Goal: Task Accomplishment & Management: Complete application form

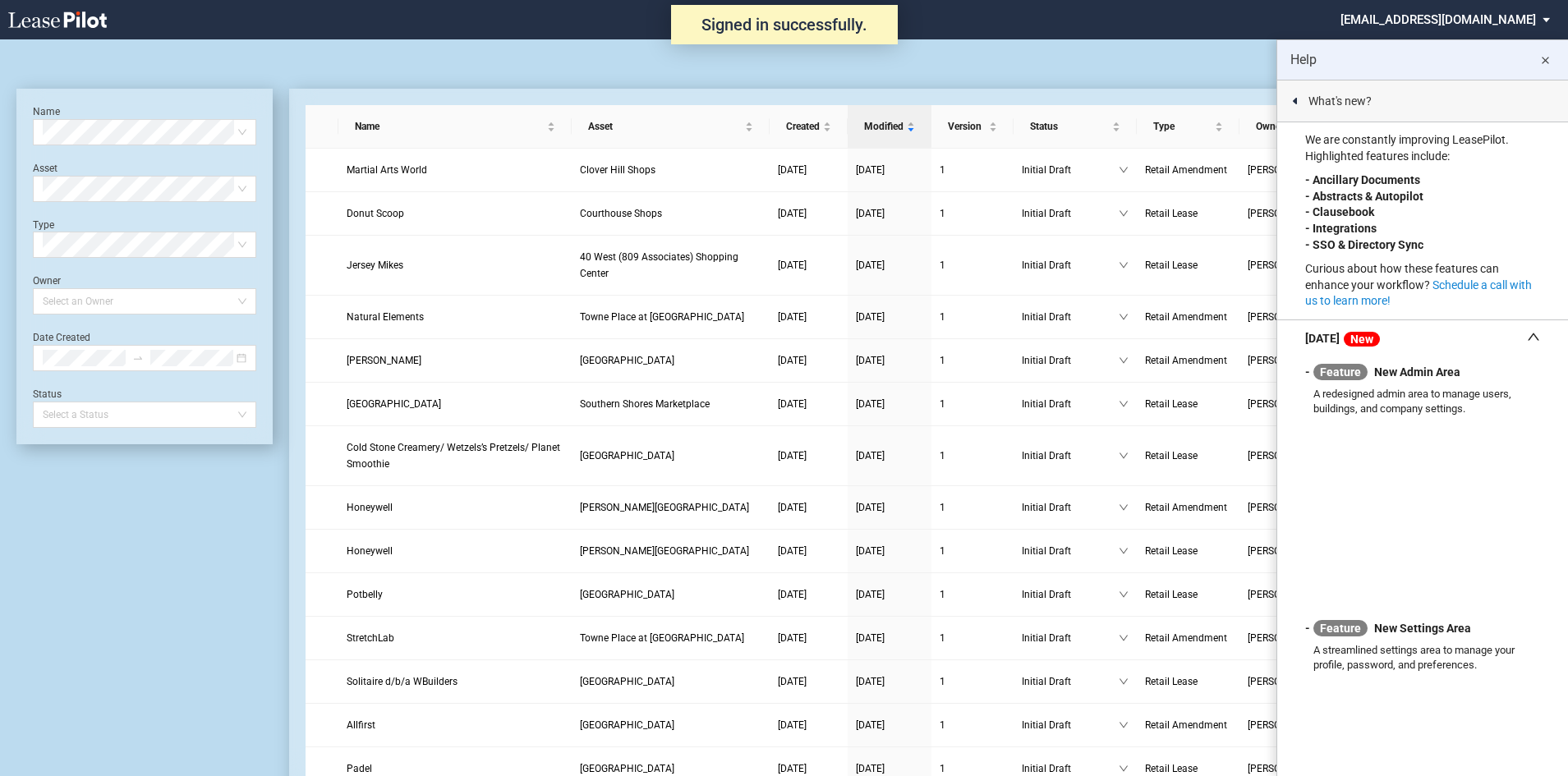
click at [1549, 61] on md-icon "close" at bounding box center [1544, 60] width 19 height 19
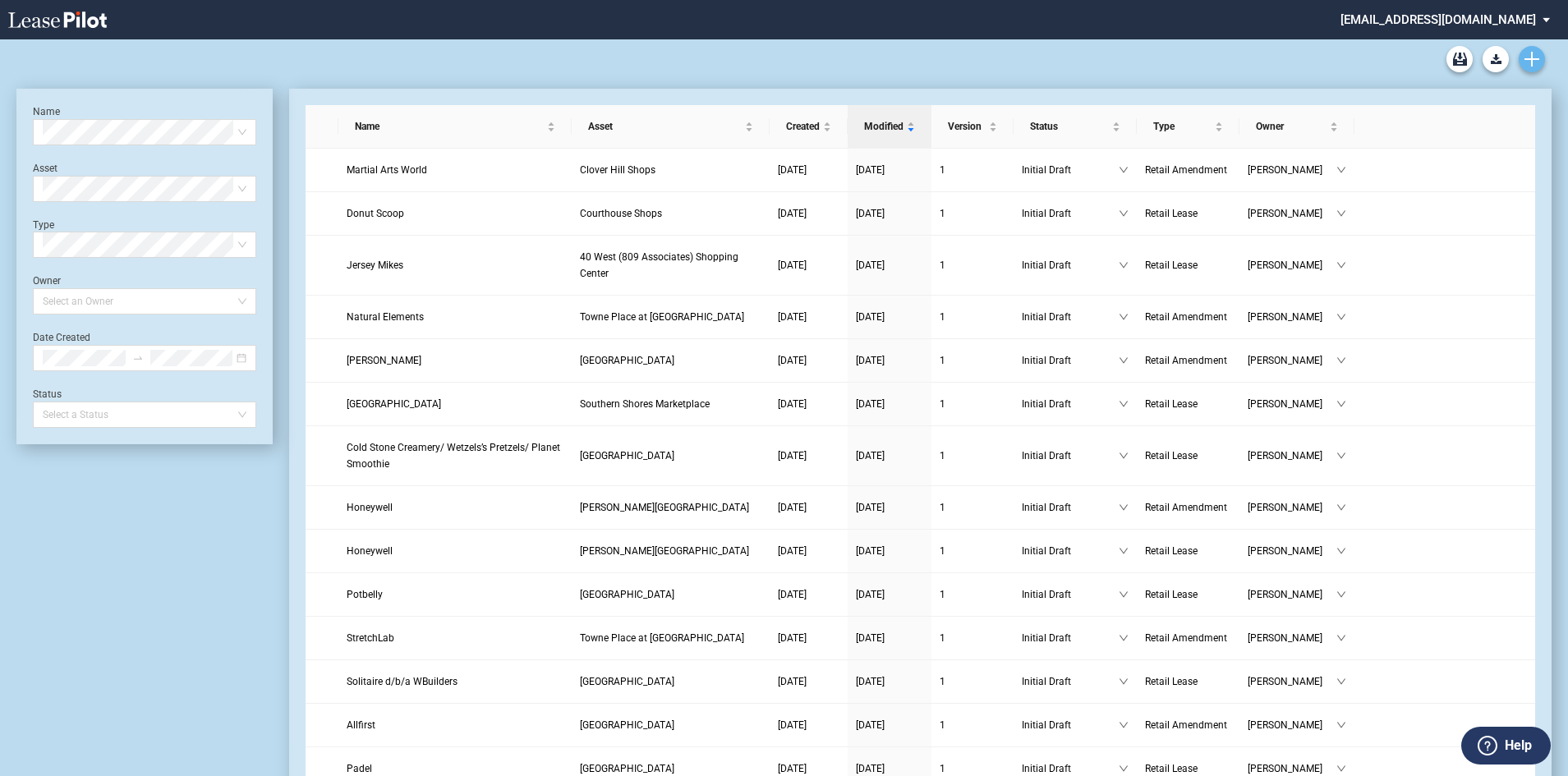
click at [1536, 56] on icon "Create new document" at bounding box center [1532, 59] width 15 height 15
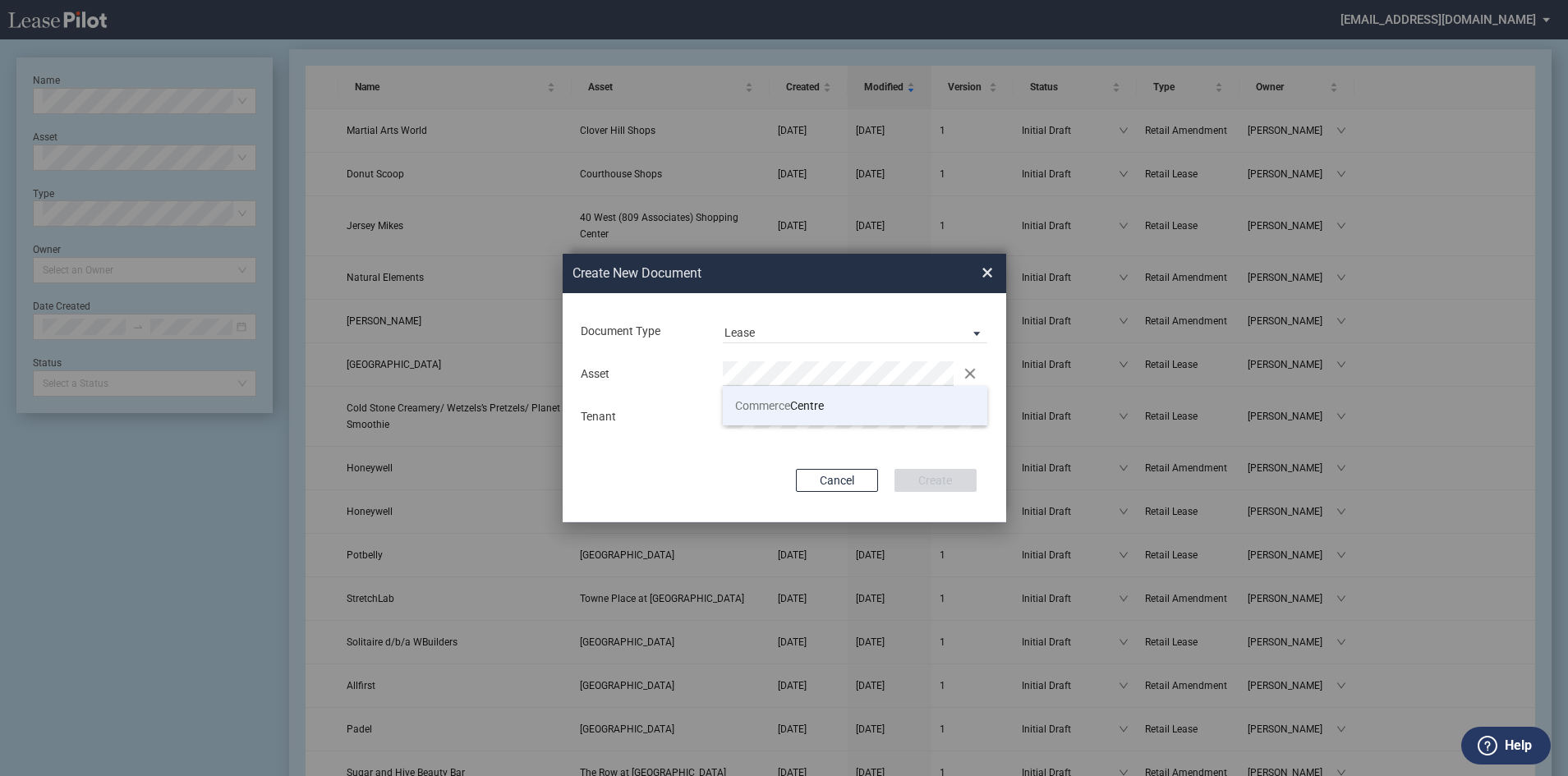
click at [805, 402] on span "Commerce Centre" at bounding box center [779, 406] width 88 height 13
click at [941, 476] on button "Create" at bounding box center [936, 480] width 83 height 23
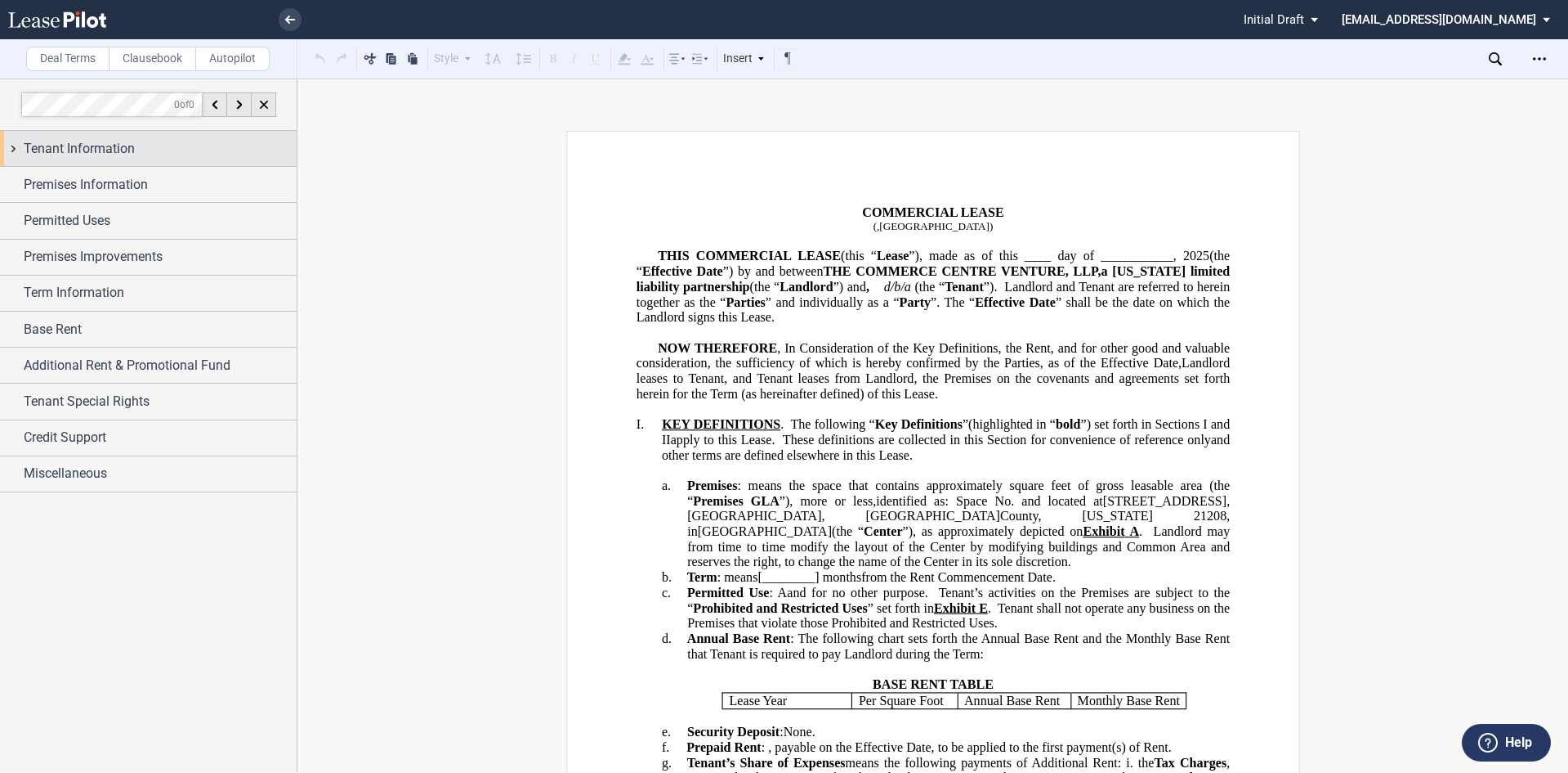
click at [106, 152] on span "Tenant Information" at bounding box center [79, 148] width 111 height 19
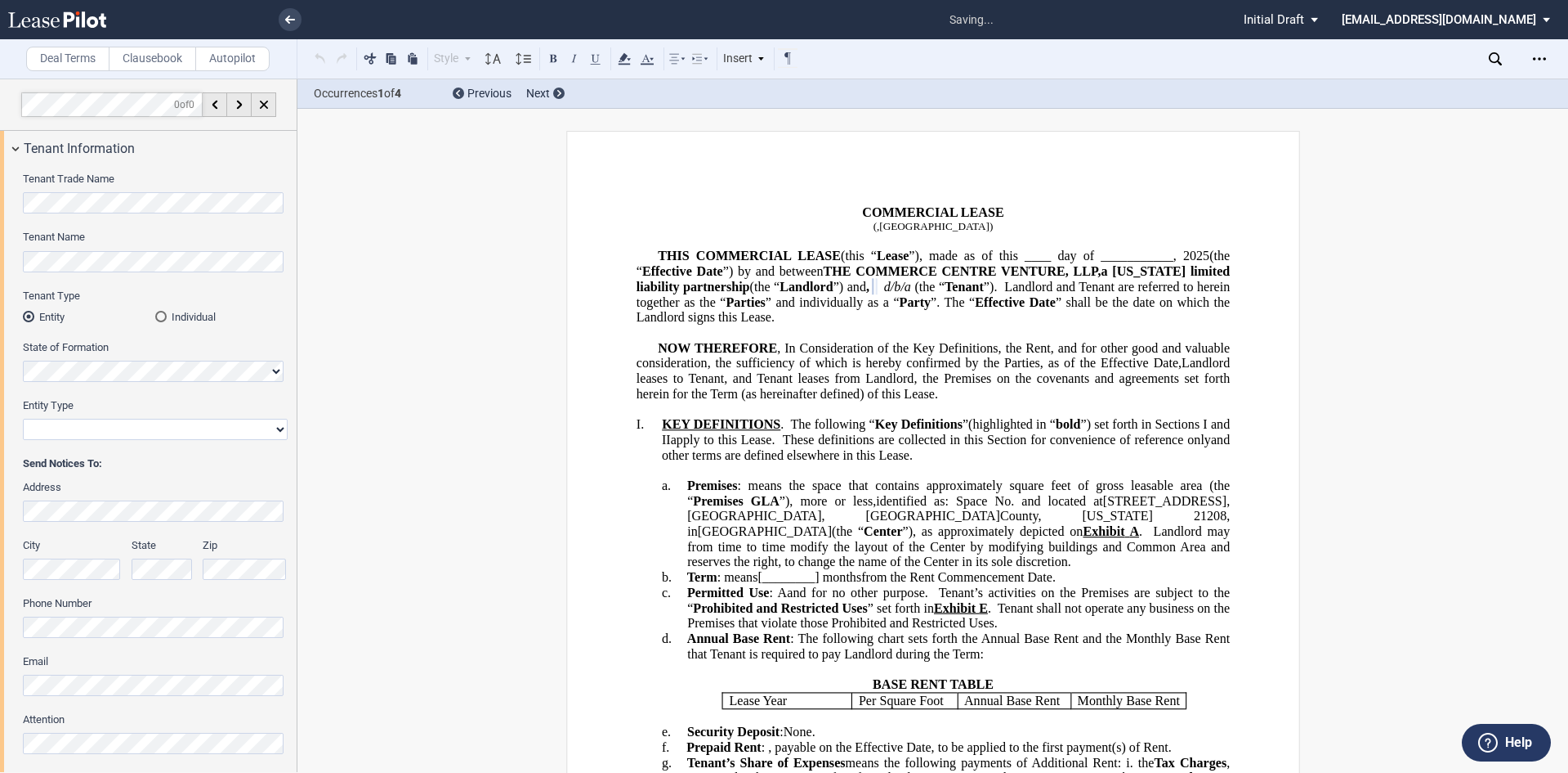
click at [101, 428] on select "Corporation Limited Liability Company General Partnership Limited Partnership O…" at bounding box center [155, 428] width 265 height 21
select select "limited liability company"
click at [23, 418] on select "Corporation Limited Liability Company General Partnership Limited Partnership O…" at bounding box center [155, 428] width 265 height 21
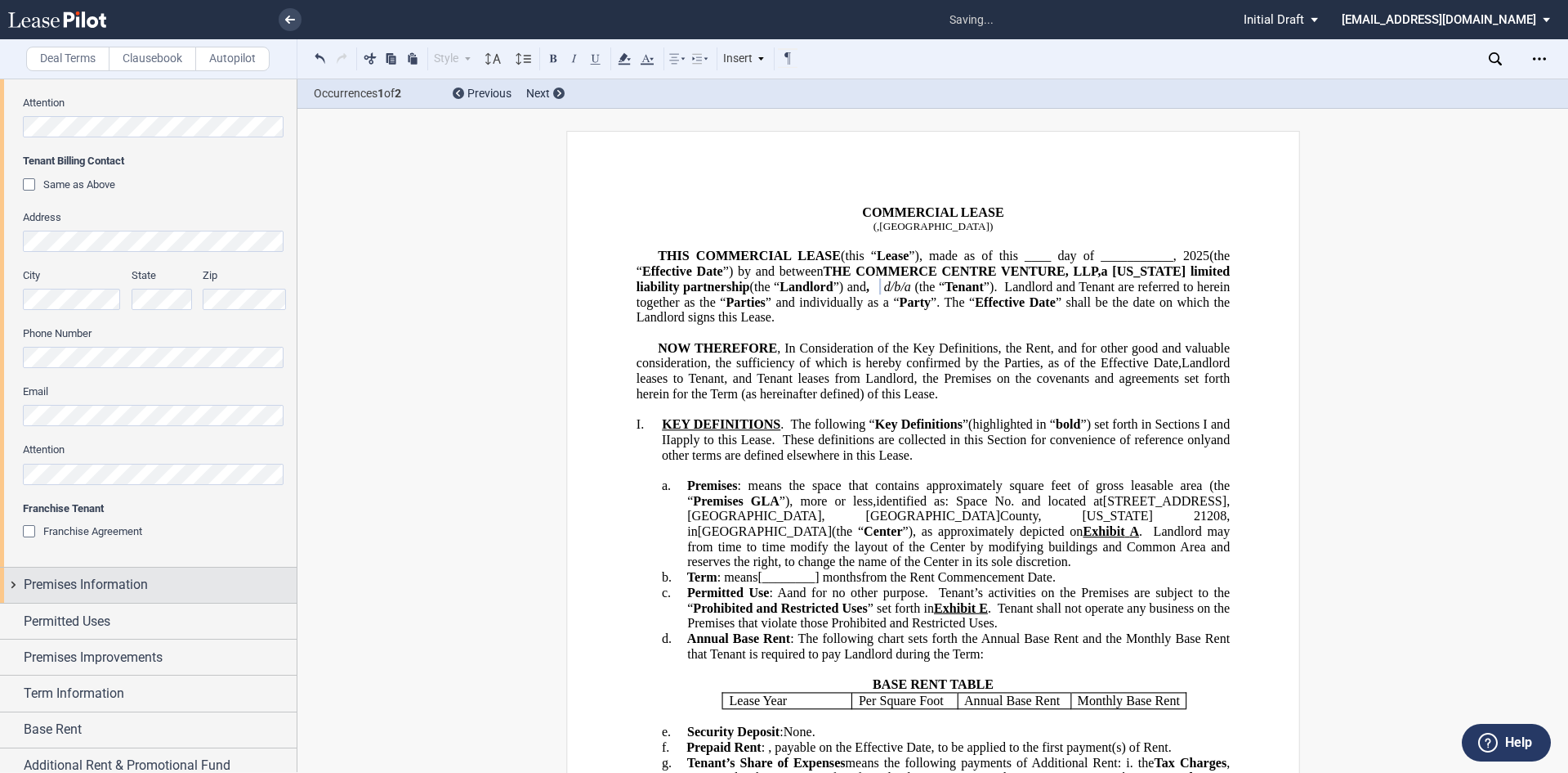
scroll to position [654, 0]
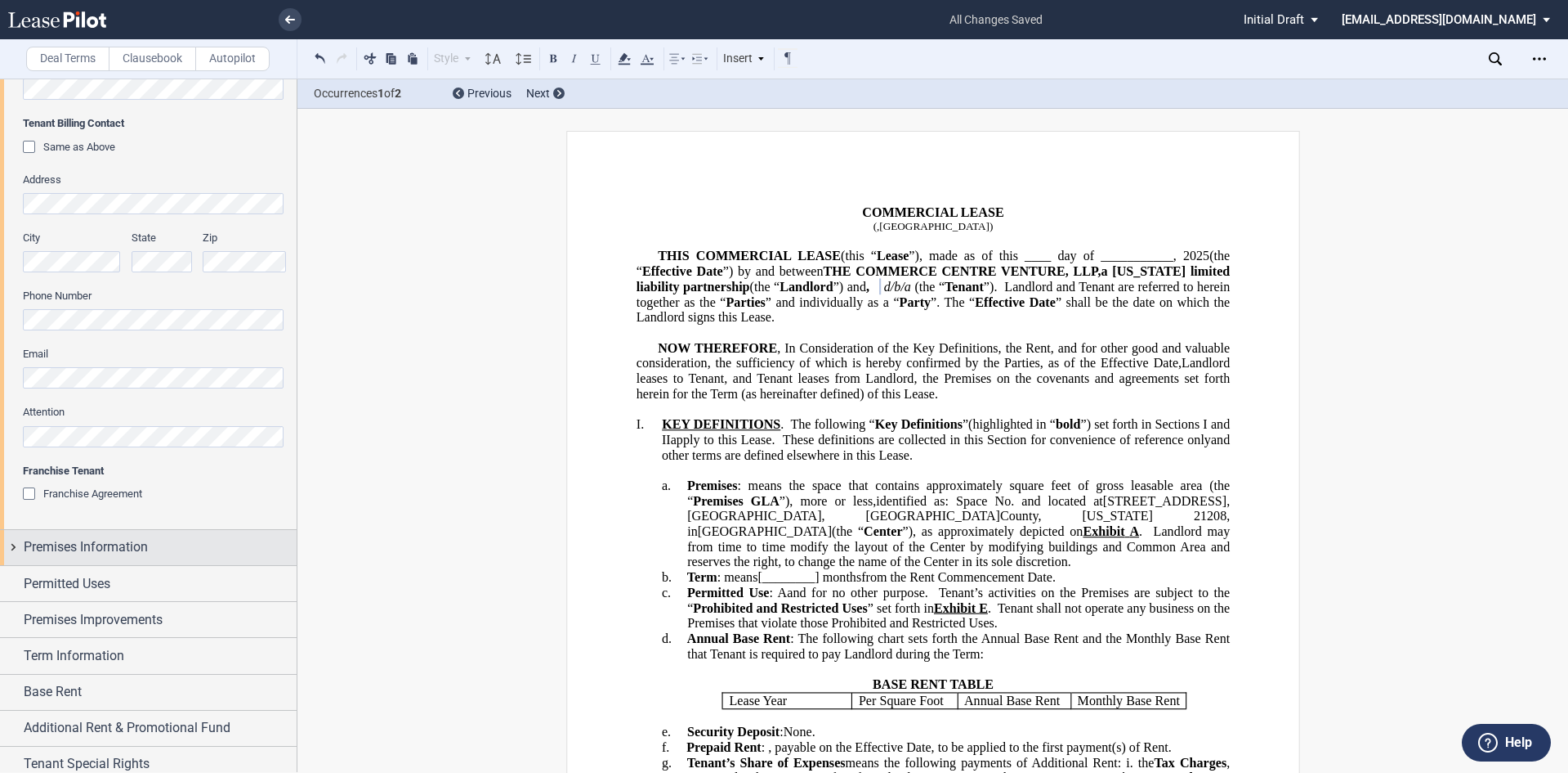
click at [54, 555] on span "Premises Information" at bounding box center [85, 547] width 124 height 19
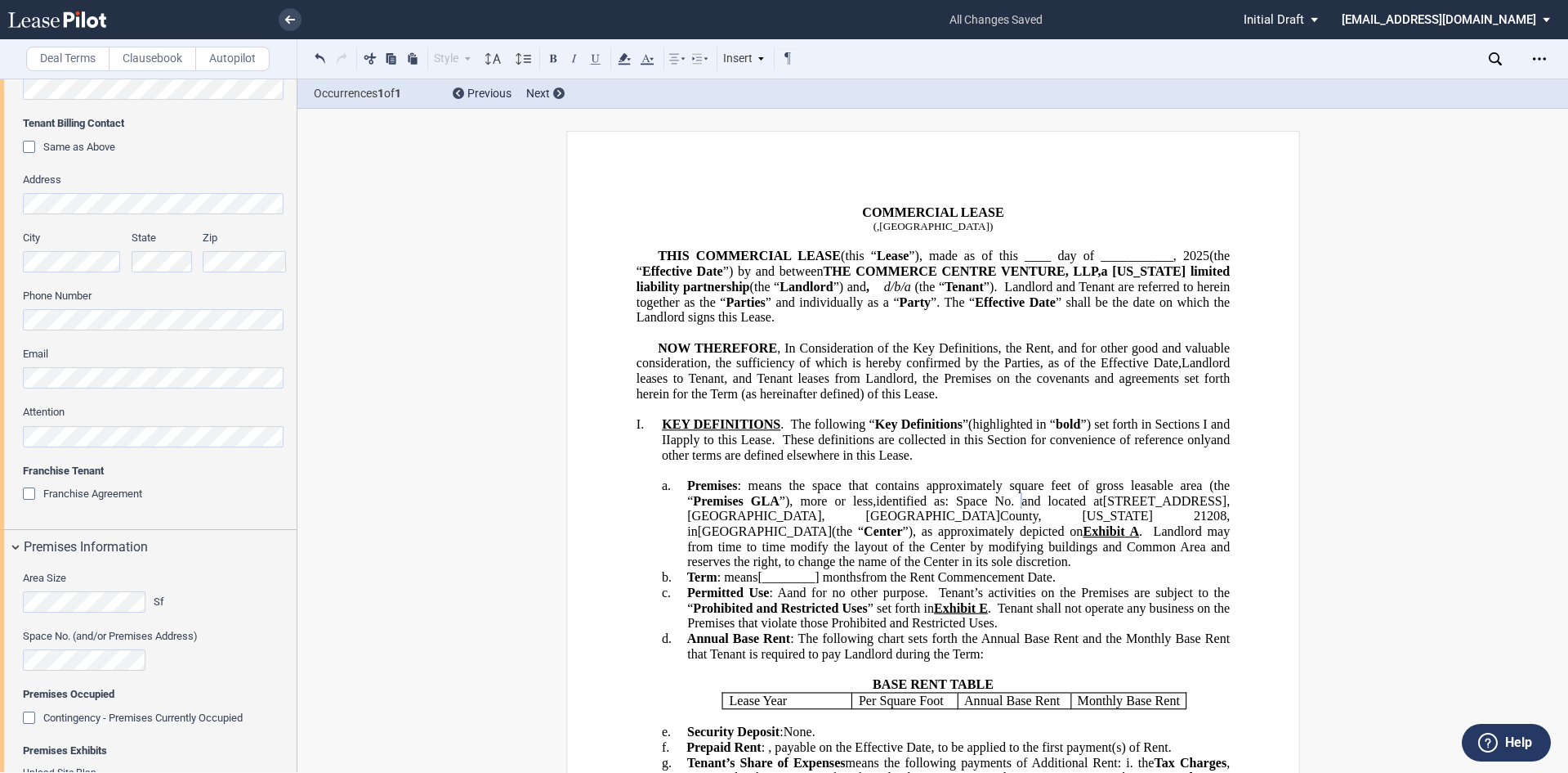
click at [1132, 491] on p "a. Premises : means the space that contains approximately ﻿ ﻿ square feet of gr…" at bounding box center [959, 524] width 543 height 91
drag, startPoint x: 1173, startPoint y: 501, endPoint x: 1113, endPoint y: 506, distance: 60.2
click at [1104, 506] on span "and located at" at bounding box center [1063, 501] width 82 height 15
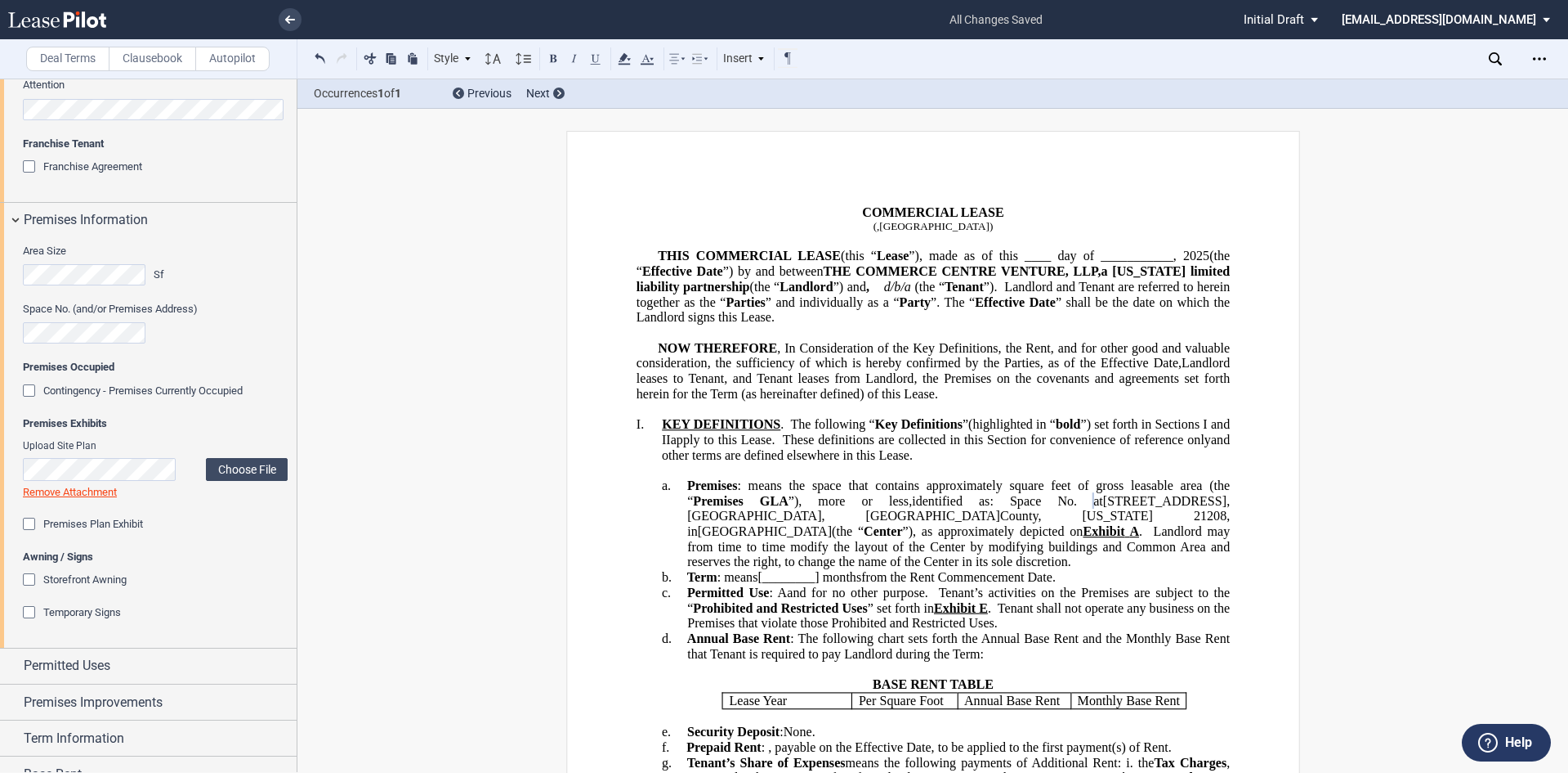
scroll to position [1063, 0]
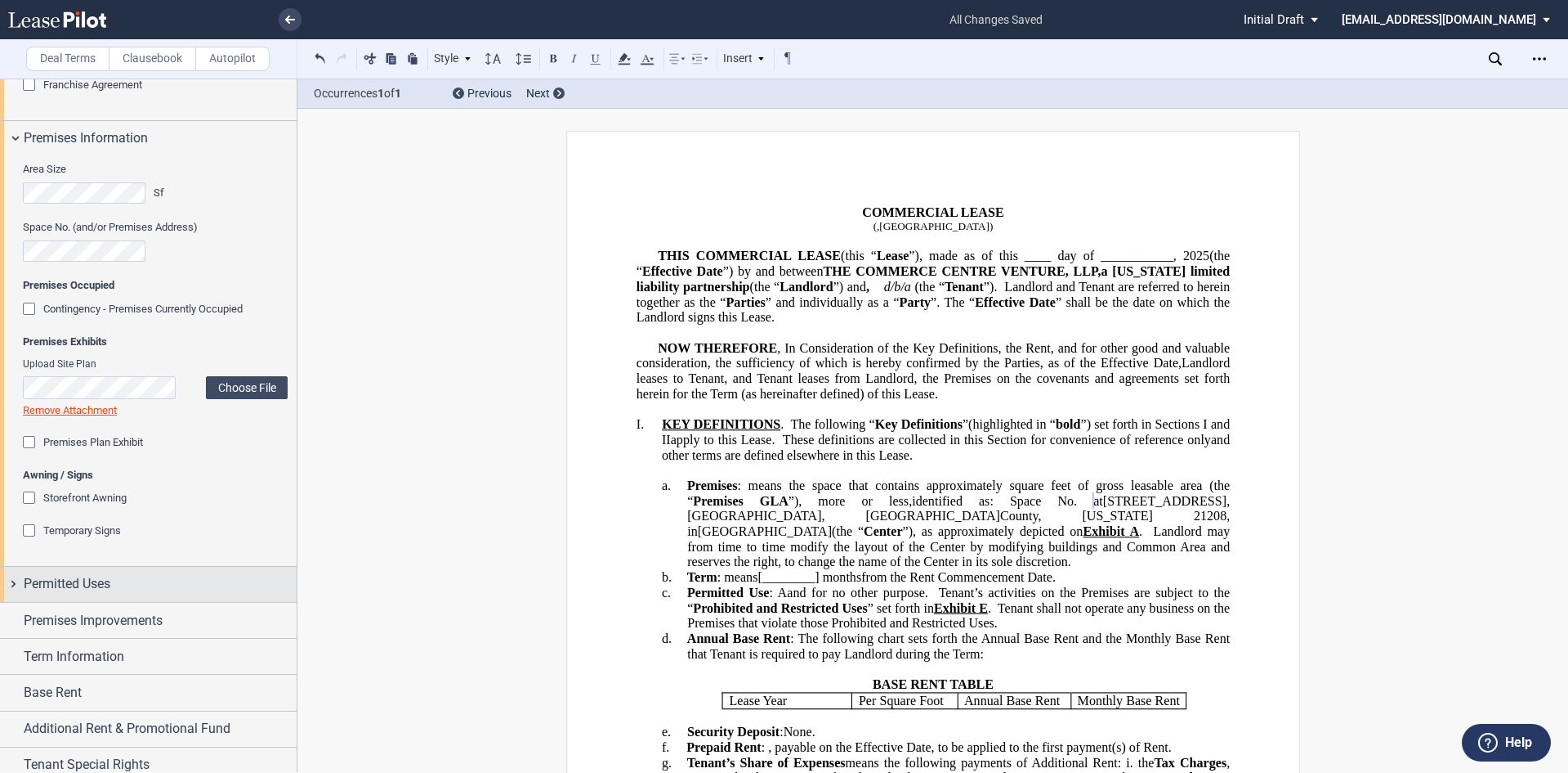
click at [36, 589] on span "Permitted Uses" at bounding box center [66, 584] width 86 height 19
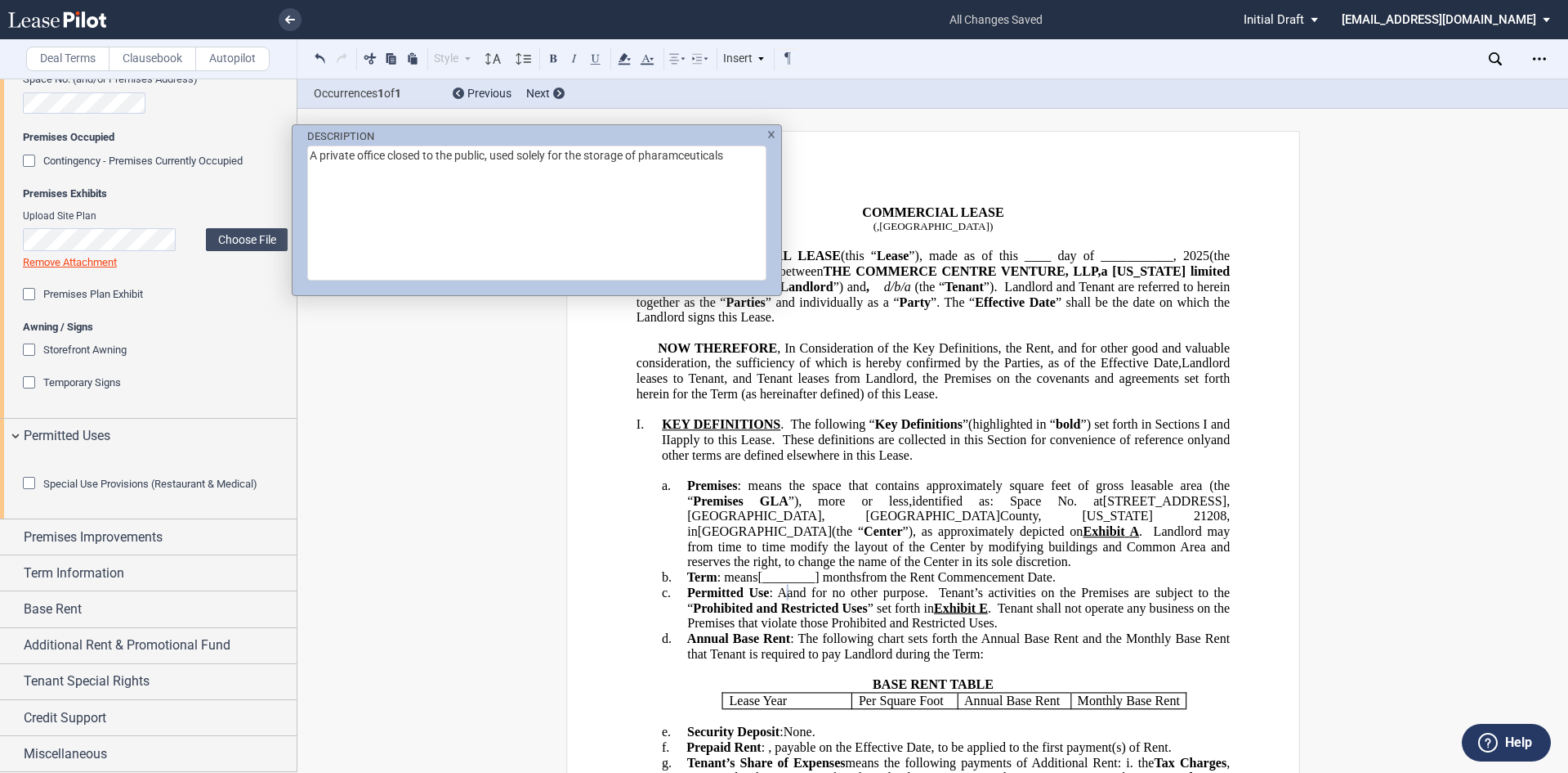
scroll to position [1253, 0]
click at [673, 154] on textarea "A private office closed to the public, used solely for the storage of pharamceu…" at bounding box center [537, 213] width 459 height 135
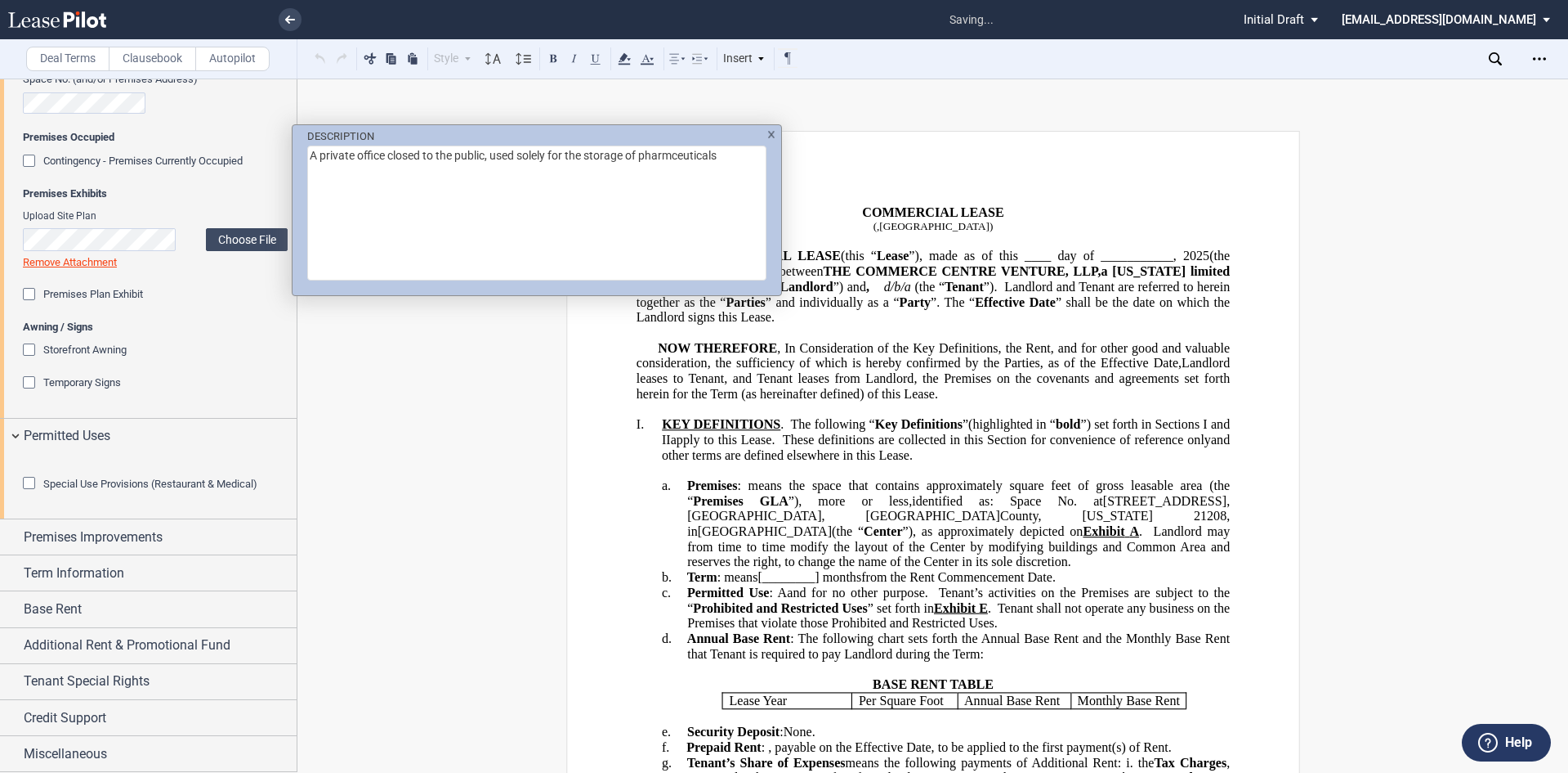
click at [676, 152] on textarea "A private office closed to the public, used solely for the storage of pharmceut…" at bounding box center [537, 213] width 459 height 135
type textarea "A private office closed to the public, used solely for the storage of pharmaceu…"
click at [496, 452] on div "DESCRIPTION A private office closed to the public, used solely for the storage …" at bounding box center [784, 386] width 1568 height 773
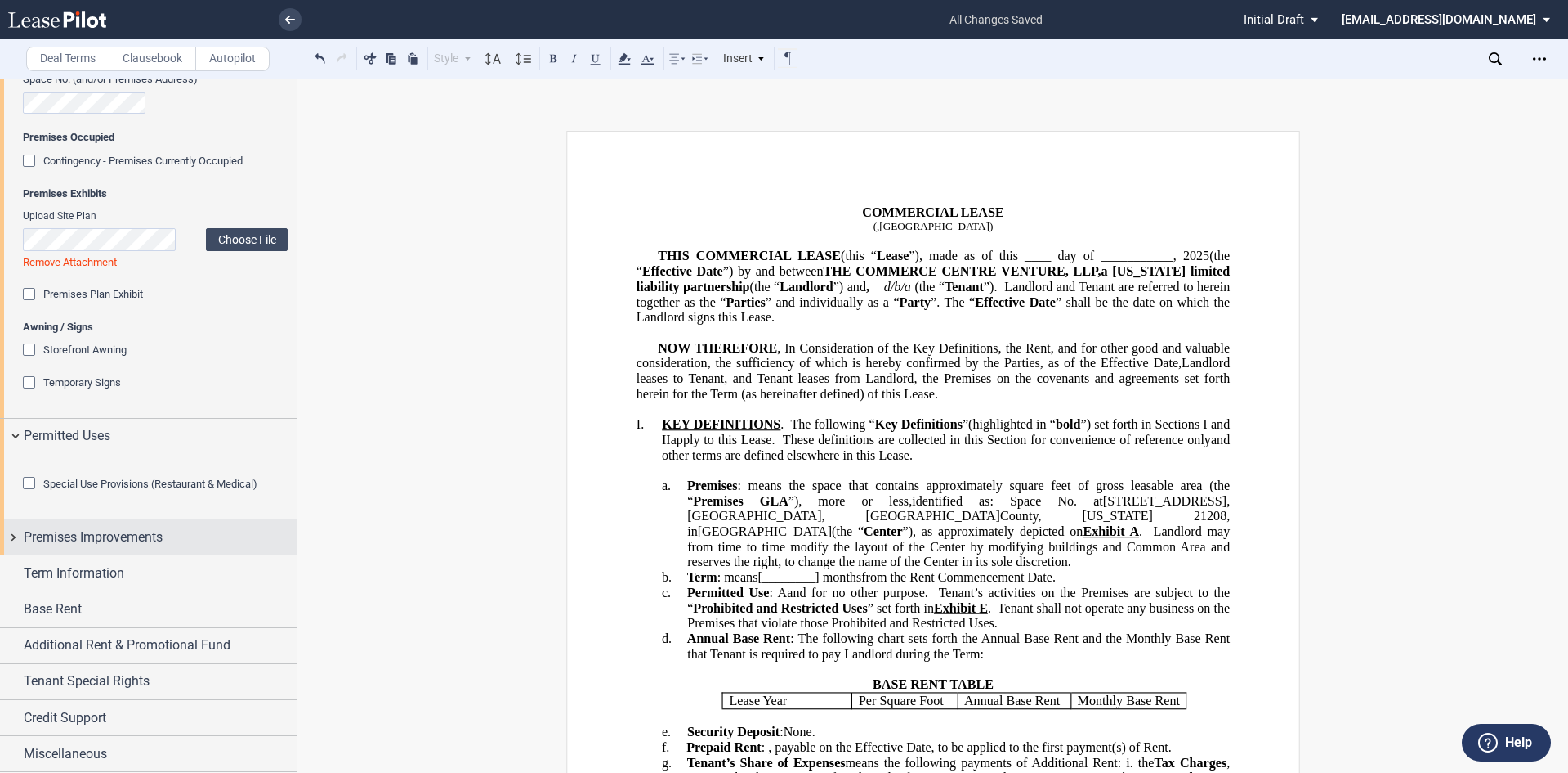
click at [148, 547] on span "Premises Improvements" at bounding box center [93, 537] width 139 height 19
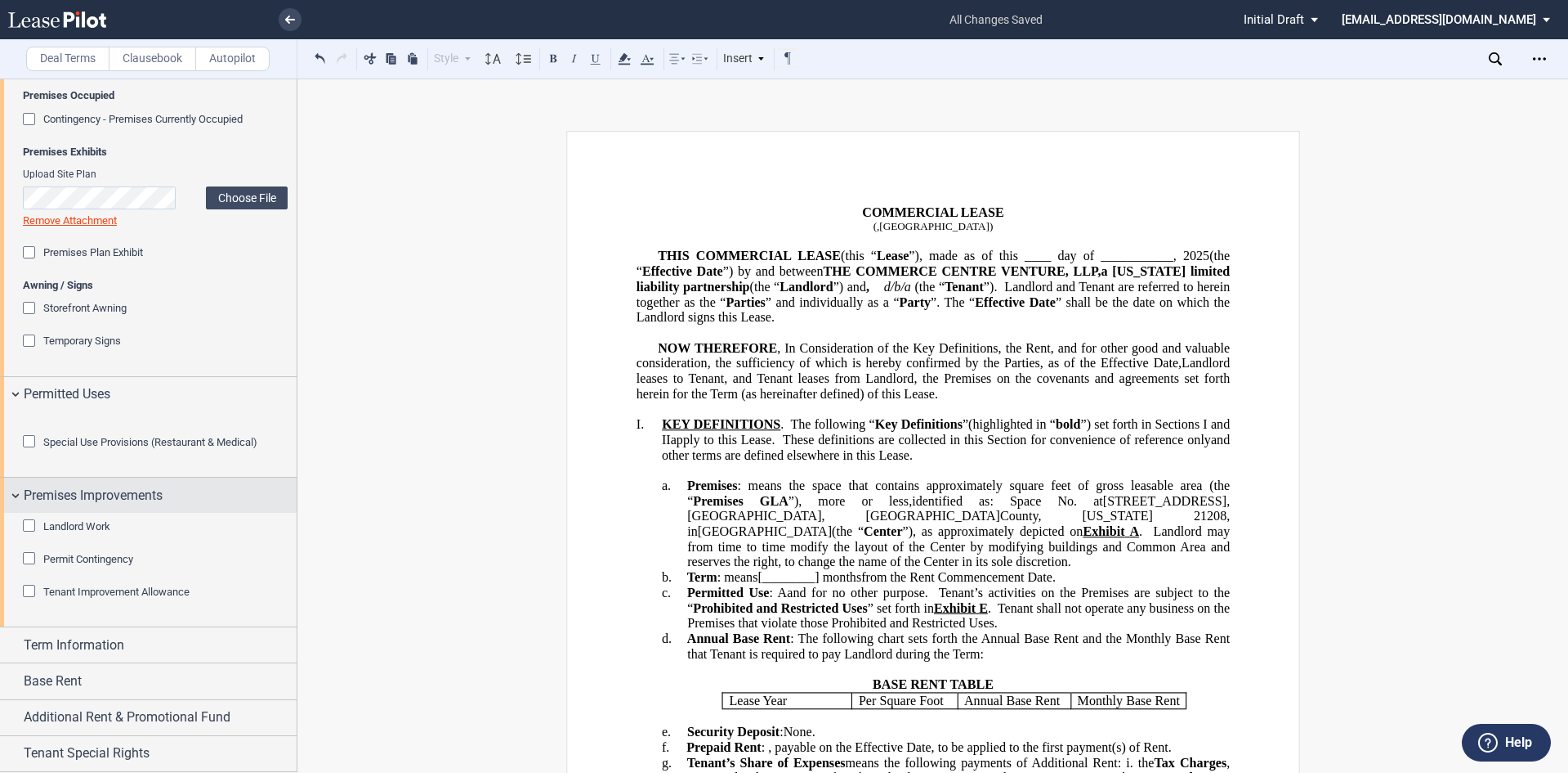
scroll to position [1415, 0]
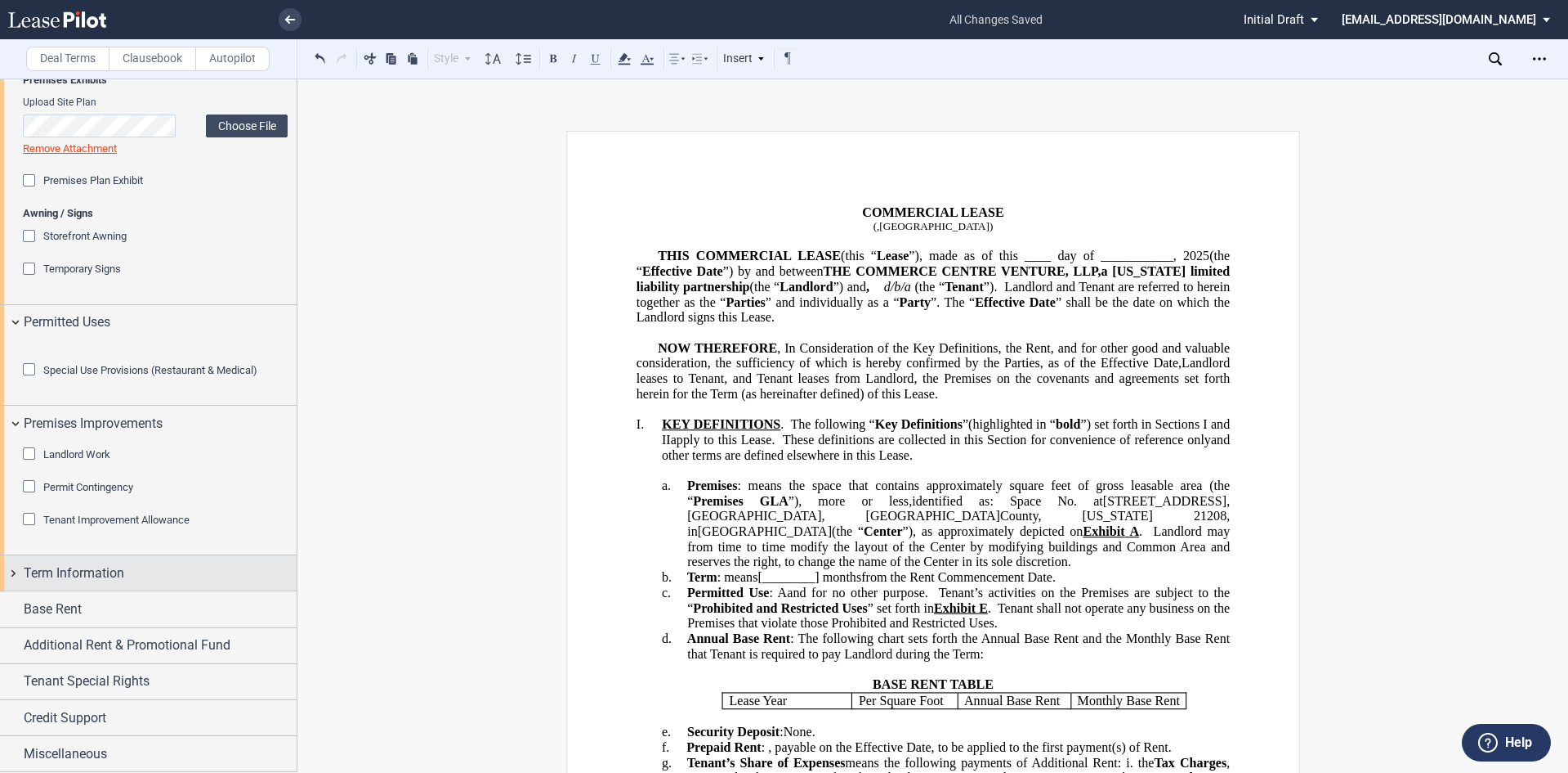
click at [69, 580] on span "Term Information" at bounding box center [74, 573] width 101 height 19
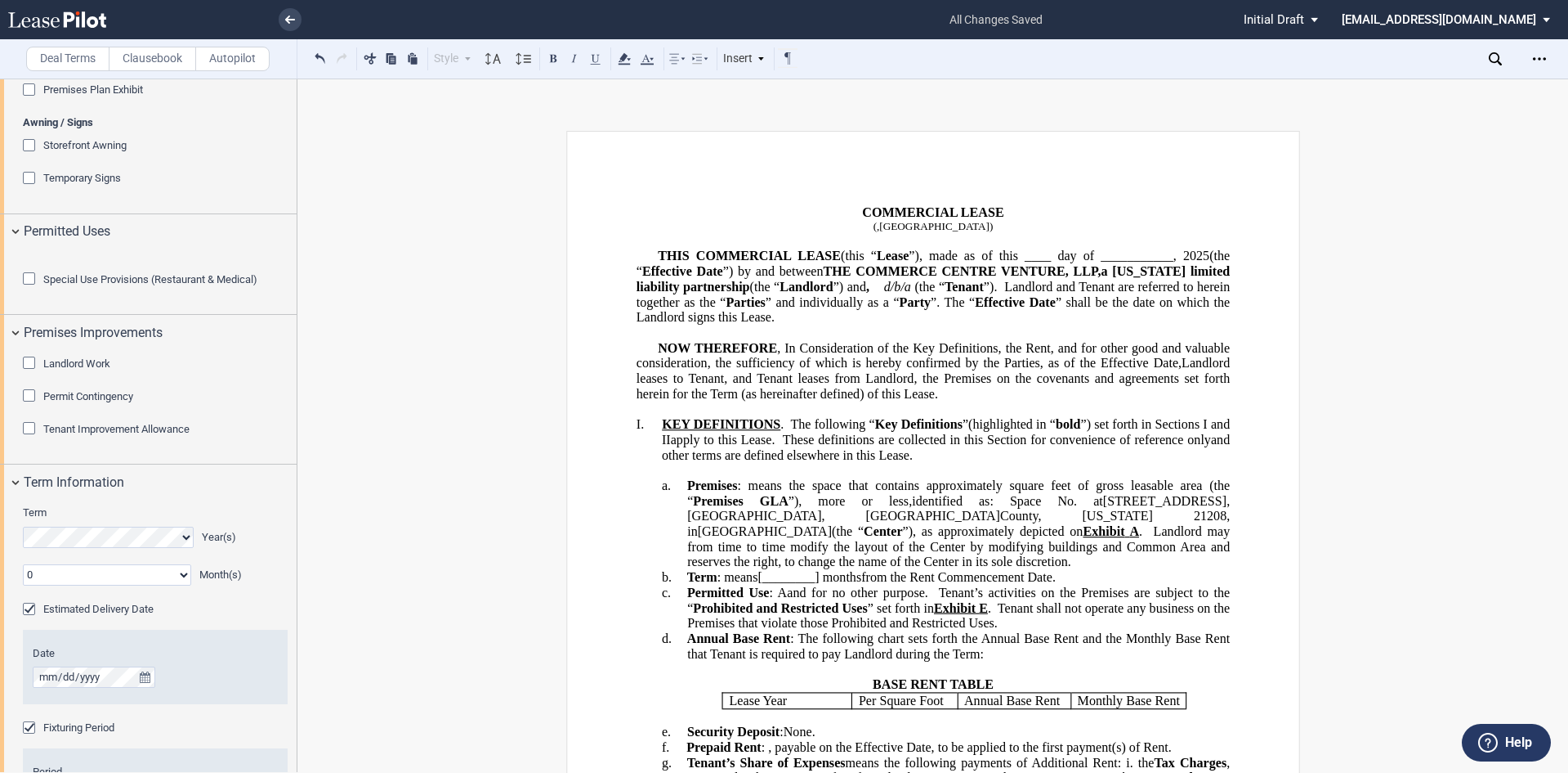
scroll to position [1497, 0]
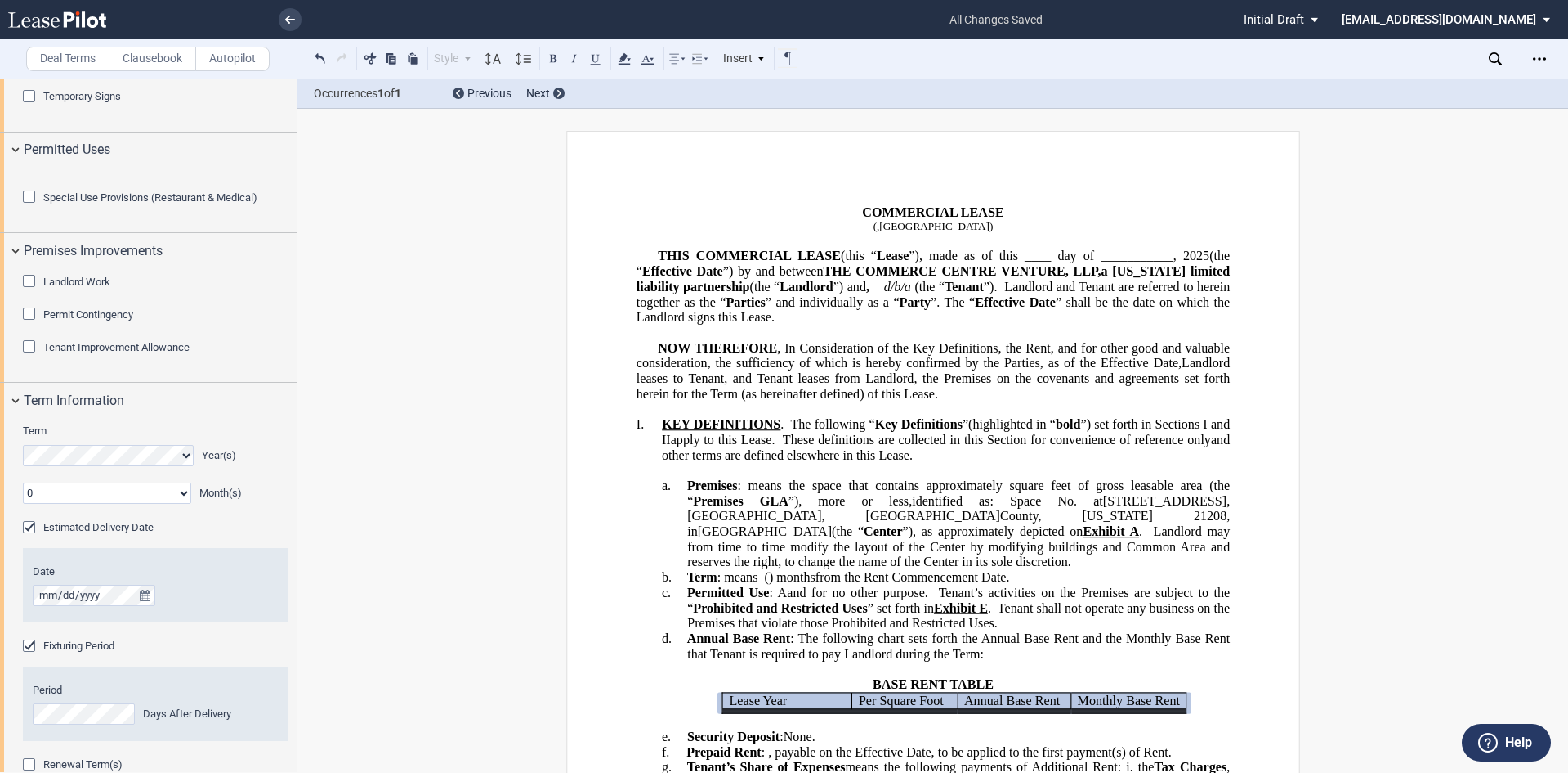
click at [178, 504] on select "0 1 2 3 4 5 6 7 8 9 10 11" at bounding box center [106, 492] width 168 height 21
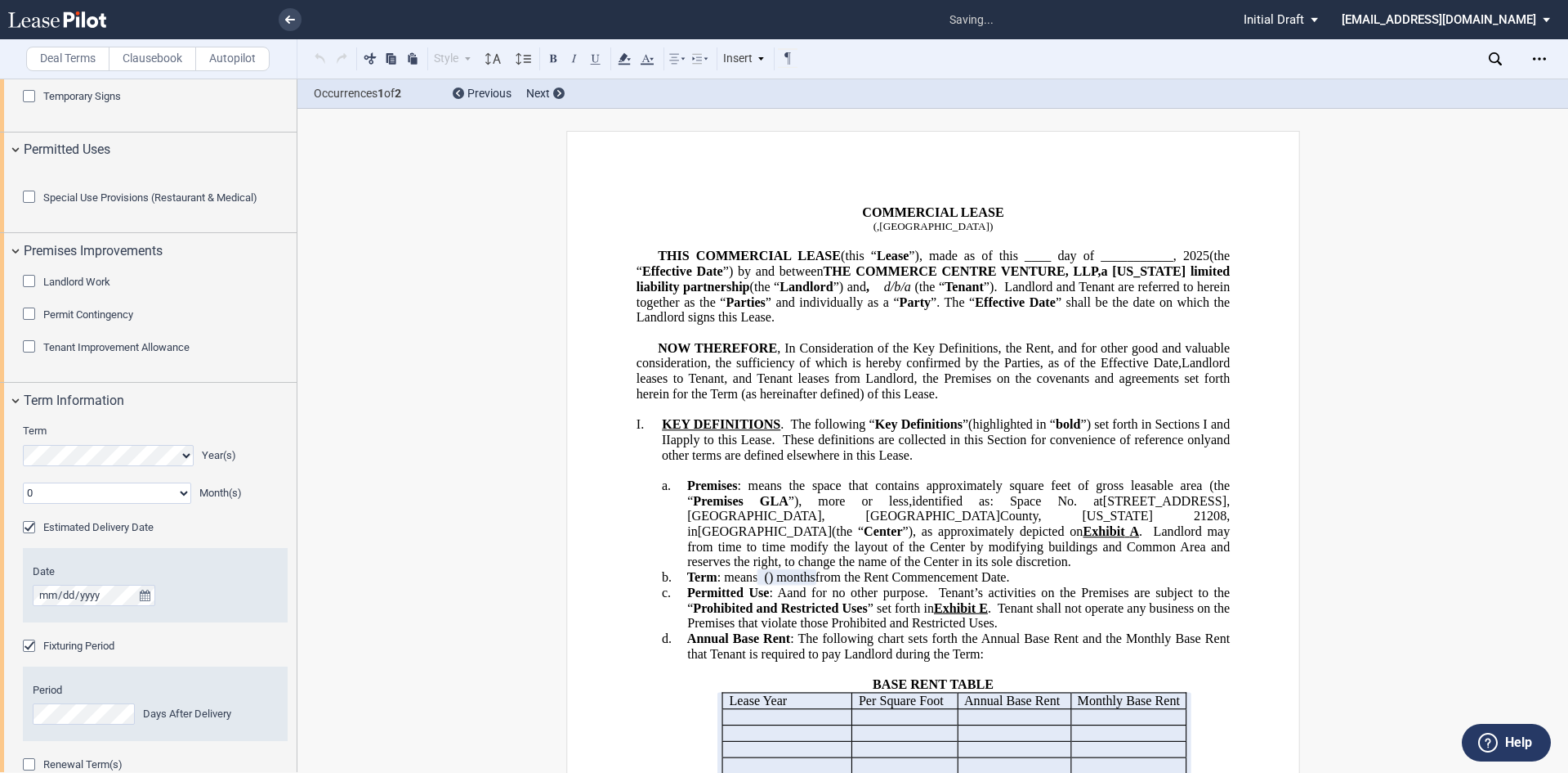
select select "number:3"
click at [23, 504] on select "0 1 2 3 4 5 6 7 8 9 10 11" at bounding box center [106, 492] width 168 height 21
click at [142, 606] on button "true" at bounding box center [145, 594] width 20 height 21
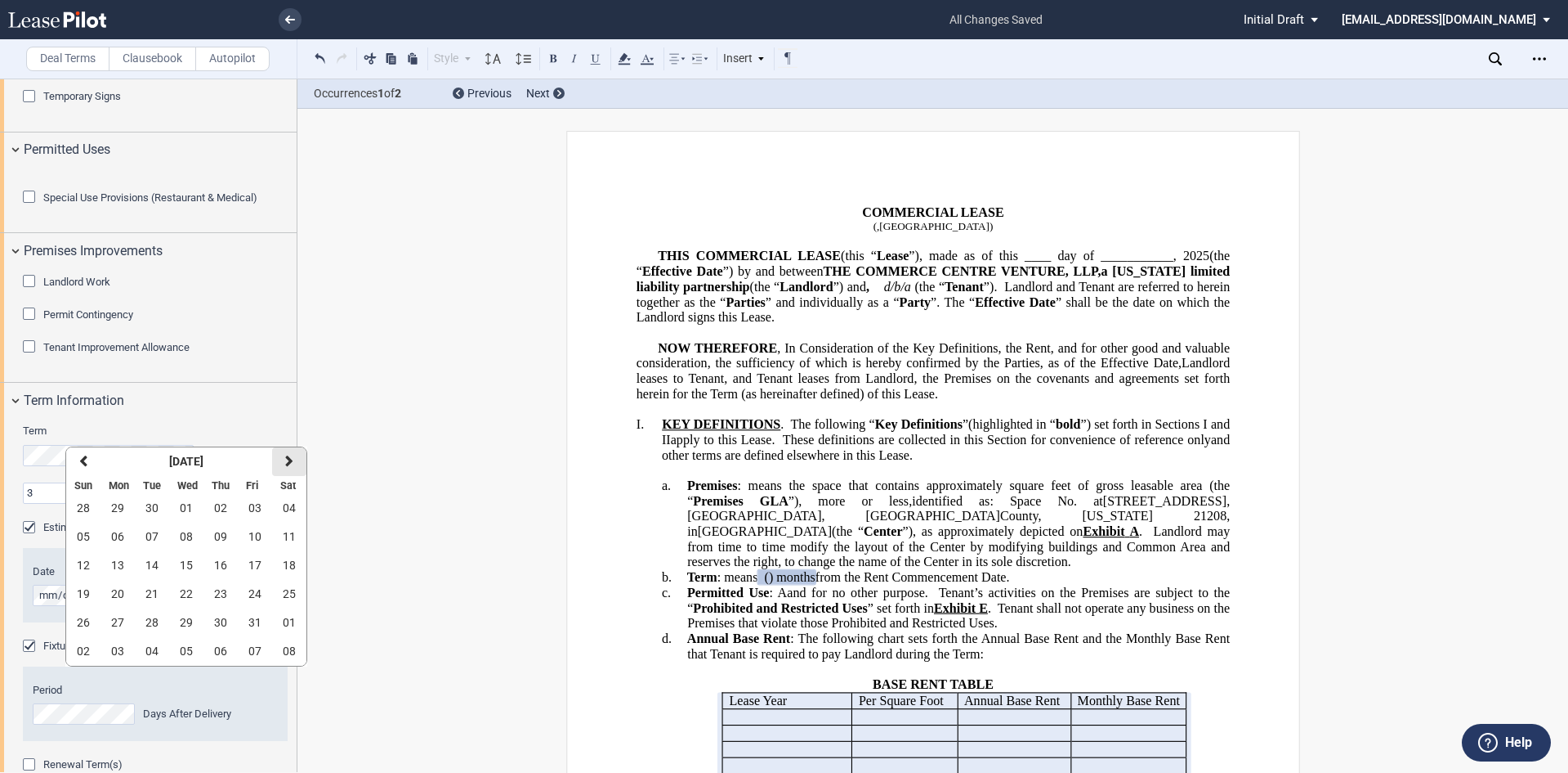
click at [285, 461] on icon "button" at bounding box center [289, 461] width 8 height 13
click at [123, 539] on span "03" at bounding box center [118, 537] width 13 height 13
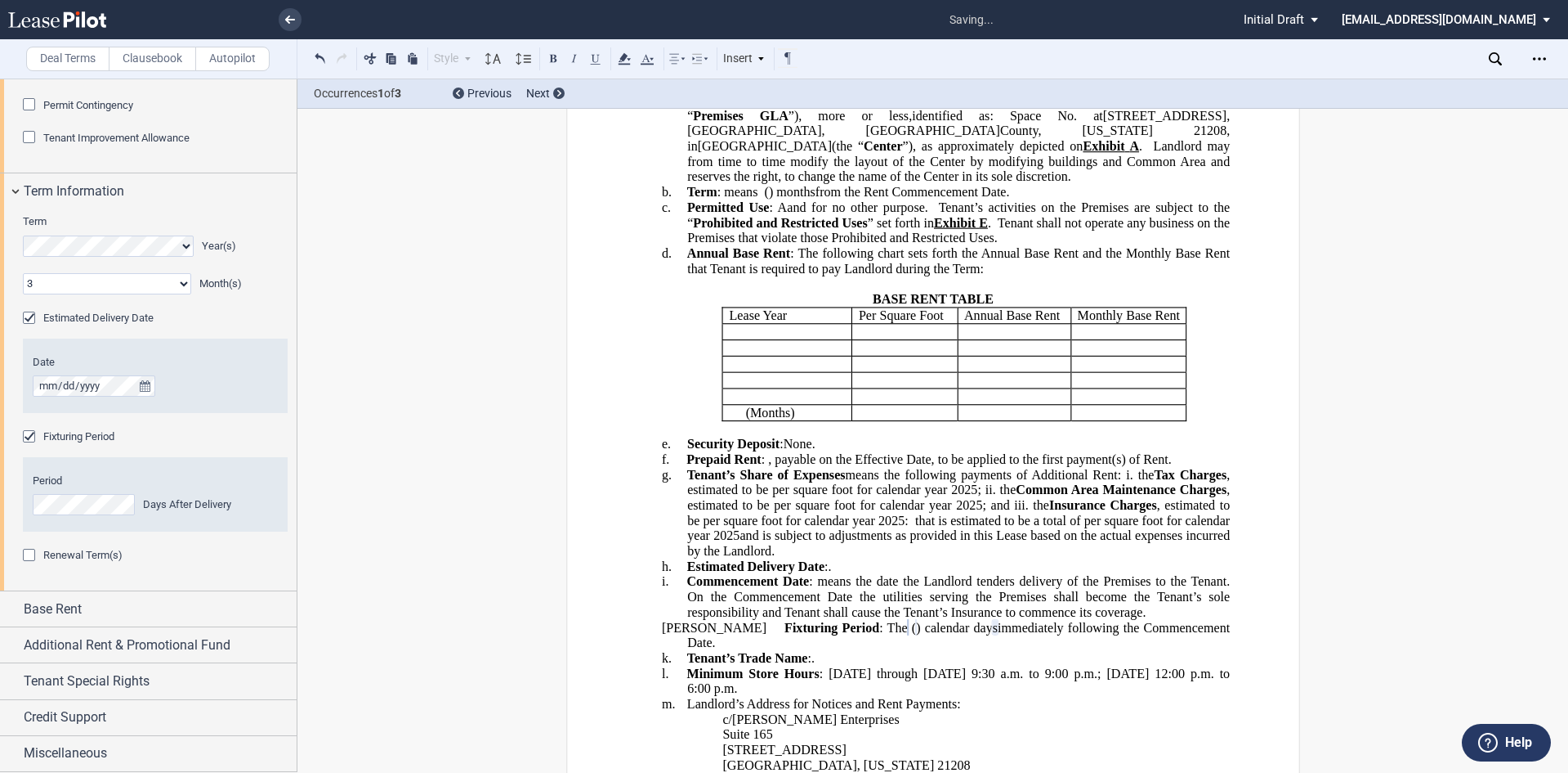
scroll to position [1742, 0]
click at [76, 619] on span "Base Rent" at bounding box center [52, 609] width 58 height 19
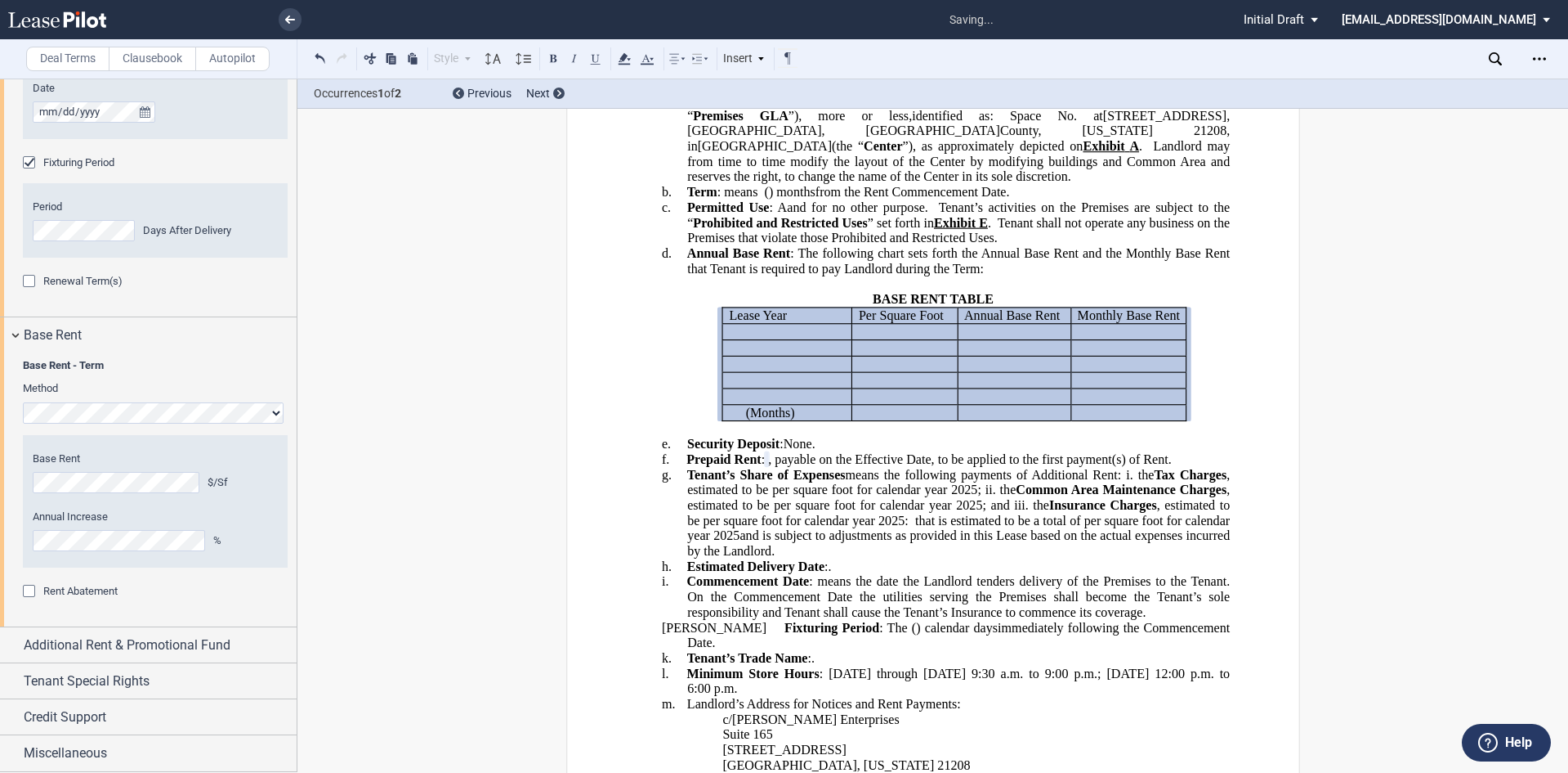
scroll to position [2070, 0]
click at [83, 749] on span "Miscellaneous" at bounding box center [65, 752] width 83 height 19
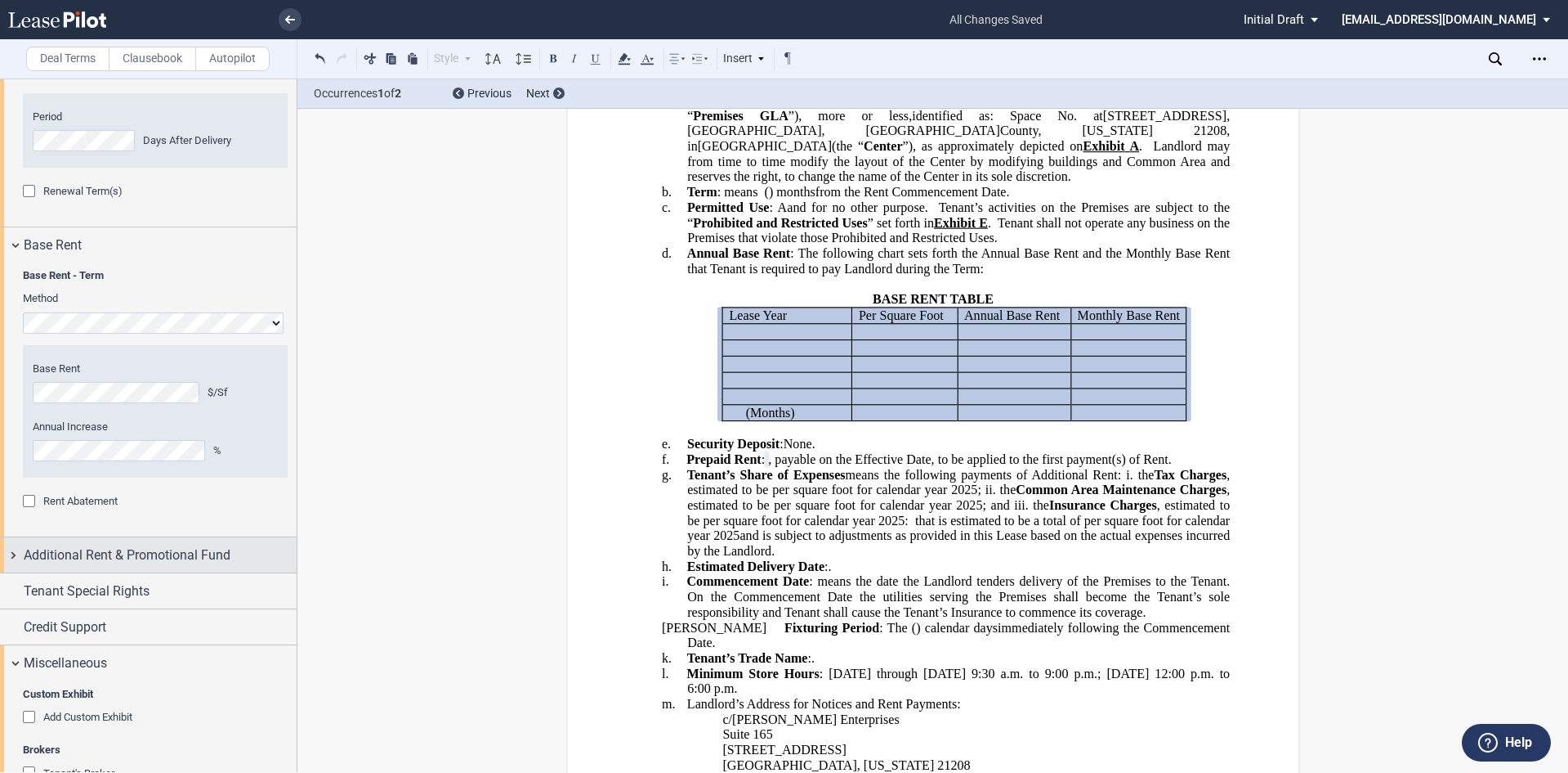
click at [171, 565] on span "Additional Rent & Promotional Fund" at bounding box center [127, 554] width 207 height 19
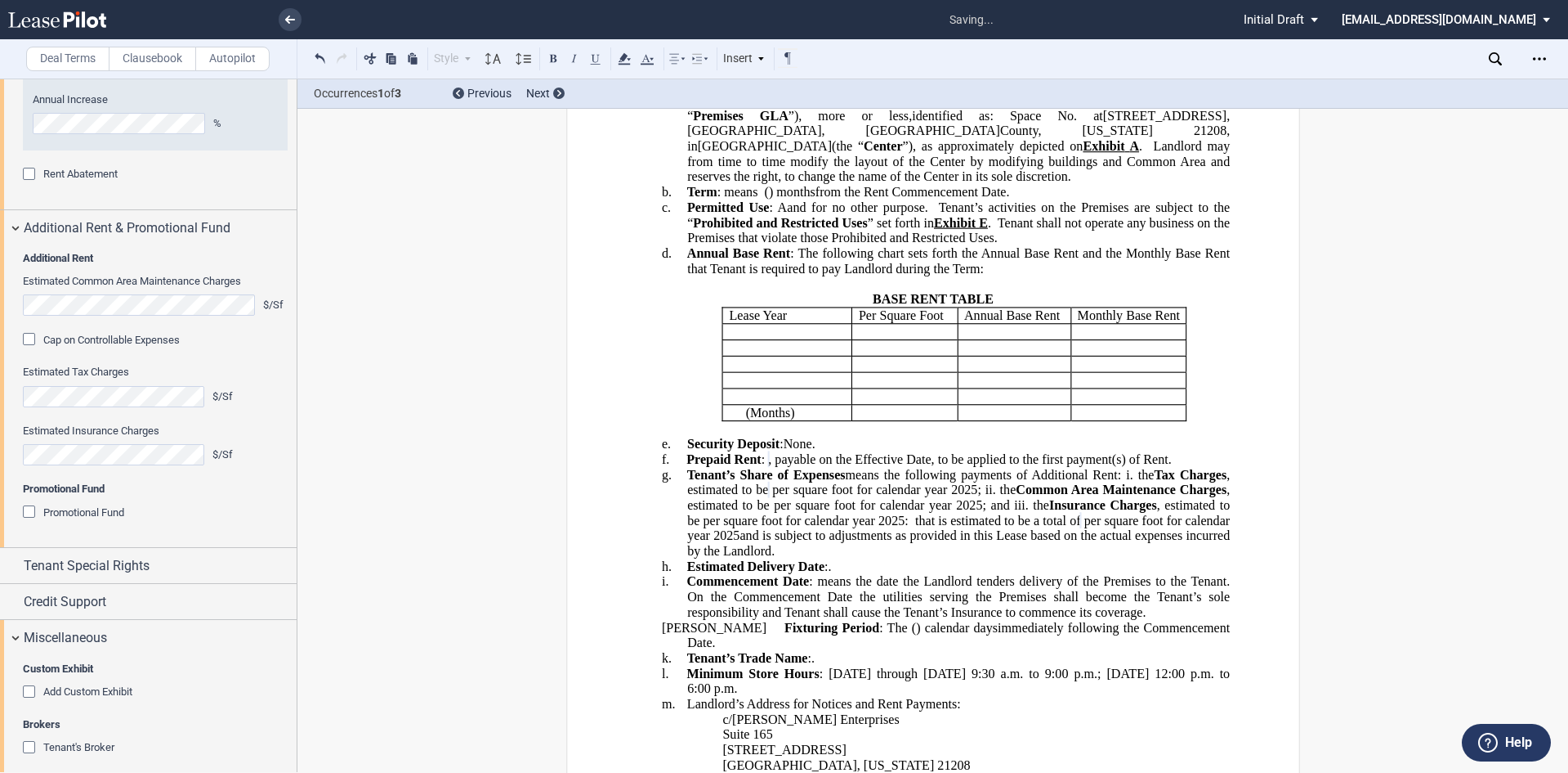
scroll to position [2479, 0]
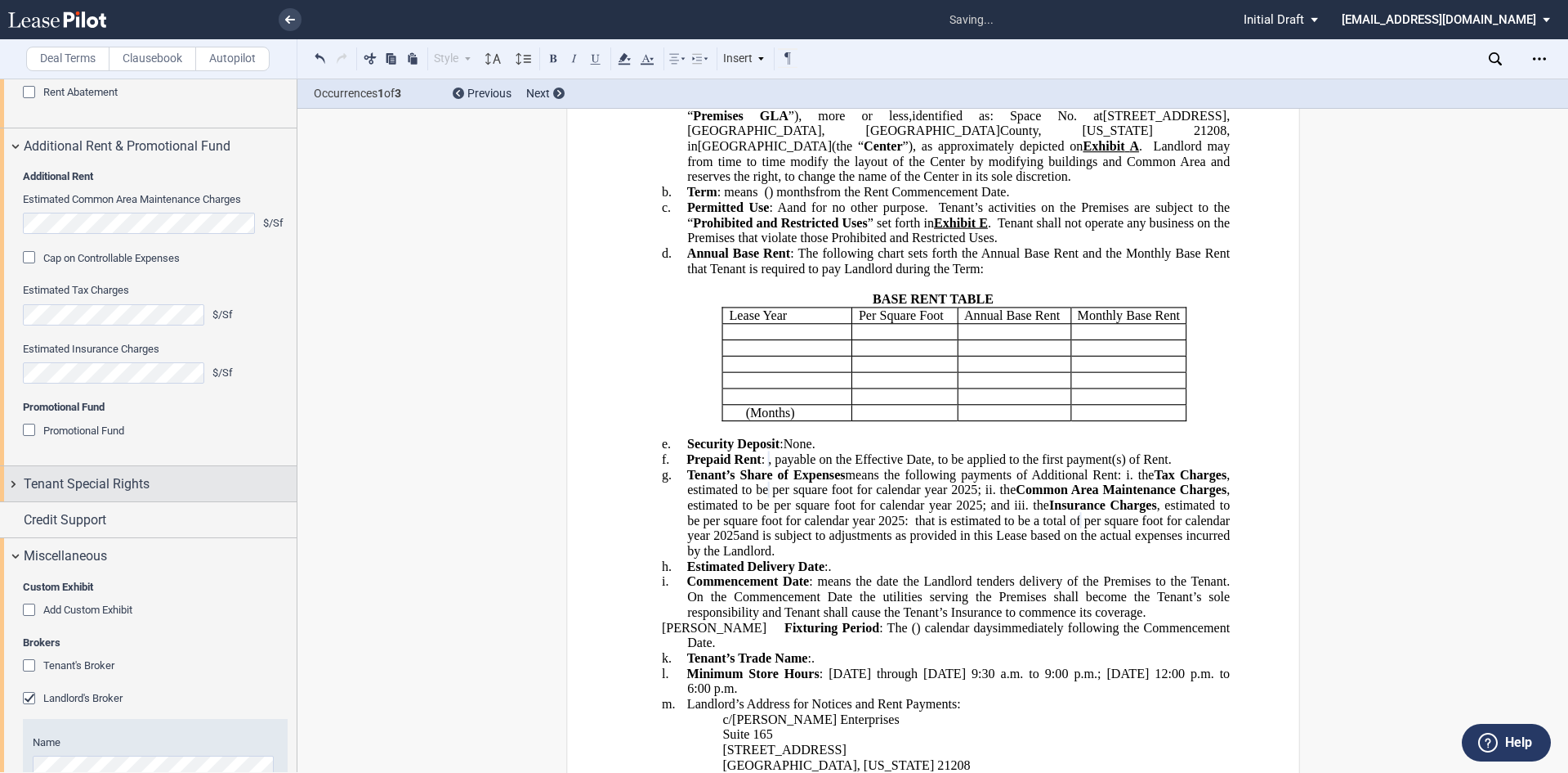
click at [113, 501] on div "Tenant Special Rights" at bounding box center [148, 484] width 297 height 35
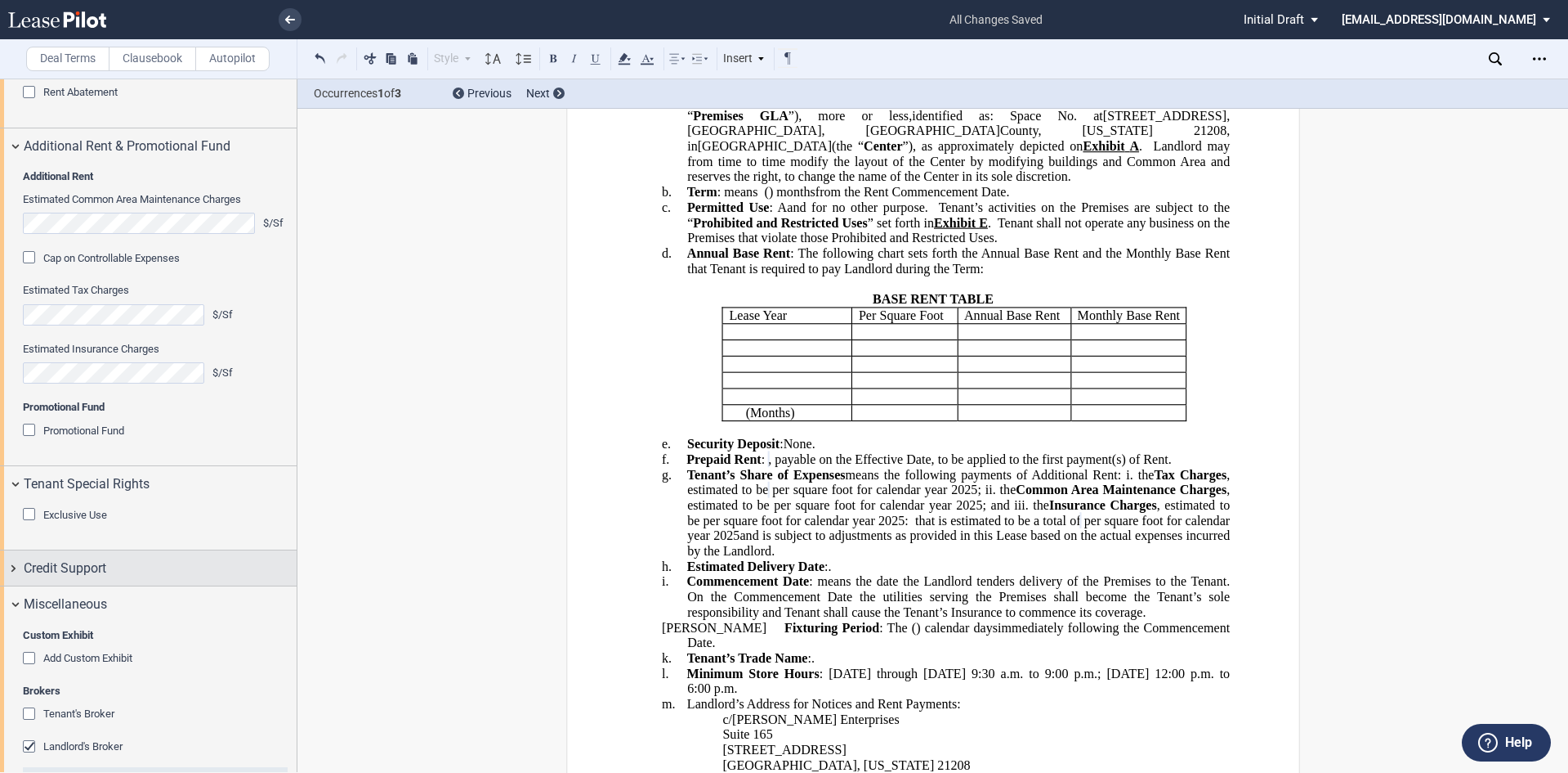
click at [65, 578] on span "Credit Support" at bounding box center [65, 568] width 82 height 19
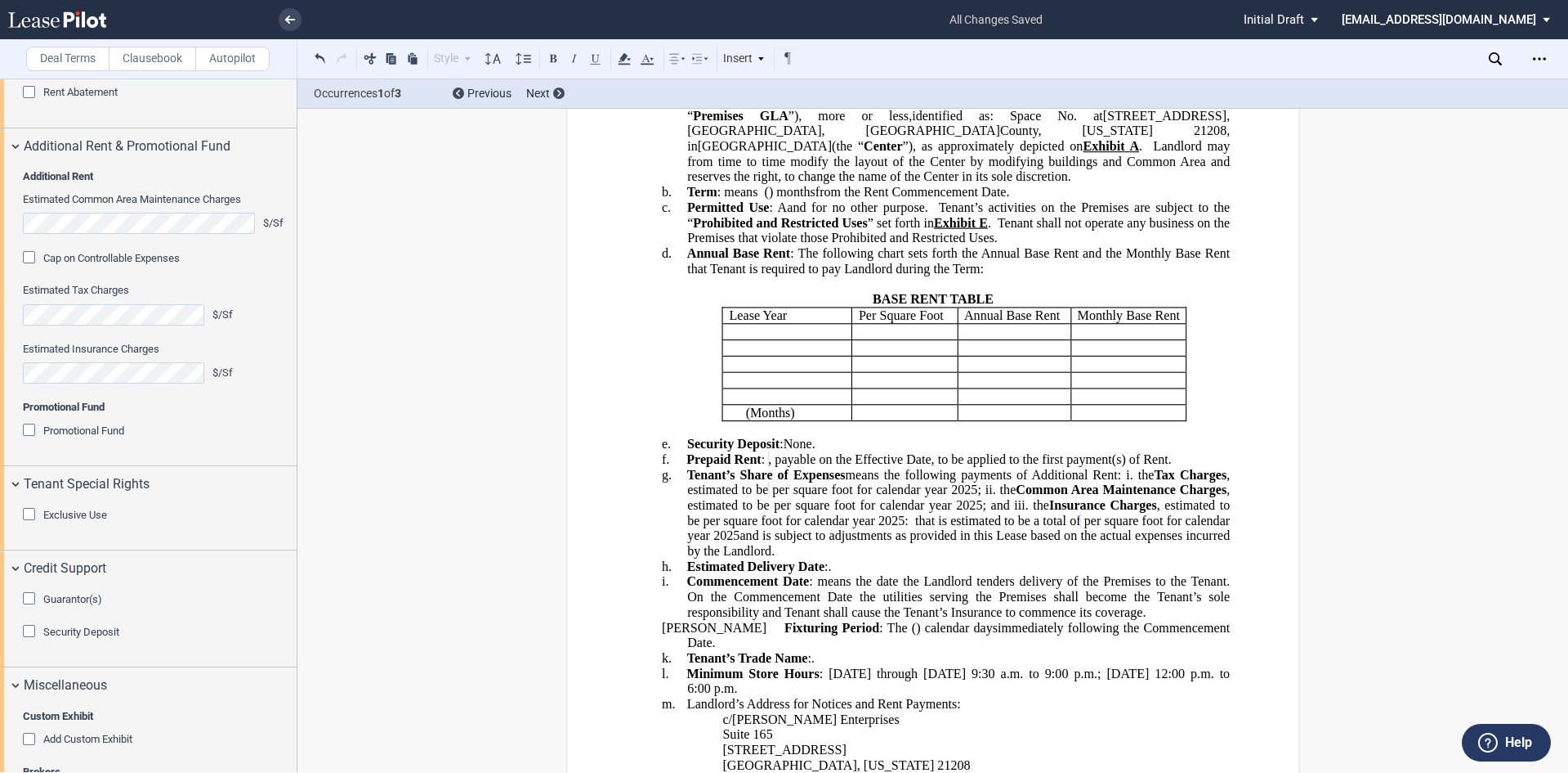
click at [34, 641] on div "Security Deposit" at bounding box center [31, 633] width 17 height 17
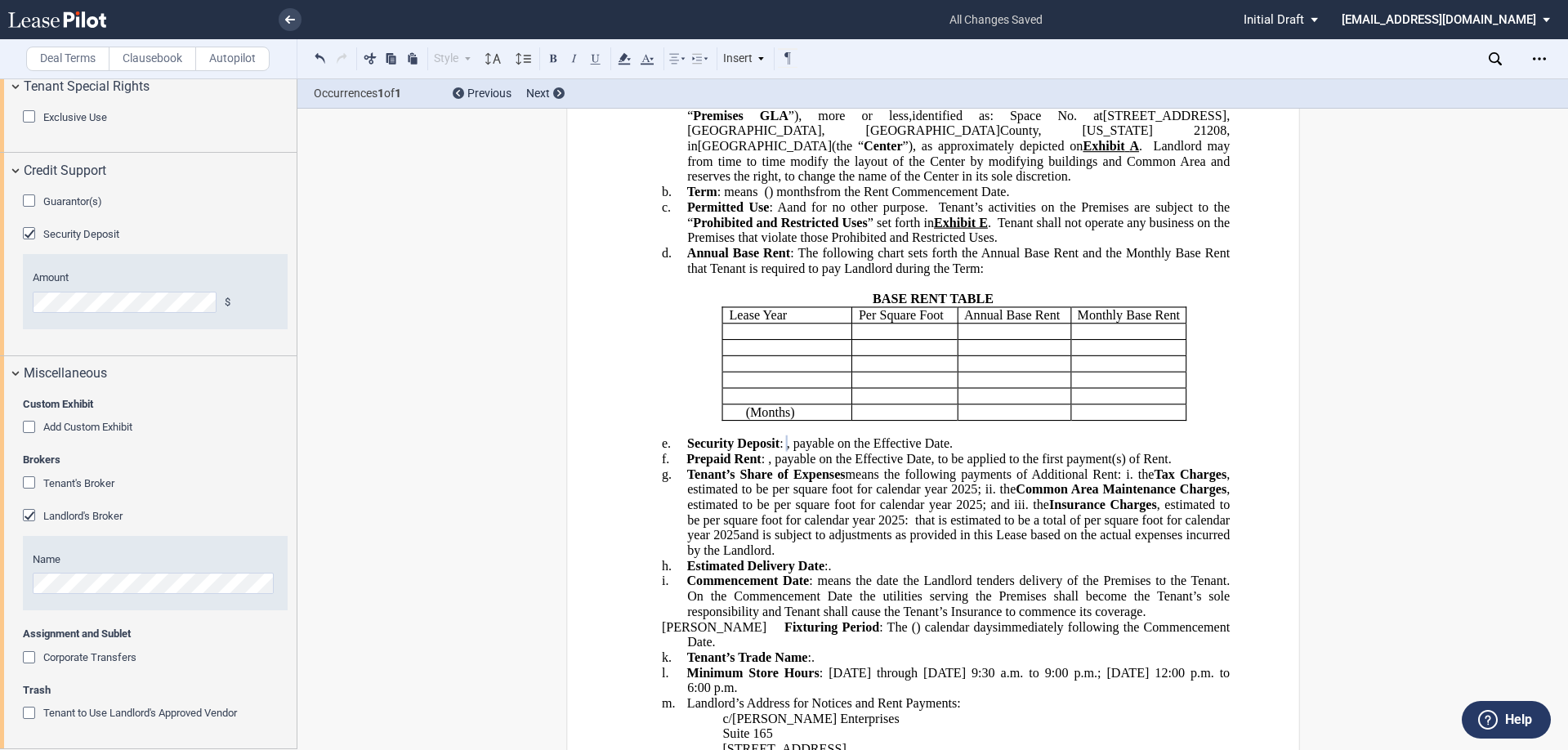
scroll to position [2965, 0]
click at [32, 484] on div "Tenant's Broker" at bounding box center [31, 485] width 17 height 17
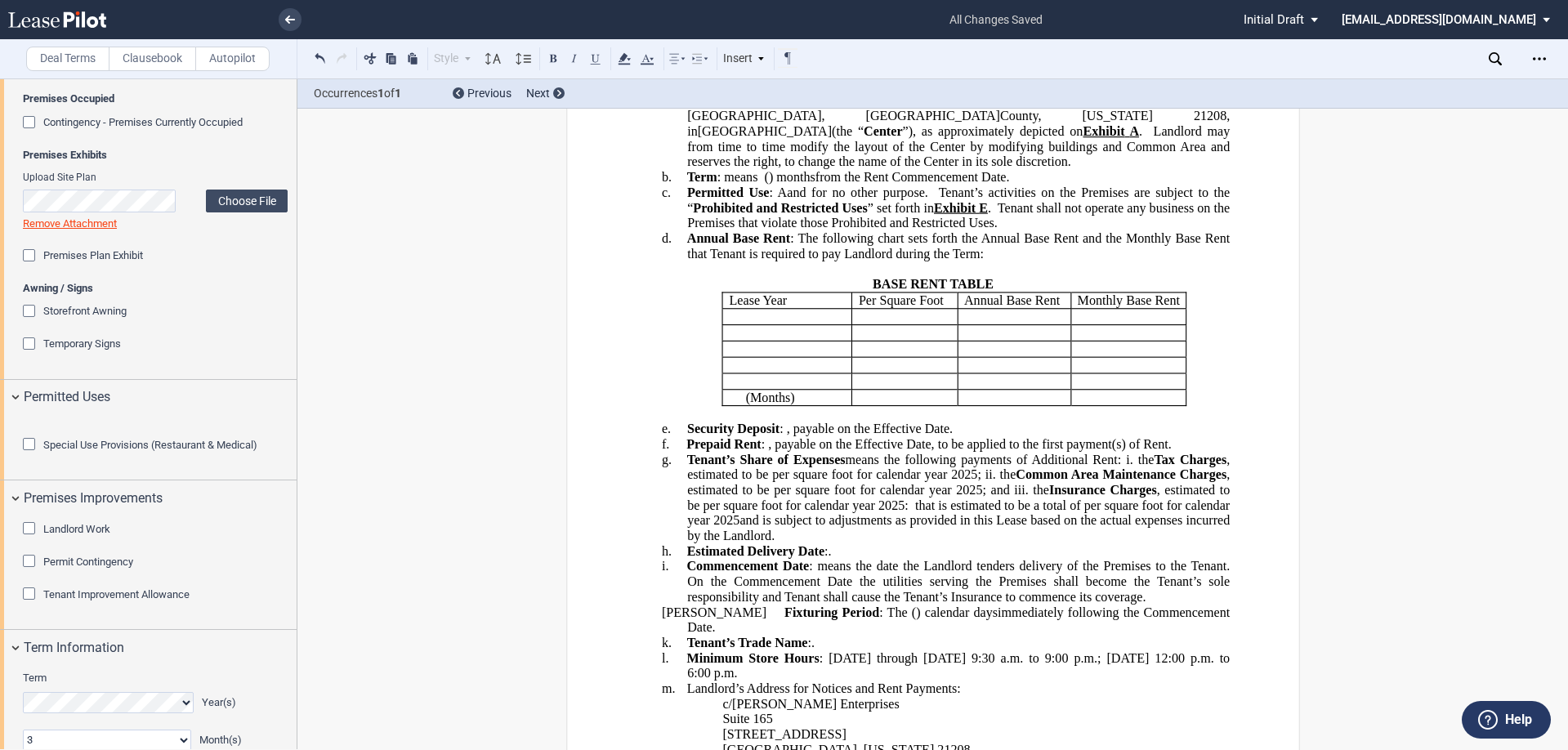
scroll to position [1412, 0]
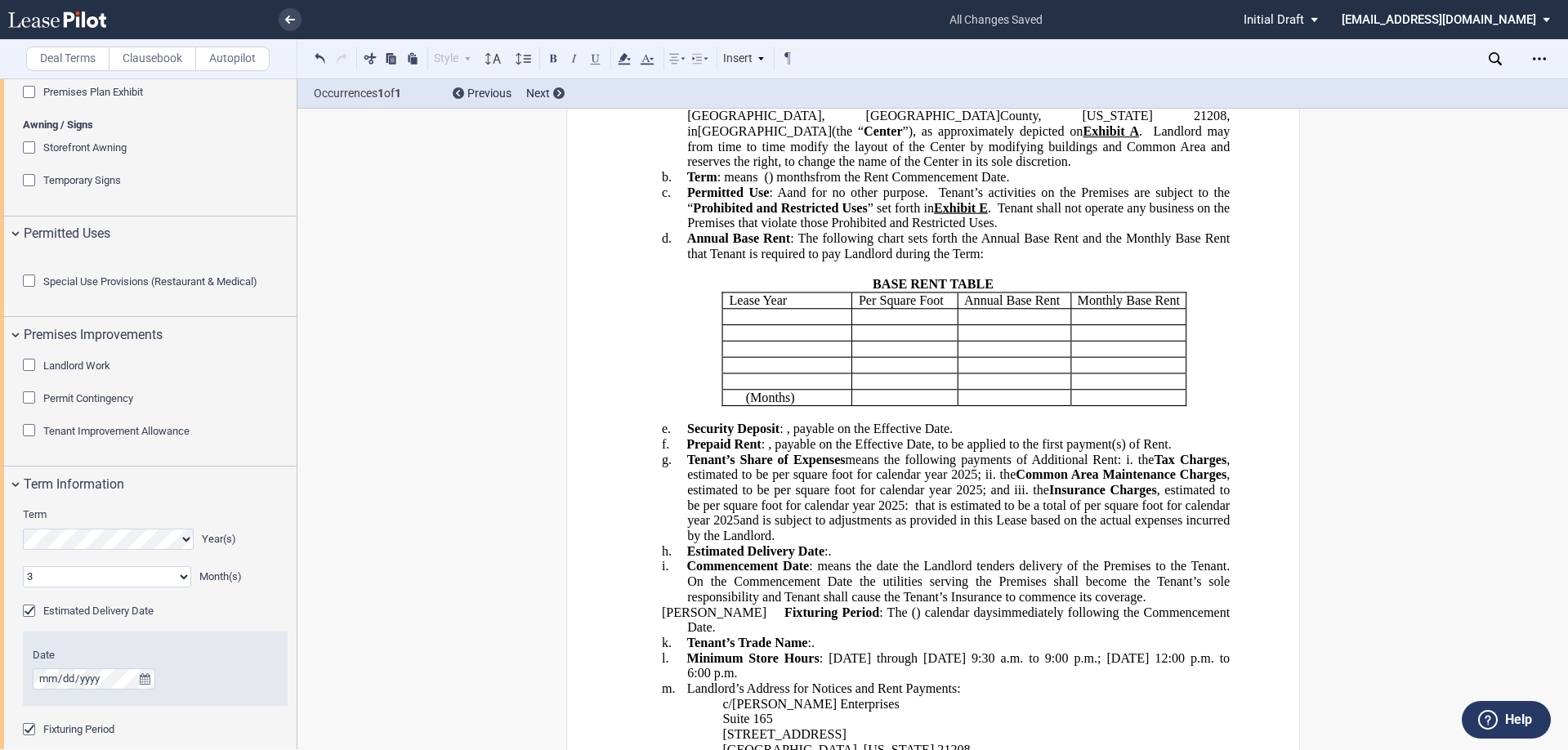
click at [30, 375] on div "Landlord Work" at bounding box center [31, 367] width 17 height 17
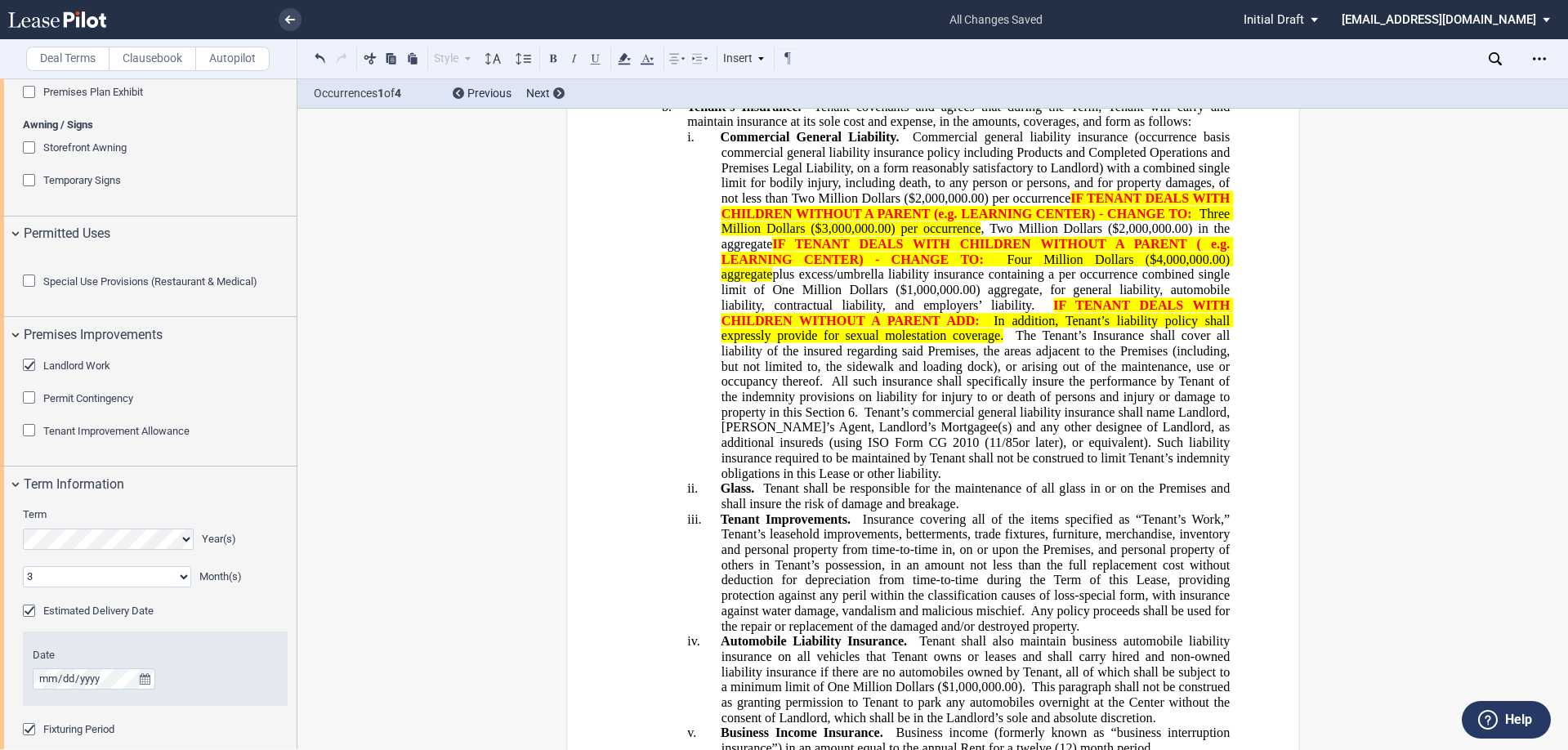
scroll to position [5667, 0]
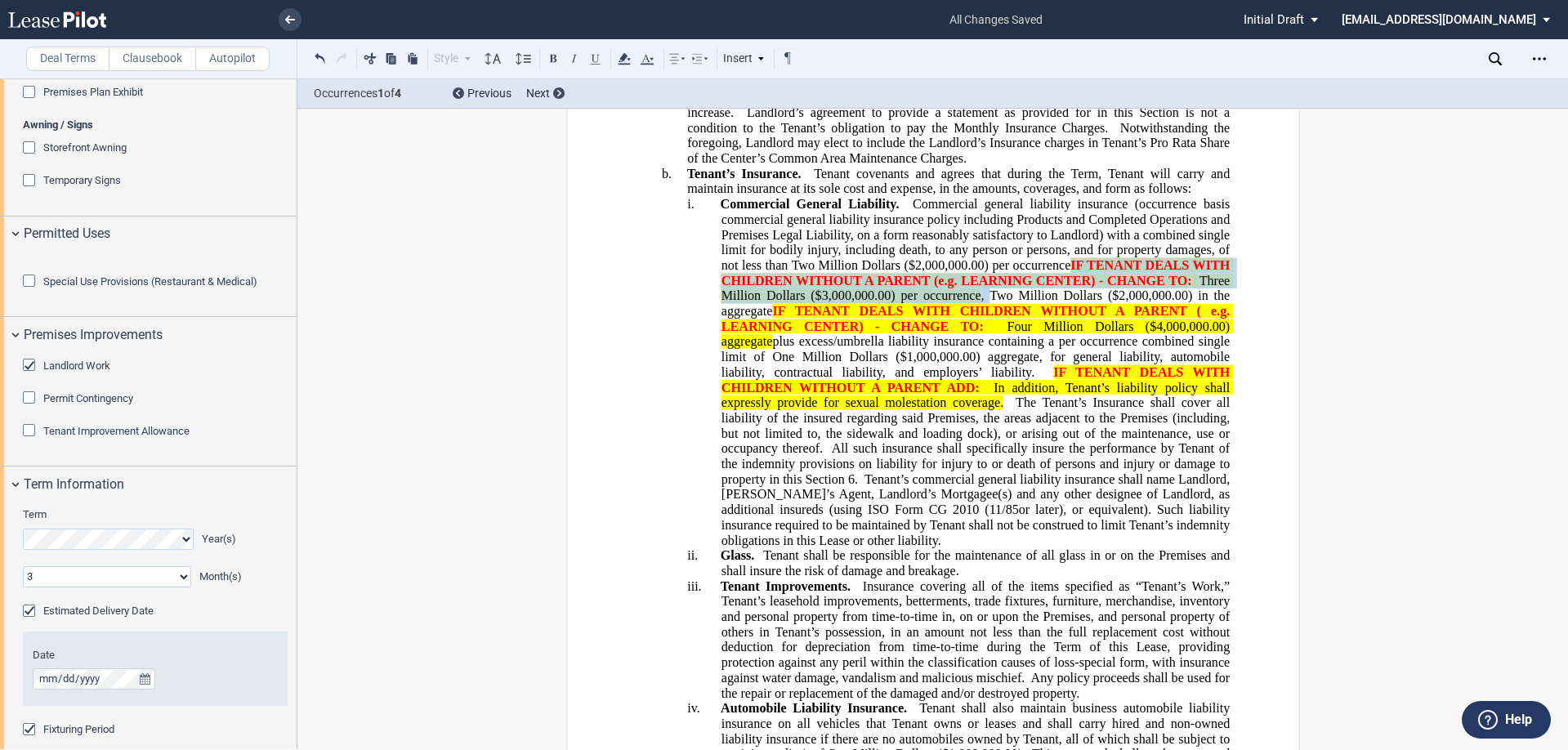
drag, startPoint x: 1069, startPoint y: 203, endPoint x: 987, endPoint y: 239, distance: 89.6
click at [987, 239] on span "Commercial General Liability. Commercial general liability insurance (occurrenc…" at bounding box center [976, 372] width 513 height 350
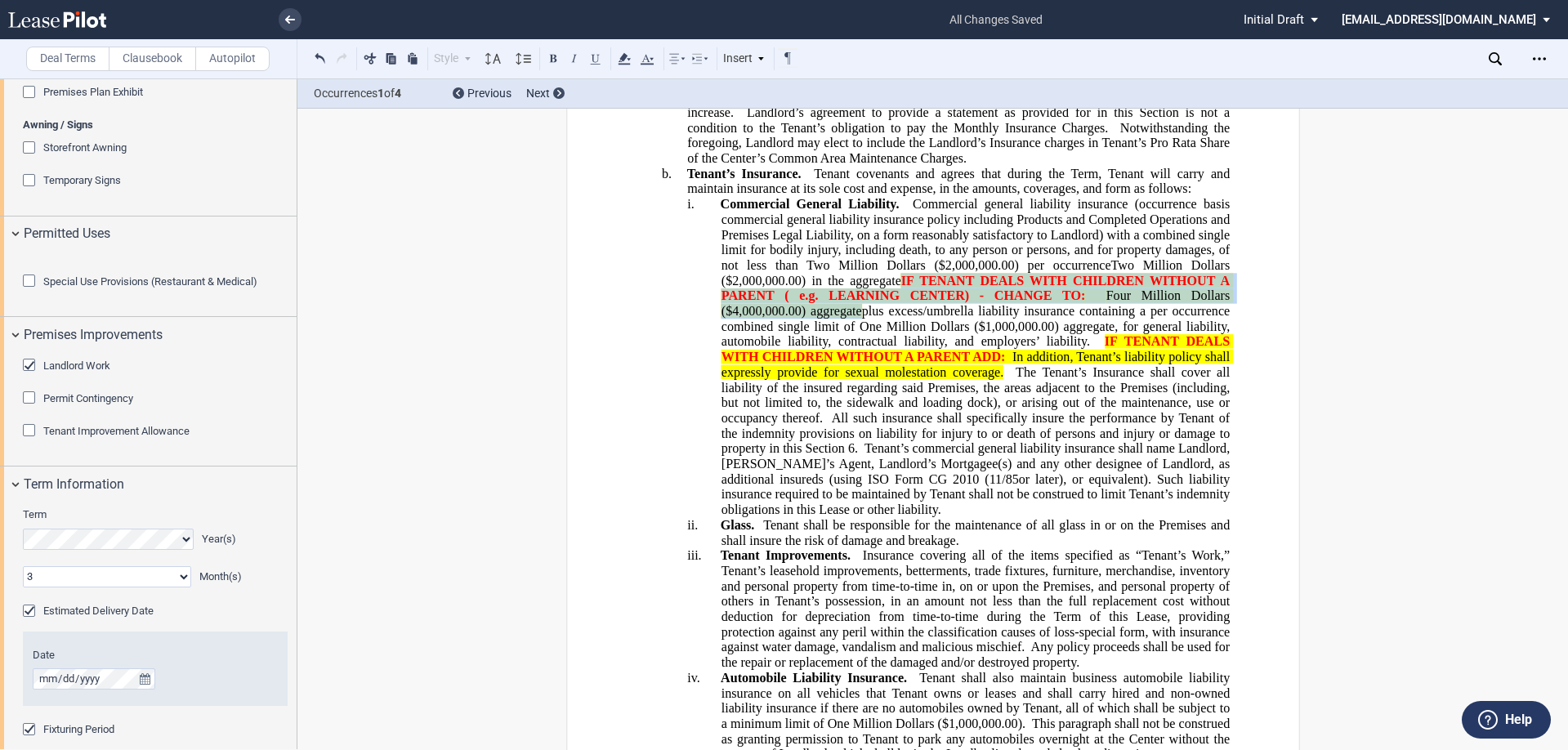
drag, startPoint x: 903, startPoint y: 218, endPoint x: 858, endPoint y: 247, distance: 53.5
click at [858, 247] on span "Commercial General Liability. Commercial general liability insurance (occurrenc…" at bounding box center [976, 357] width 513 height 320
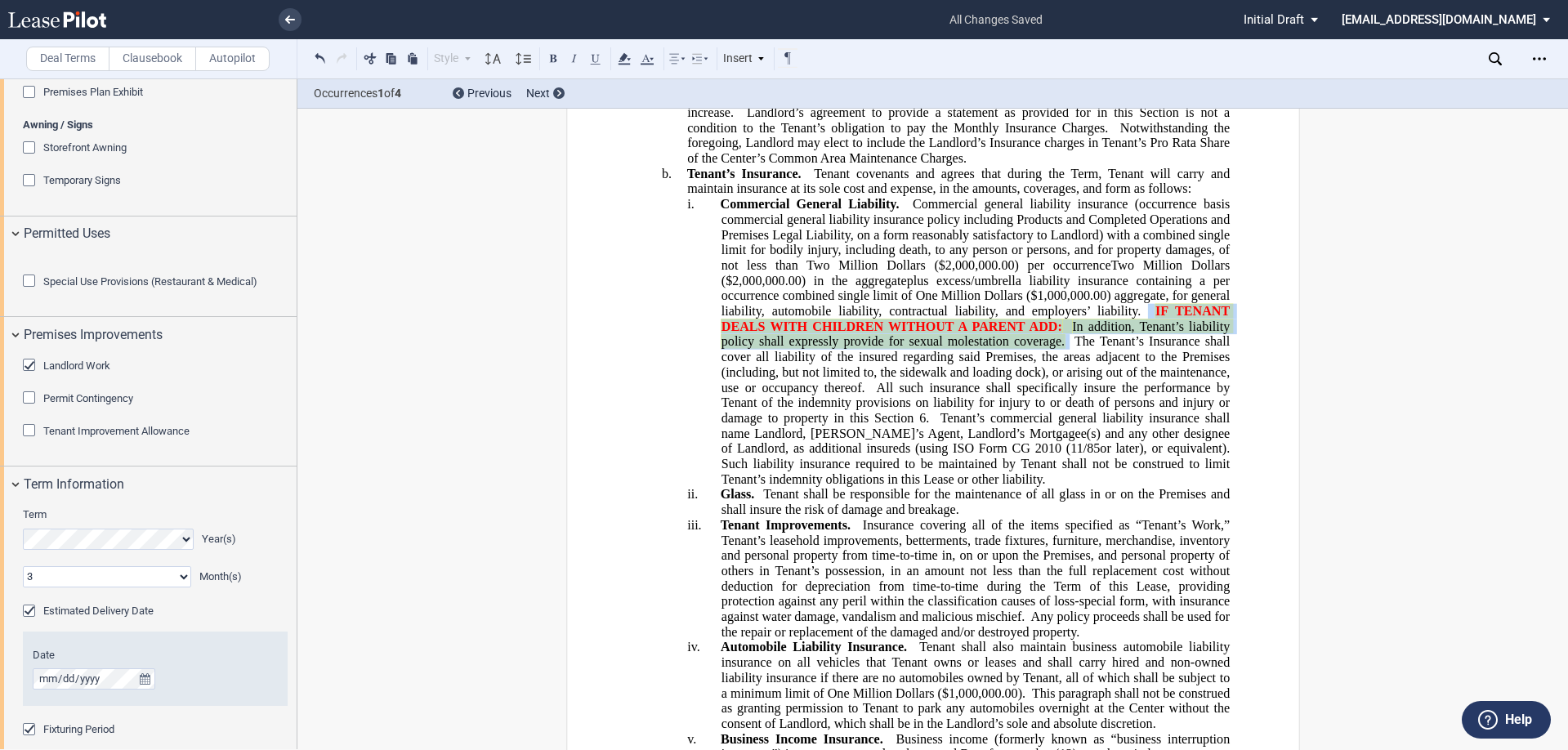
drag, startPoint x: 1146, startPoint y: 249, endPoint x: 1063, endPoint y: 277, distance: 87.6
click at [1063, 277] on span "Commercial General Liability. Commercial general liability insurance (occurrenc…" at bounding box center [976, 341] width 513 height 289
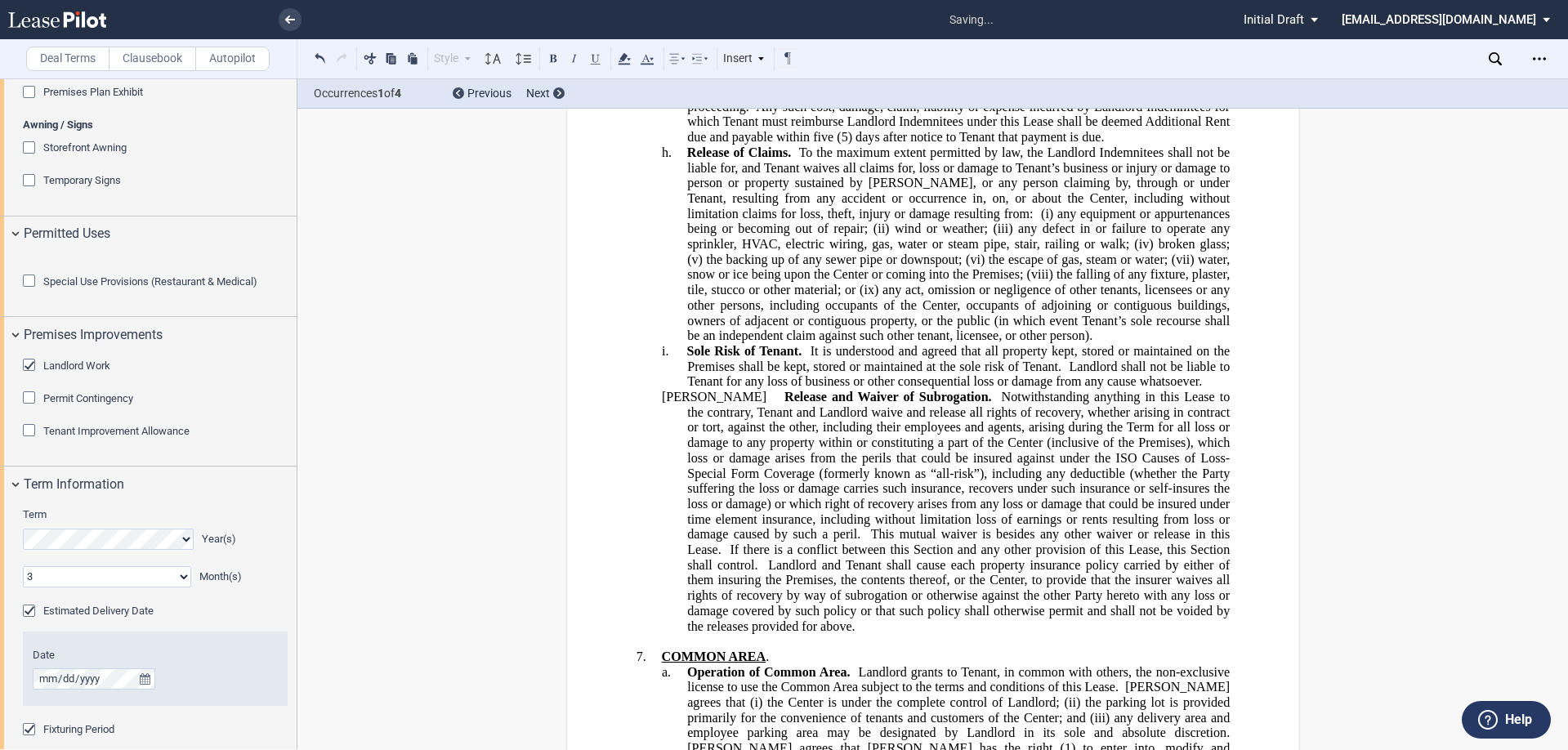
scroll to position [8364, 0]
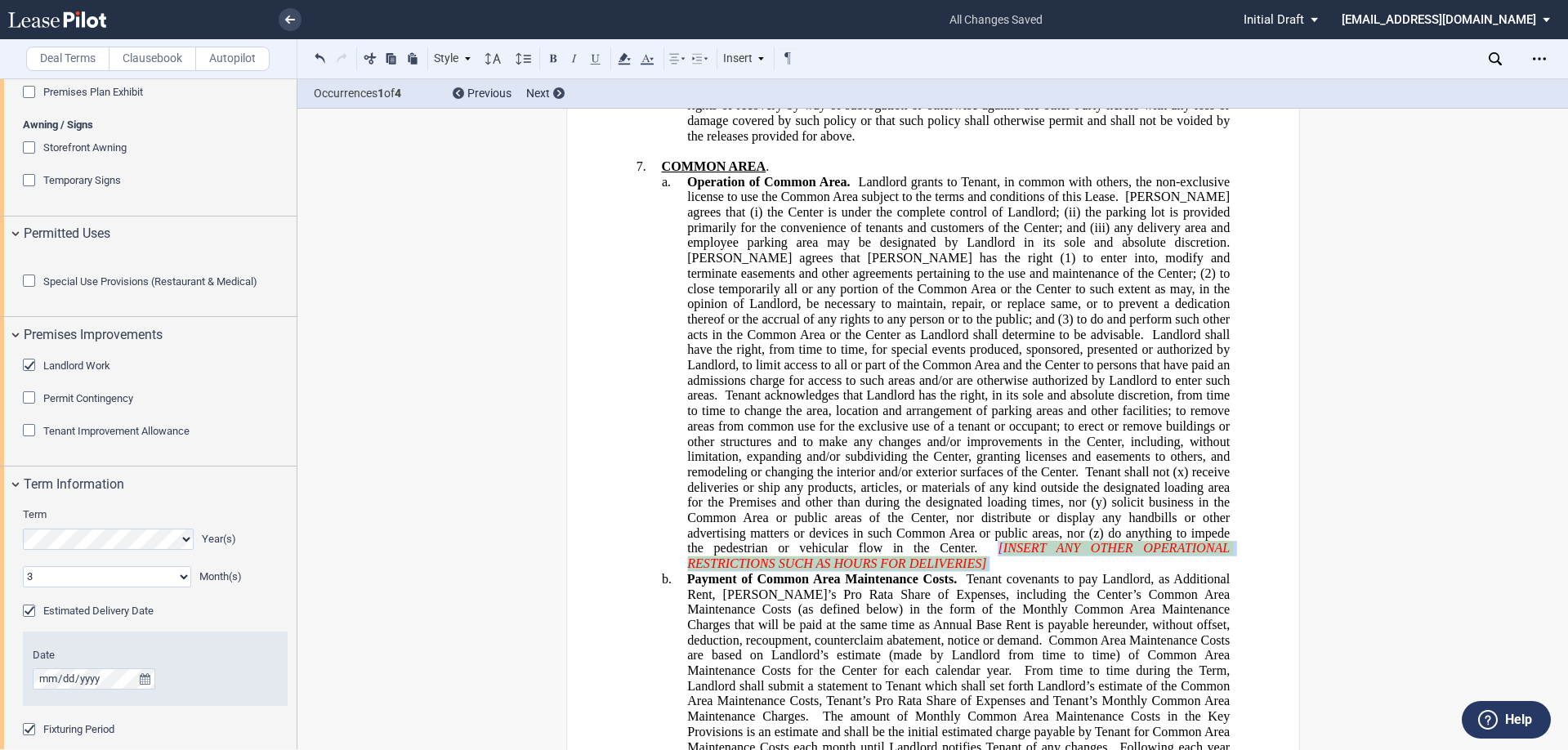
drag, startPoint x: 864, startPoint y: 490, endPoint x: 761, endPoint y: 478, distance: 103.7
click at [761, 477] on p "a. Operation of Common Area. Landlord grants to Tenant, in common with others, …" at bounding box center [959, 373] width 543 height 397
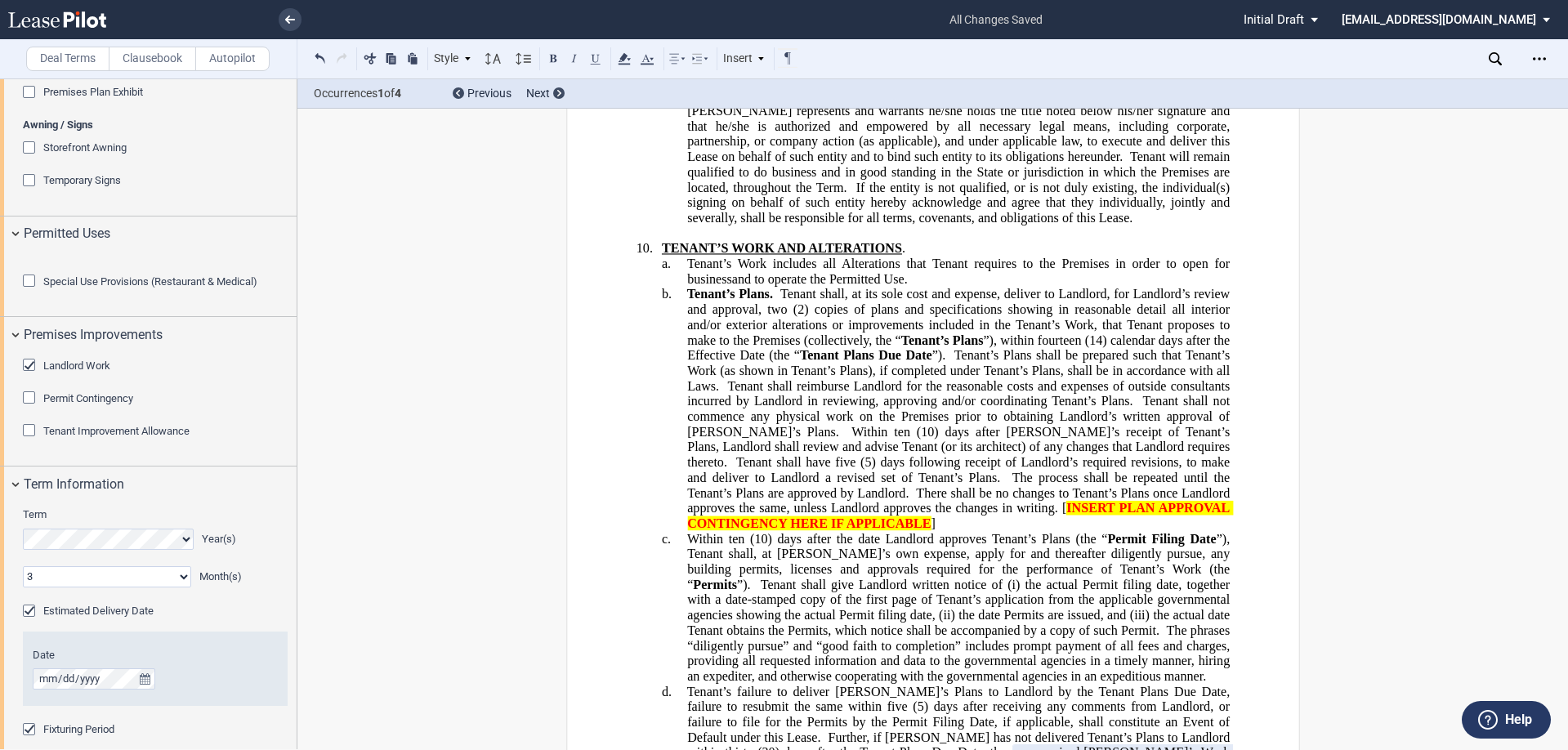
scroll to position [10162, 0]
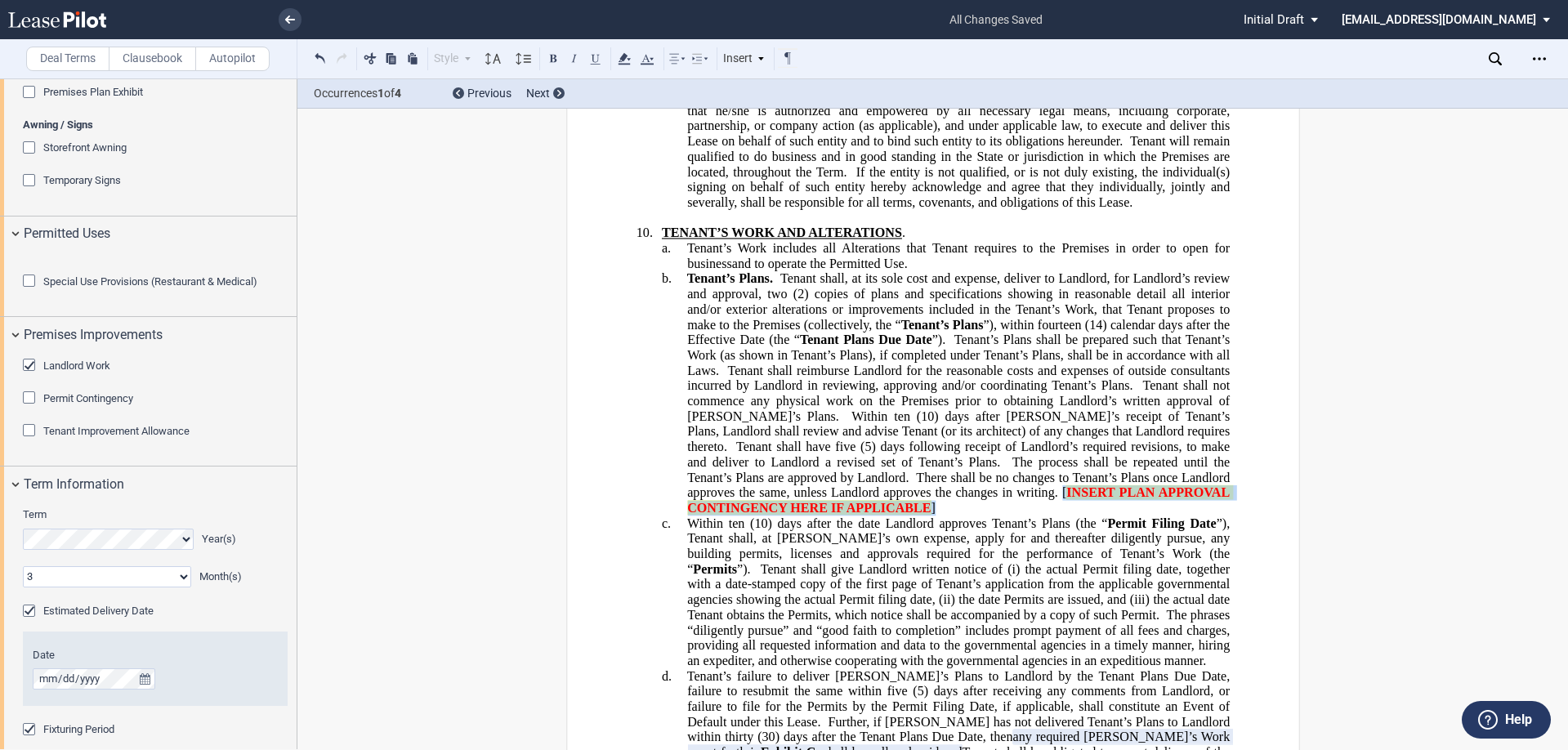
drag, startPoint x: 935, startPoint y: 429, endPoint x: 909, endPoint y: 423, distance: 26.7
click at [913, 419] on p "b. Tenant’s Plans. Tenant shall, at its sole cost and expense, deliver to Landl…" at bounding box center [959, 394] width 543 height 245
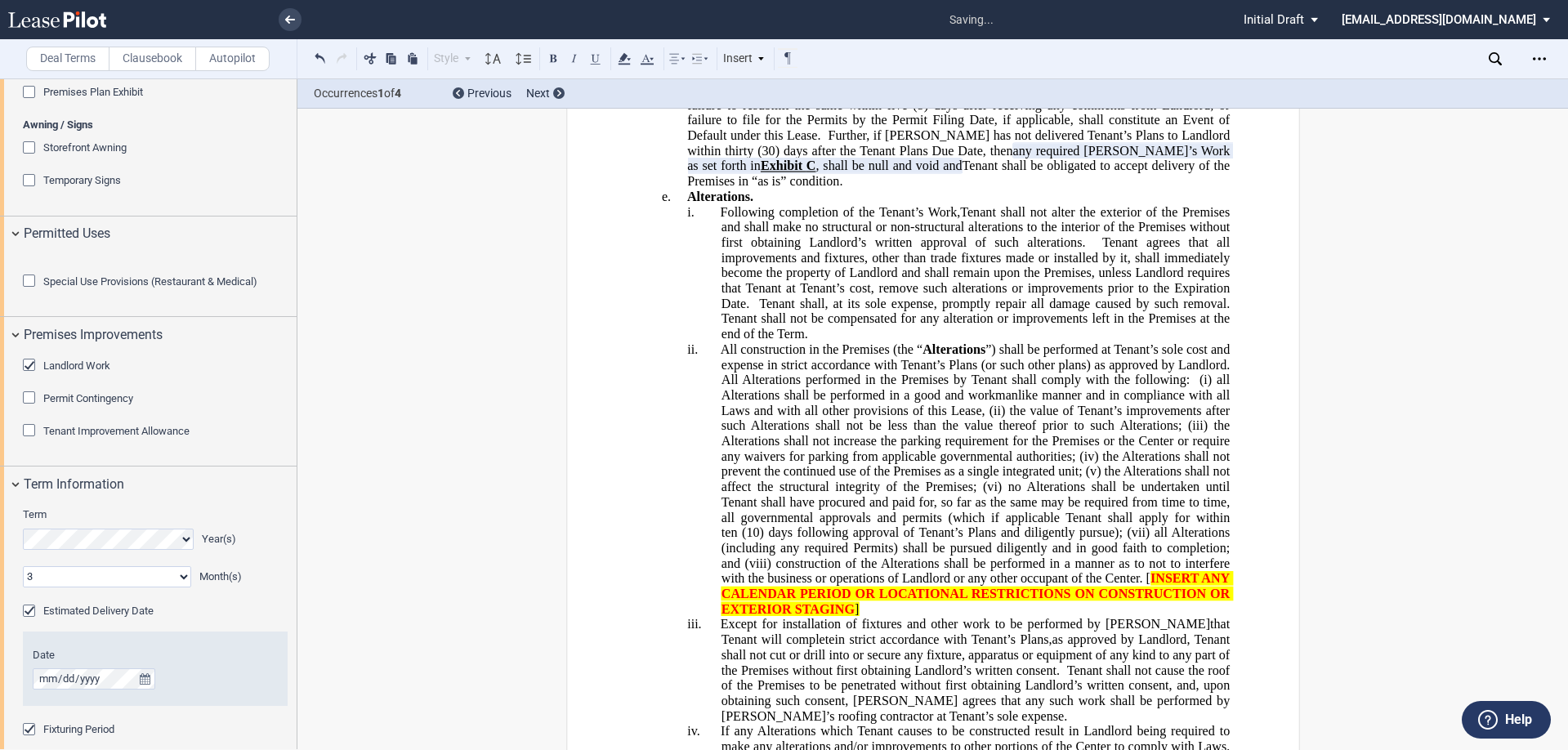
scroll to position [10735, 0]
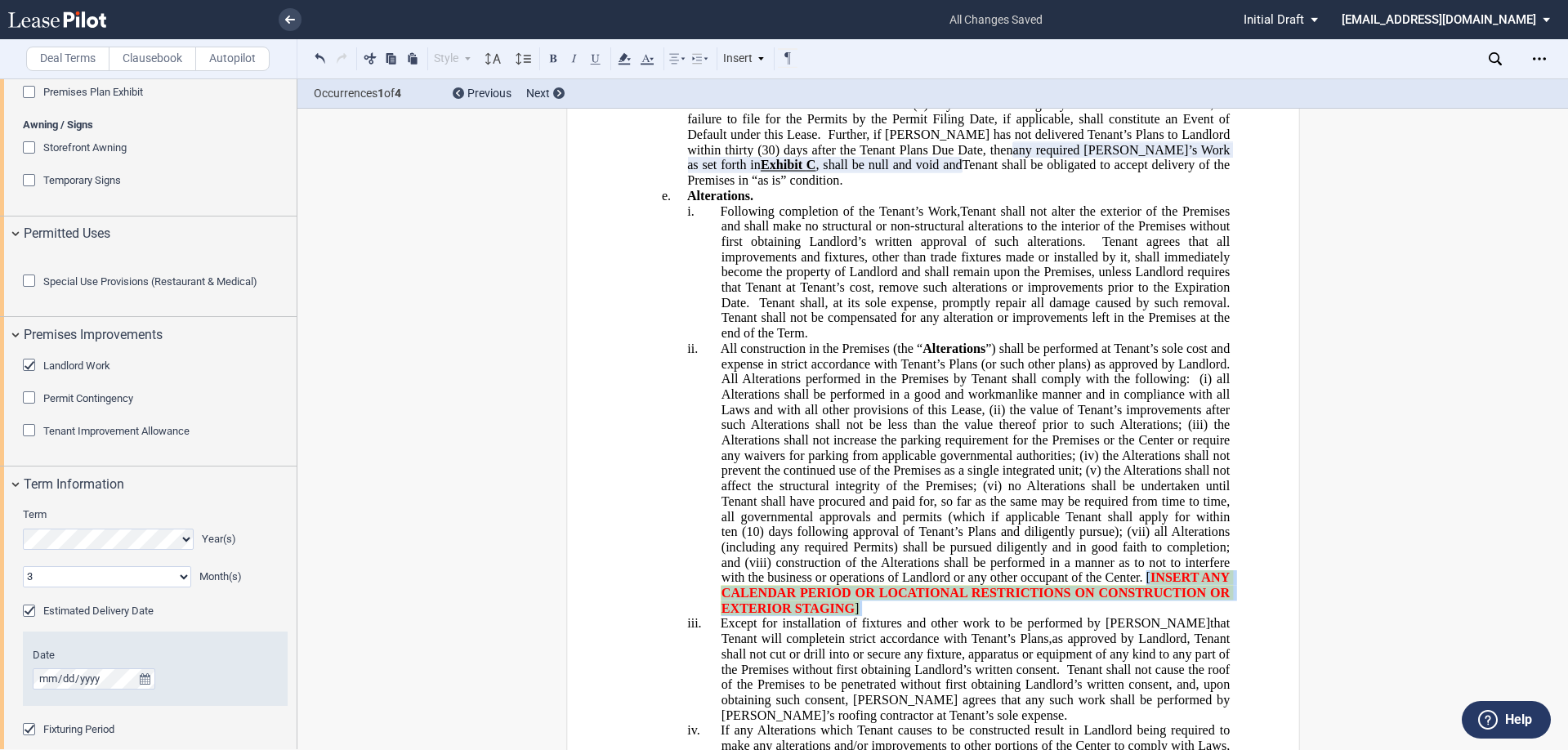
drag, startPoint x: 1134, startPoint y: 514, endPoint x: 1169, endPoint y: 489, distance: 43.0
click at [1172, 489] on p "ii. All construction in the Premises (the “ Alterations ”) shall be performed a…" at bounding box center [975, 479] width 509 height 276
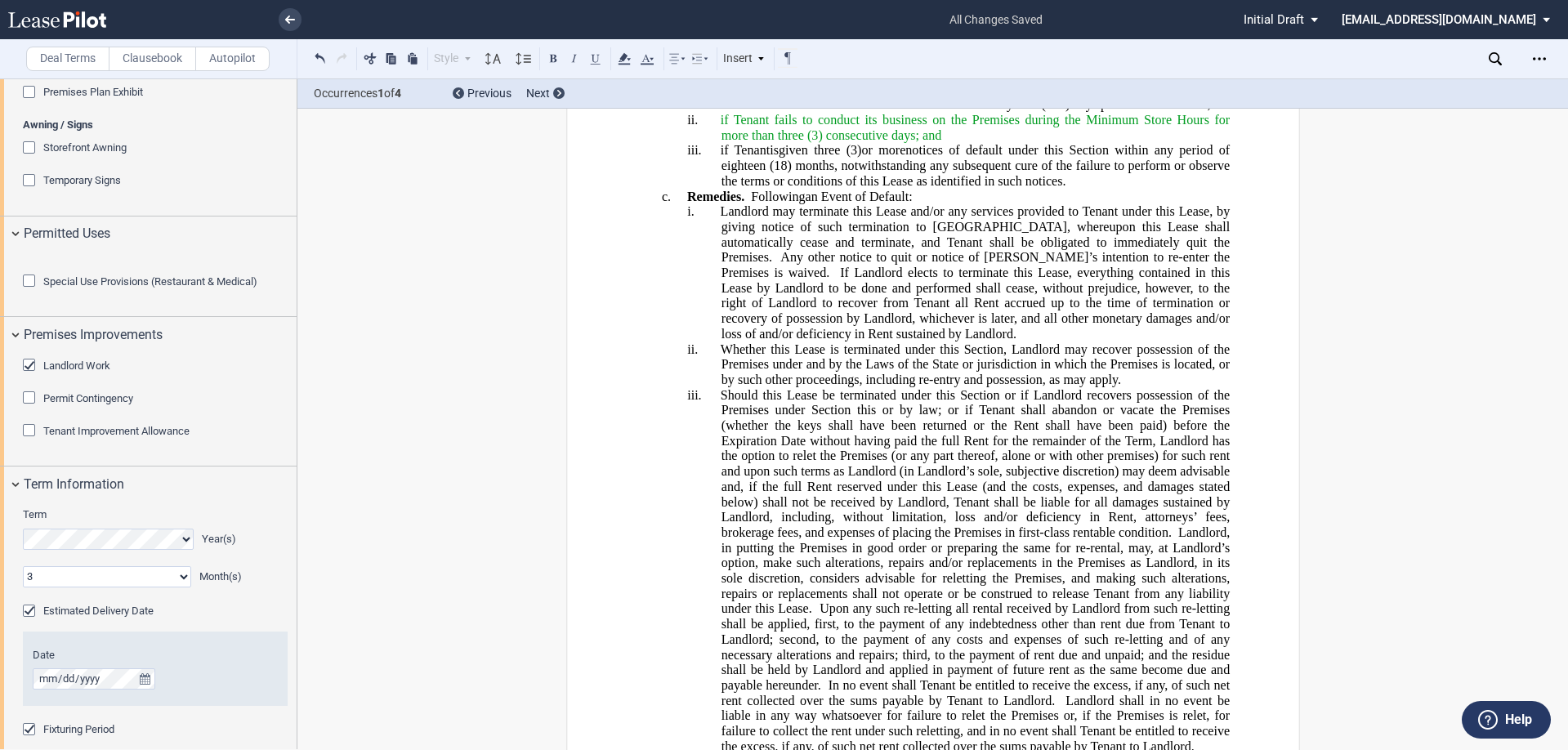
scroll to position [23402, 0]
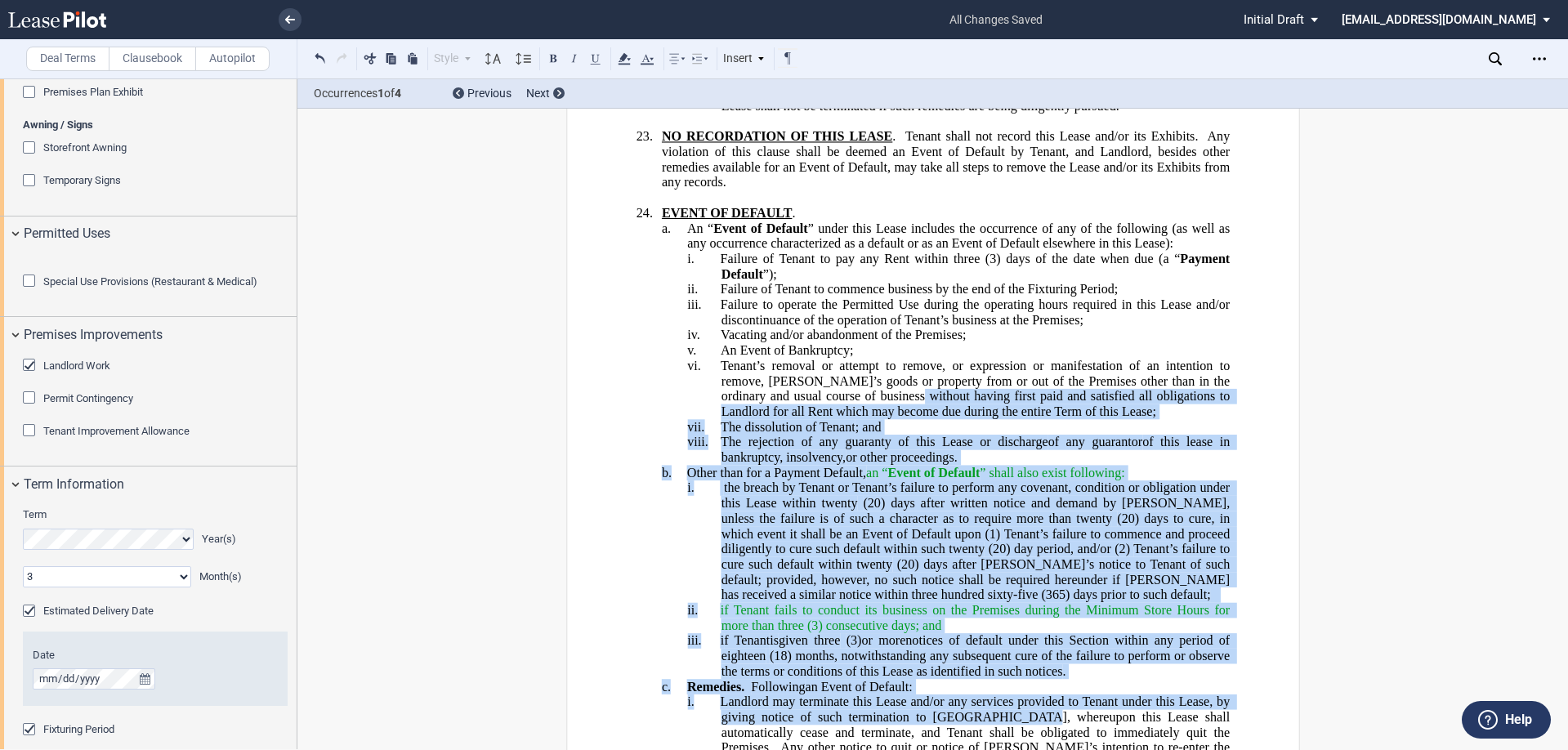
drag, startPoint x: 996, startPoint y: 543, endPoint x: 886, endPoint y: 241, distance: 321.4
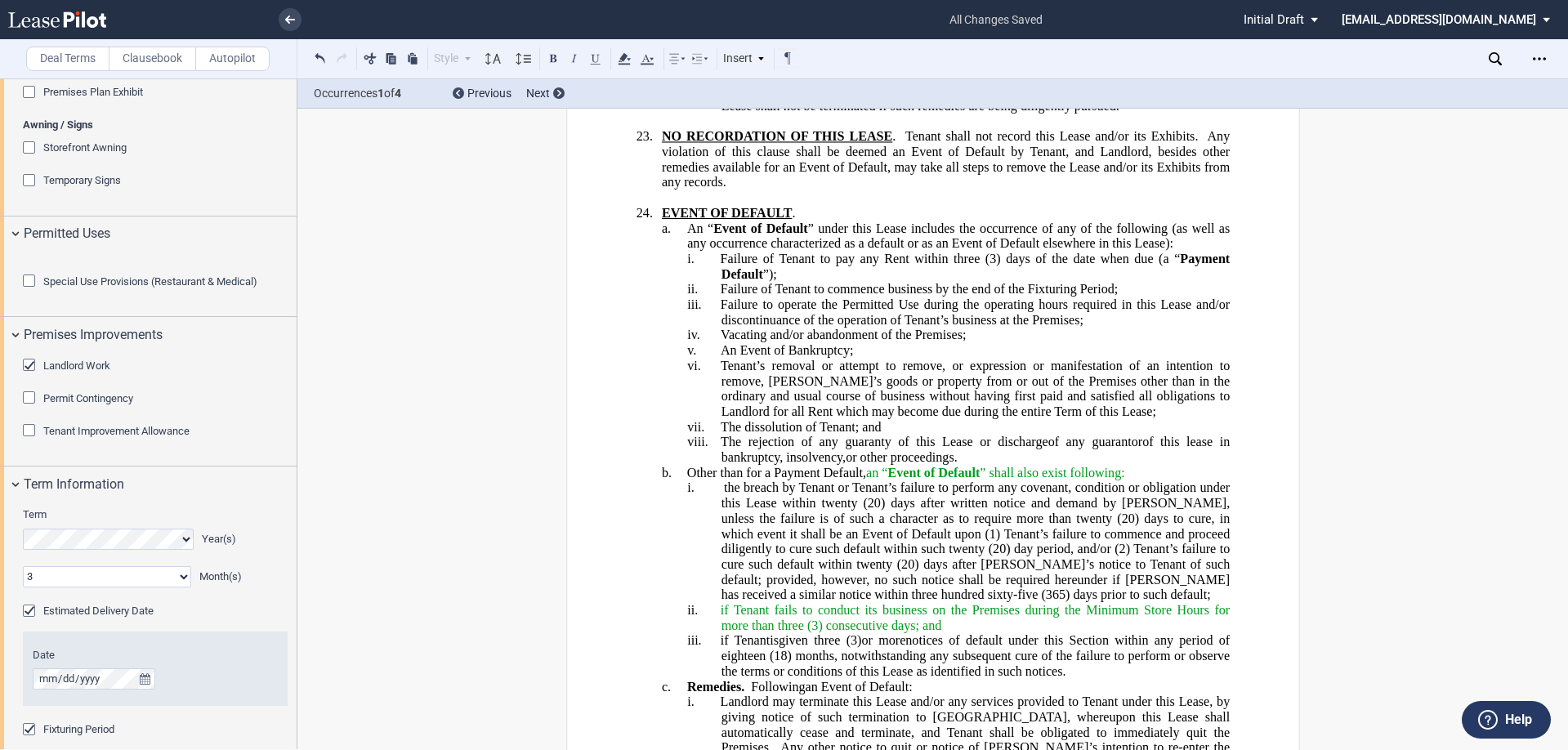
click at [1094, 465] on span "” shall also exist following:" at bounding box center [1052, 473] width 145 height 15
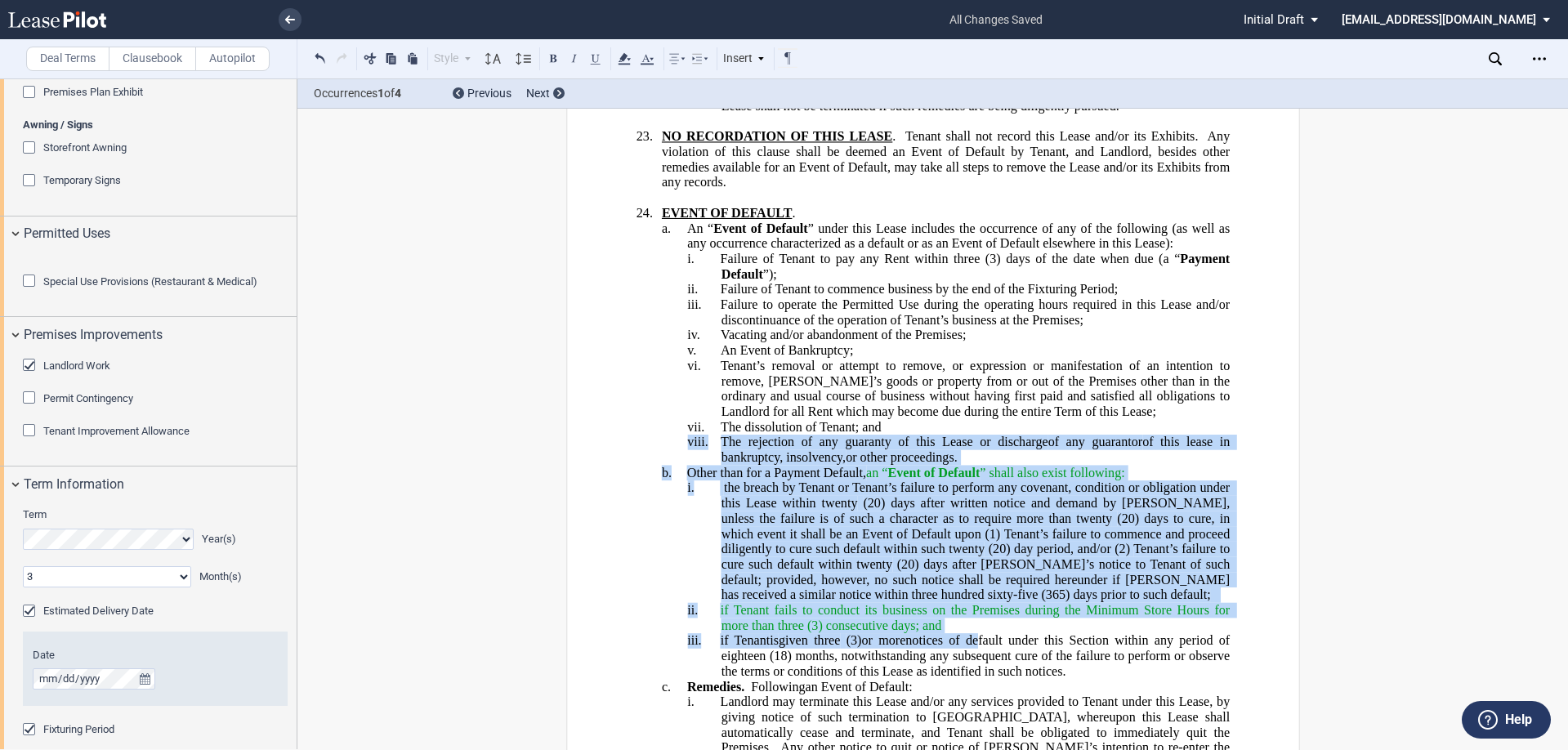
drag, startPoint x: 948, startPoint y: 375, endPoint x: 906, endPoint y: 259, distance: 123.4
click at [655, 60] on icon at bounding box center [647, 59] width 19 height 19
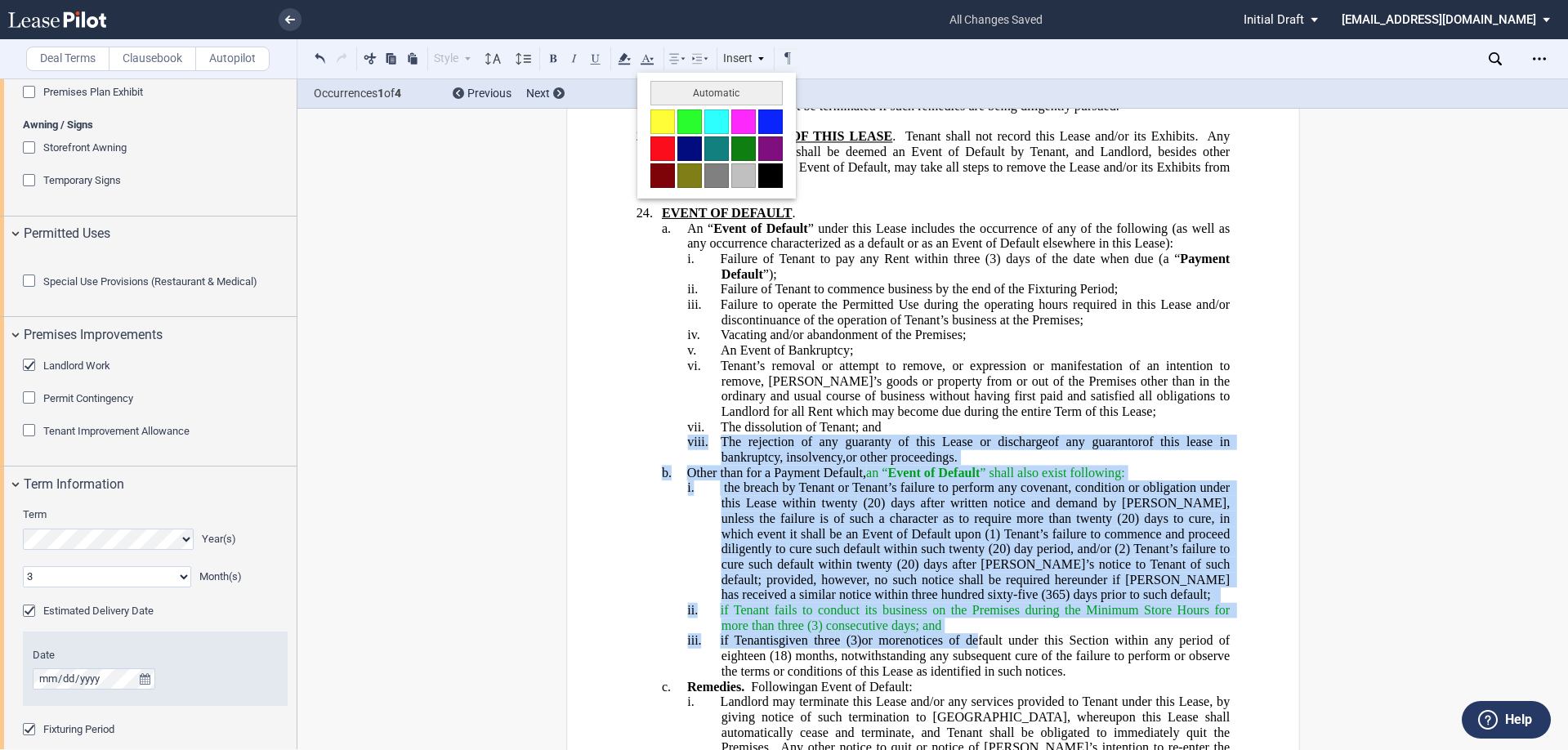
click at [771, 172] on button at bounding box center [770, 175] width 24 height 24
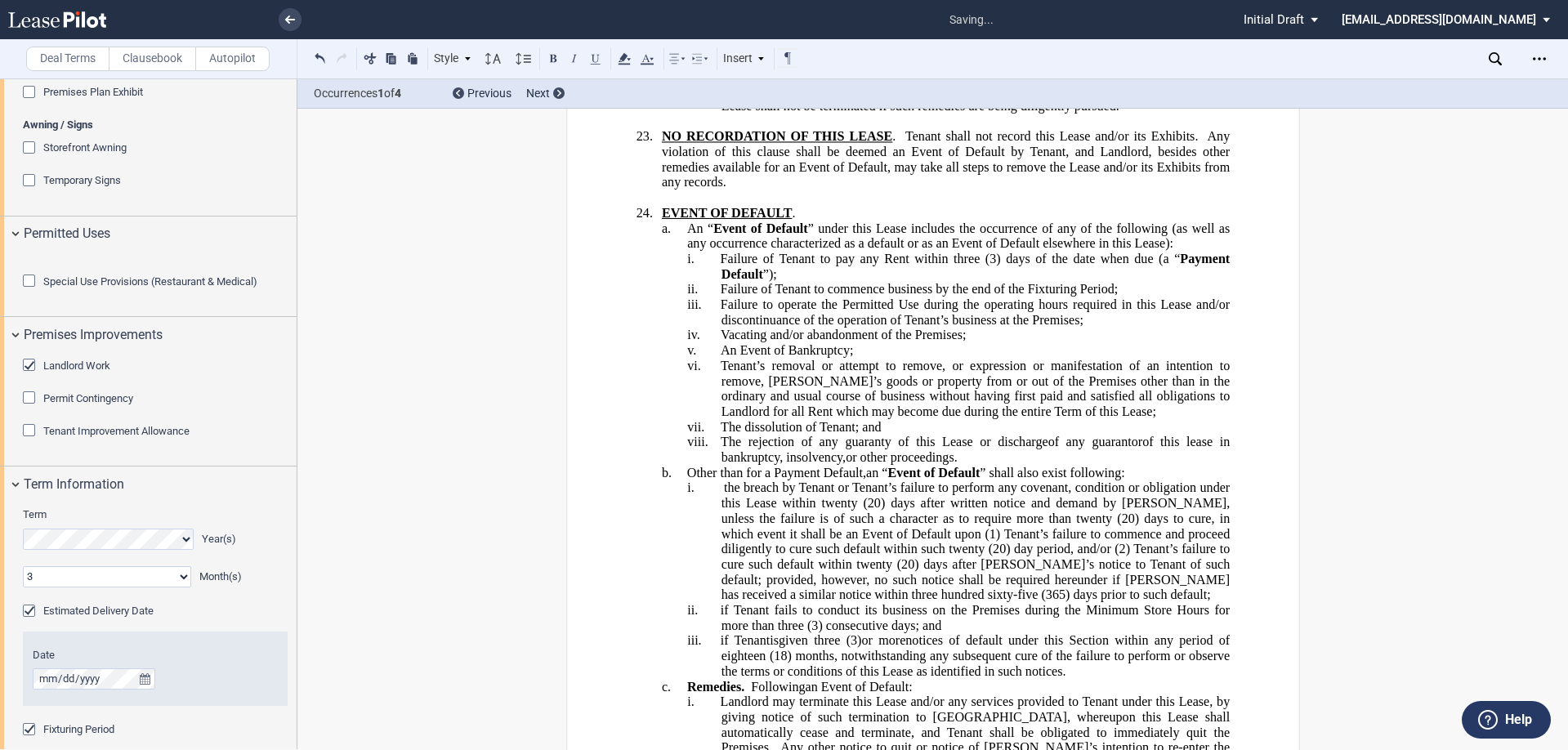
click at [855, 359] on span "Tenant’s removal or attempt to remove, or expression or manifestation of an int…" at bounding box center [975, 389] width 512 height 60
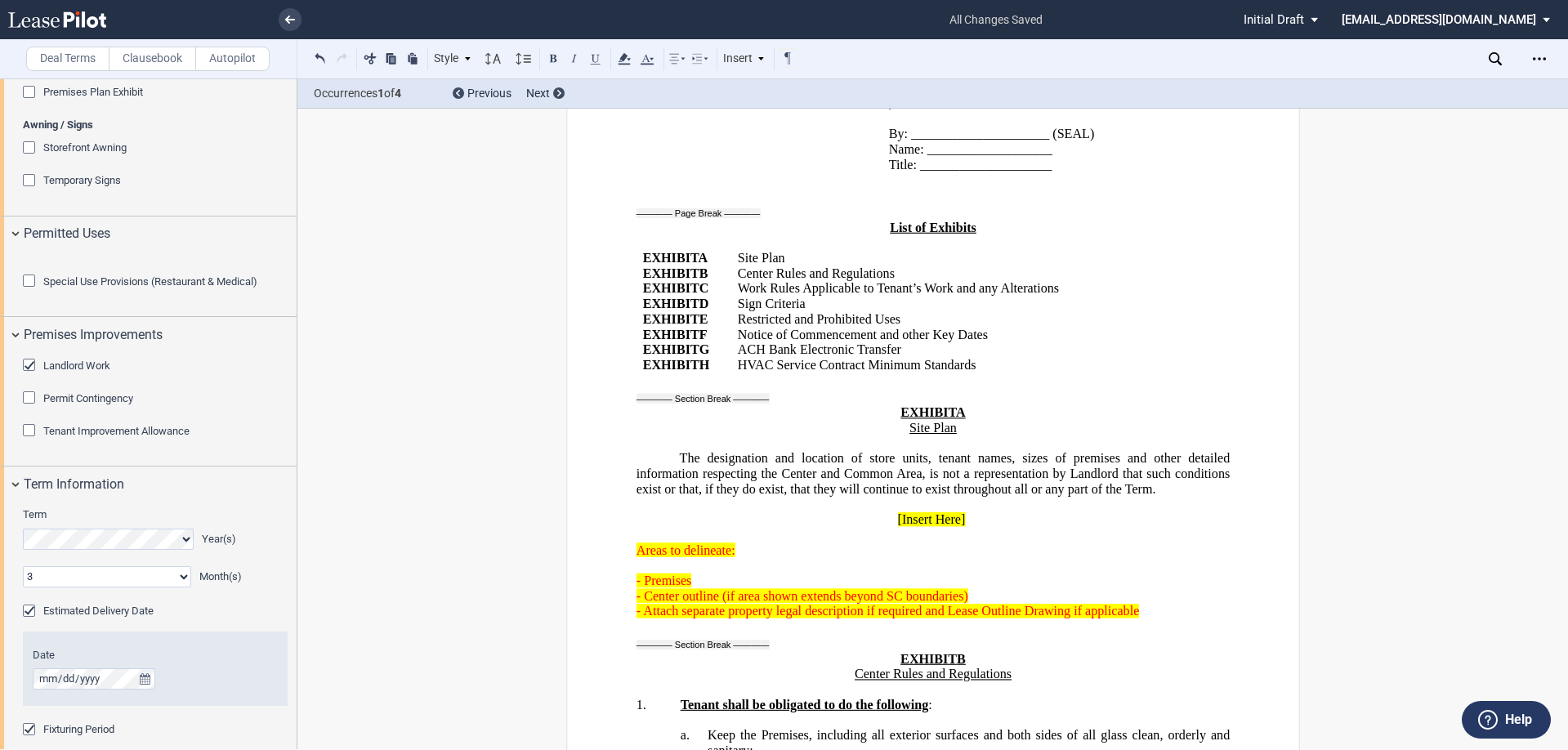
scroll to position [31983, 0]
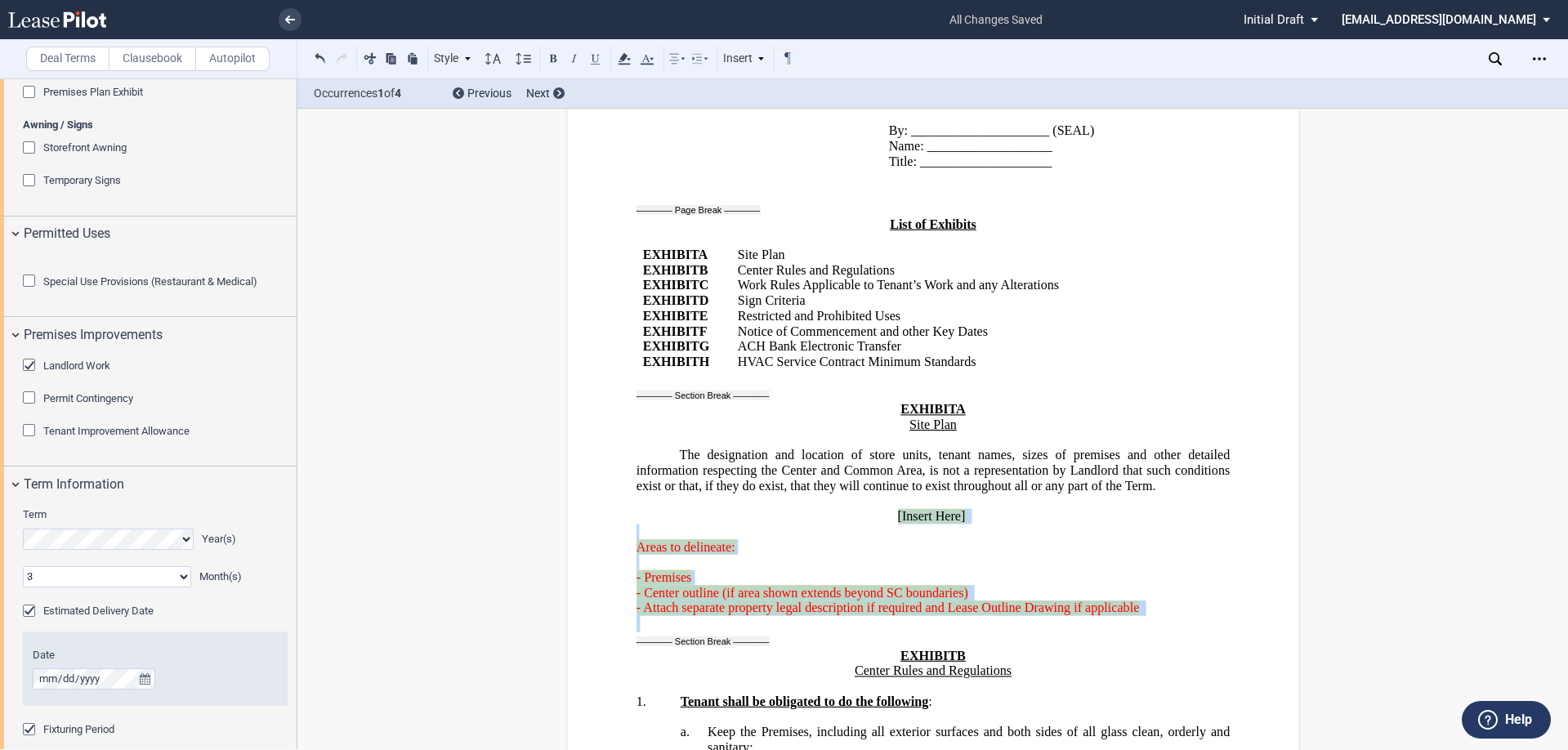
drag, startPoint x: 1027, startPoint y: 392, endPoint x: 898, endPoint y: 265, distance: 181.0
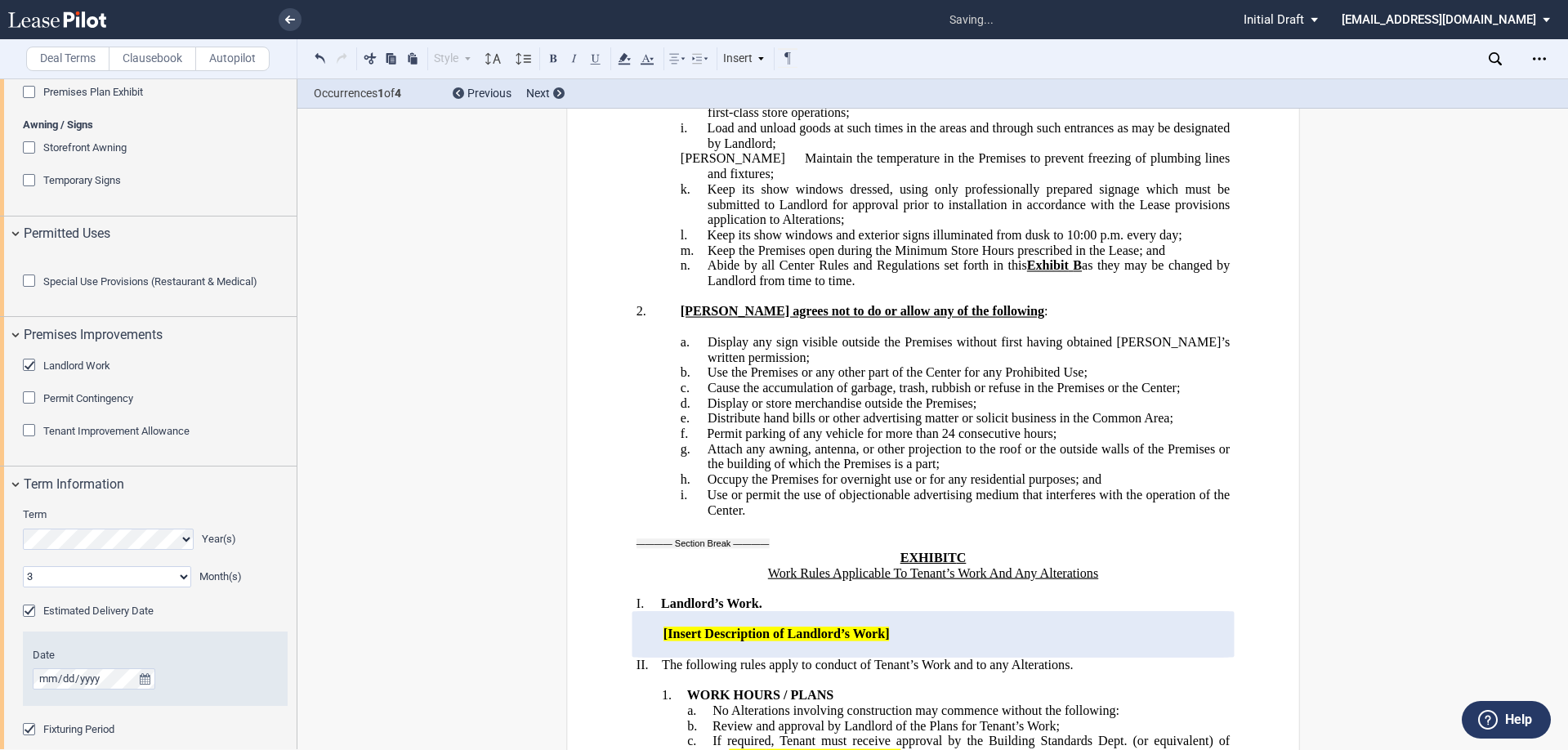
scroll to position [32881, 0]
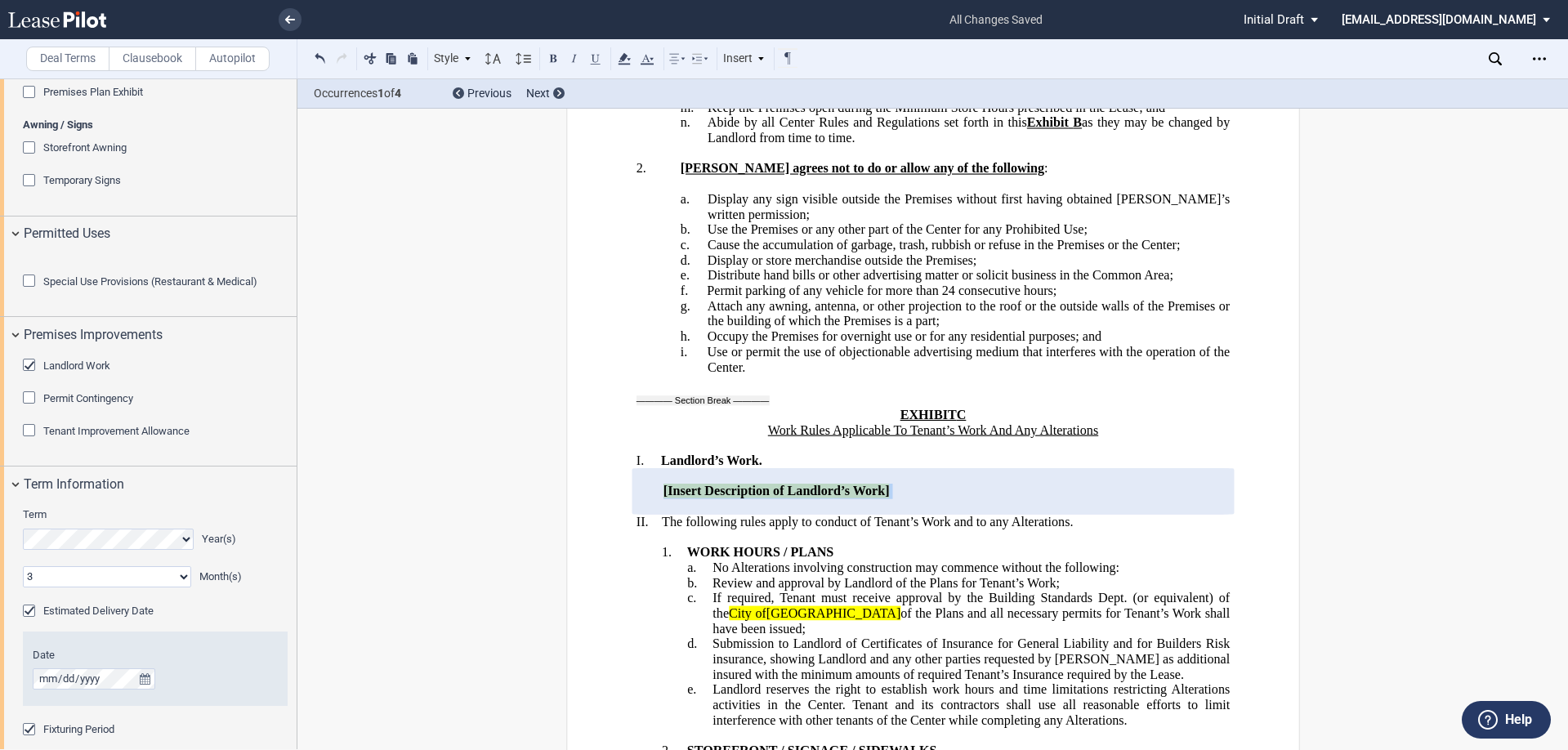
drag, startPoint x: 888, startPoint y: 236, endPoint x: 658, endPoint y: 242, distance: 230.1
click at [658, 484] on p "[Insert Description of Landlord’s Work]" at bounding box center [933, 491] width 593 height 16
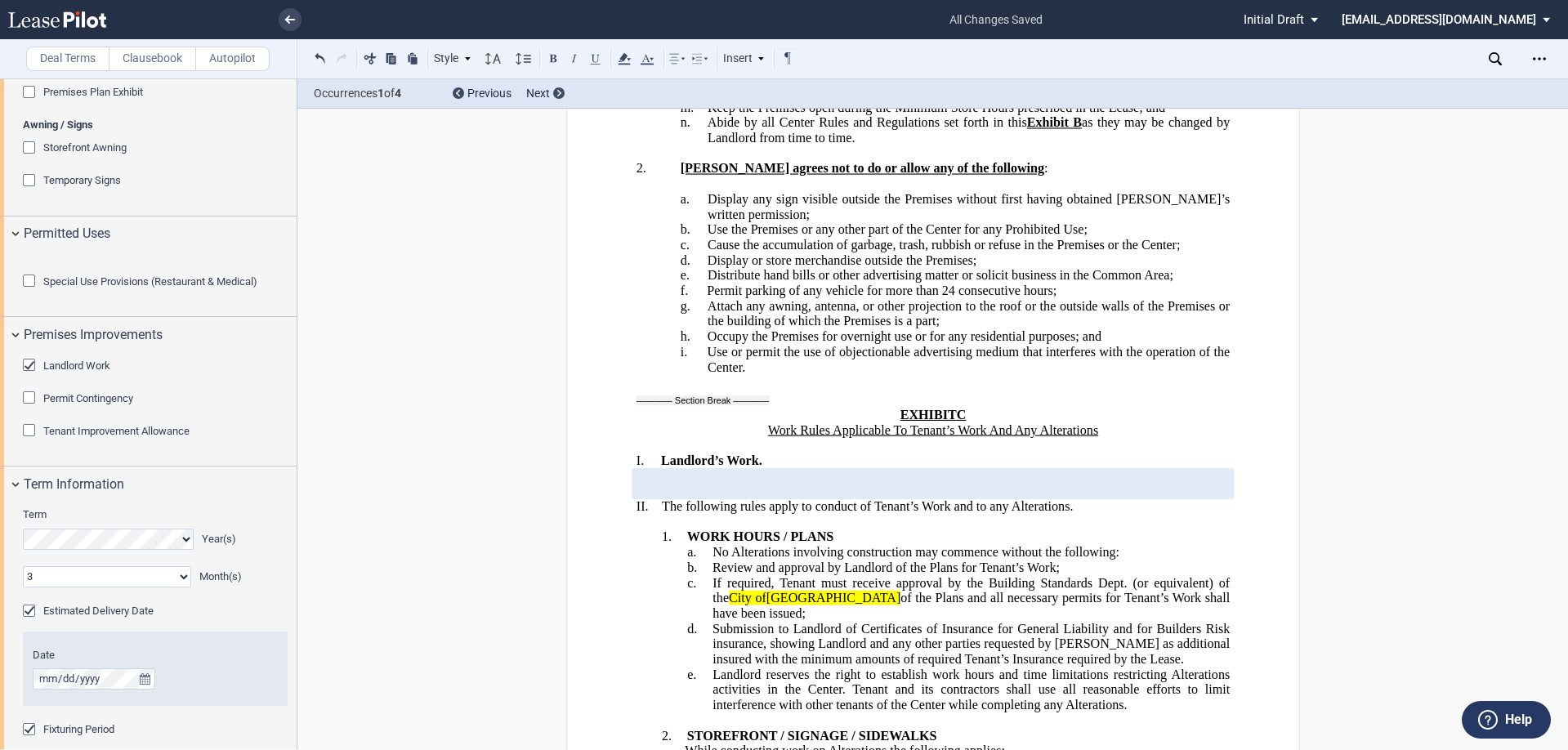
click at [661, 468] on p at bounding box center [933, 476] width 593 height 16
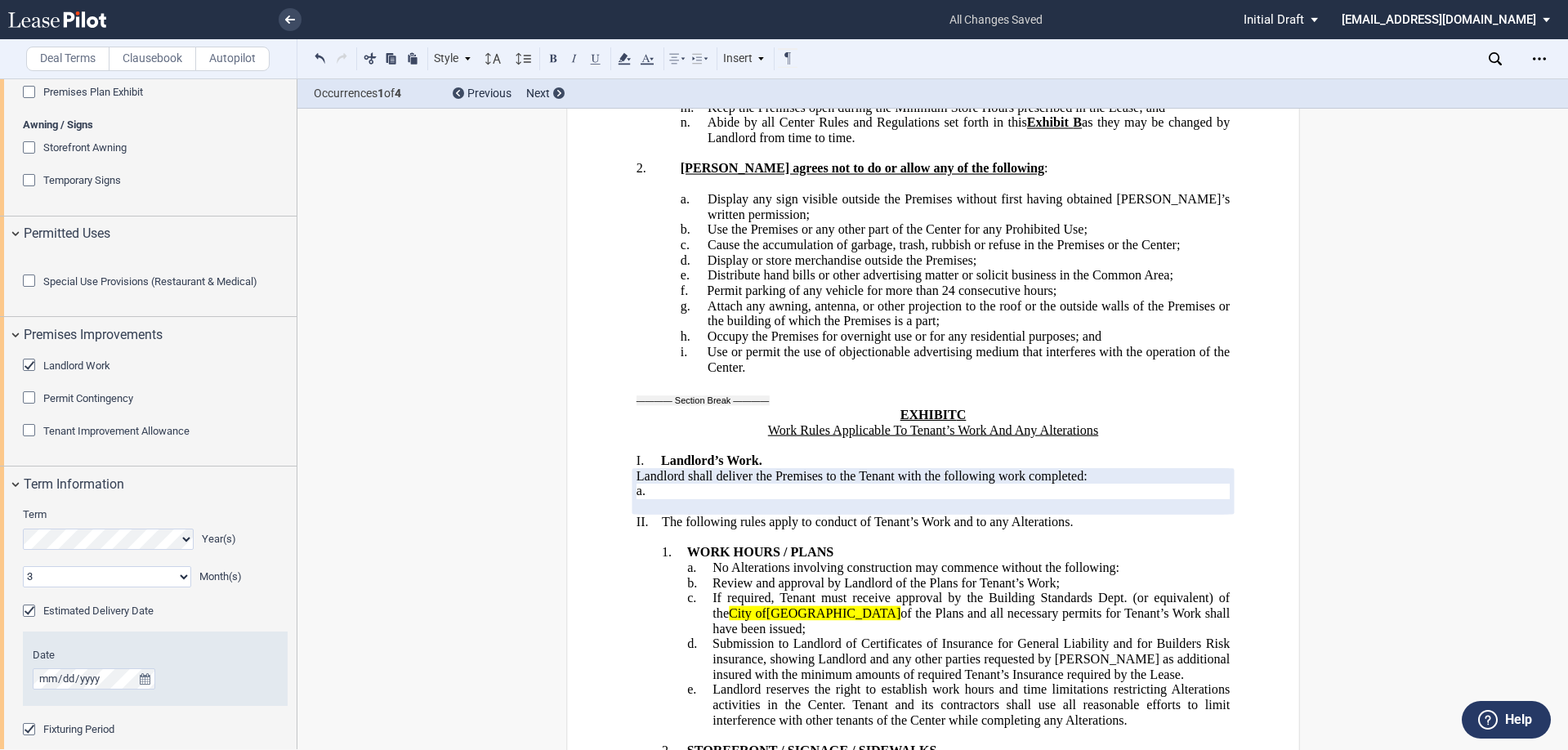
drag, startPoint x: 852, startPoint y: 410, endPoint x: 836, endPoint y: 393, distance: 23.3
click at [836, 637] on span "Submission to Landlord of Certificates of Insurance for General Liability and f…" at bounding box center [971, 659] width 520 height 45
click at [784, 607] on span "[GEOGRAPHIC_DATA]" at bounding box center [833, 614] width 134 height 15
drag, startPoint x: 798, startPoint y: 354, endPoint x: 710, endPoint y: 360, distance: 88.2
click at [712, 591] on span "If required, Tenant must receive approval by the Building Standards Dept. (or e…" at bounding box center [972, 613] width 520 height 45
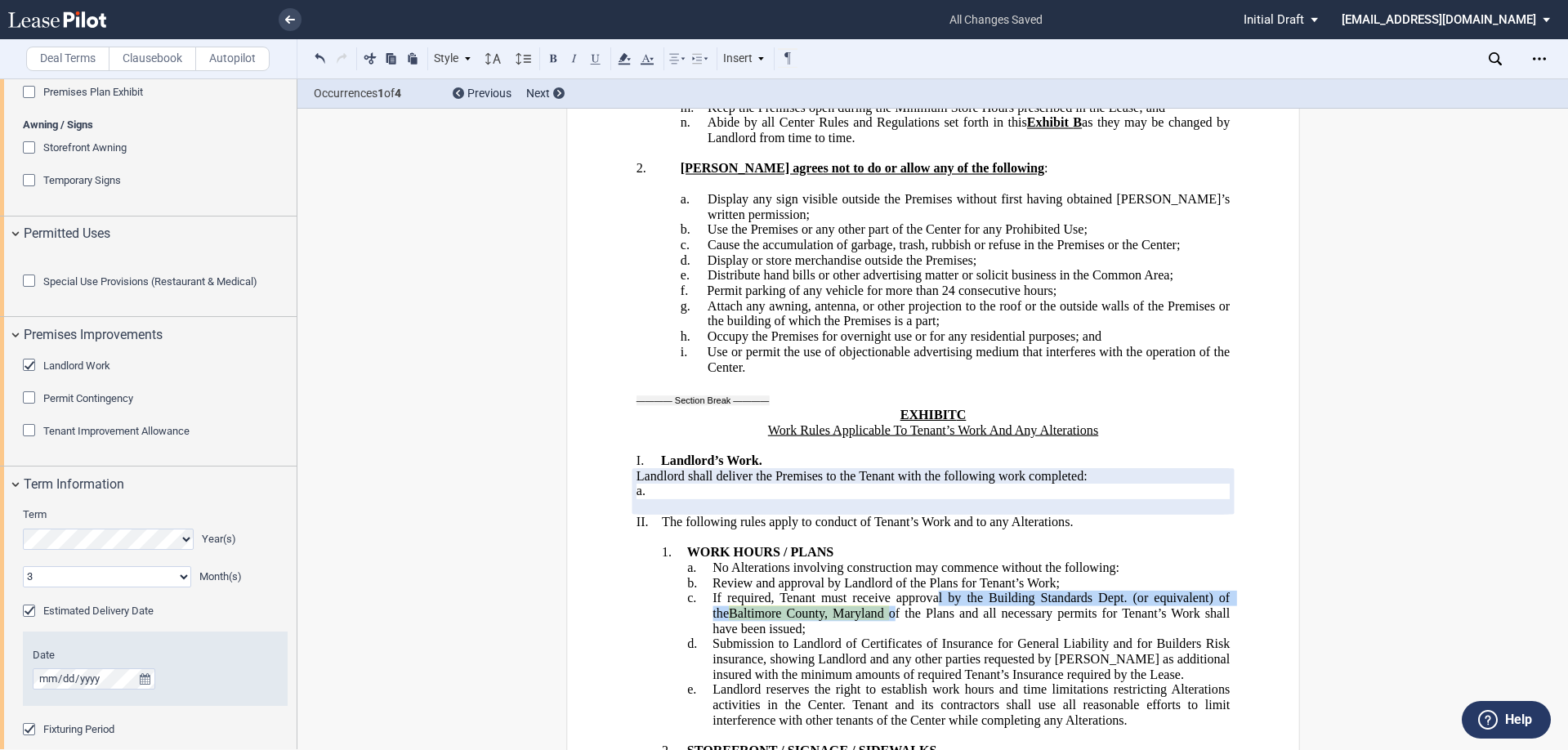
drag, startPoint x: 929, startPoint y: 349, endPoint x: 869, endPoint y: 357, distance: 60.5
click at [872, 591] on p "c. If required, Tenant must receive approval by the Building Standards Dept. (o…" at bounding box center [970, 613] width 517 height 46
click at [618, 61] on icon at bounding box center [624, 59] width 19 height 19
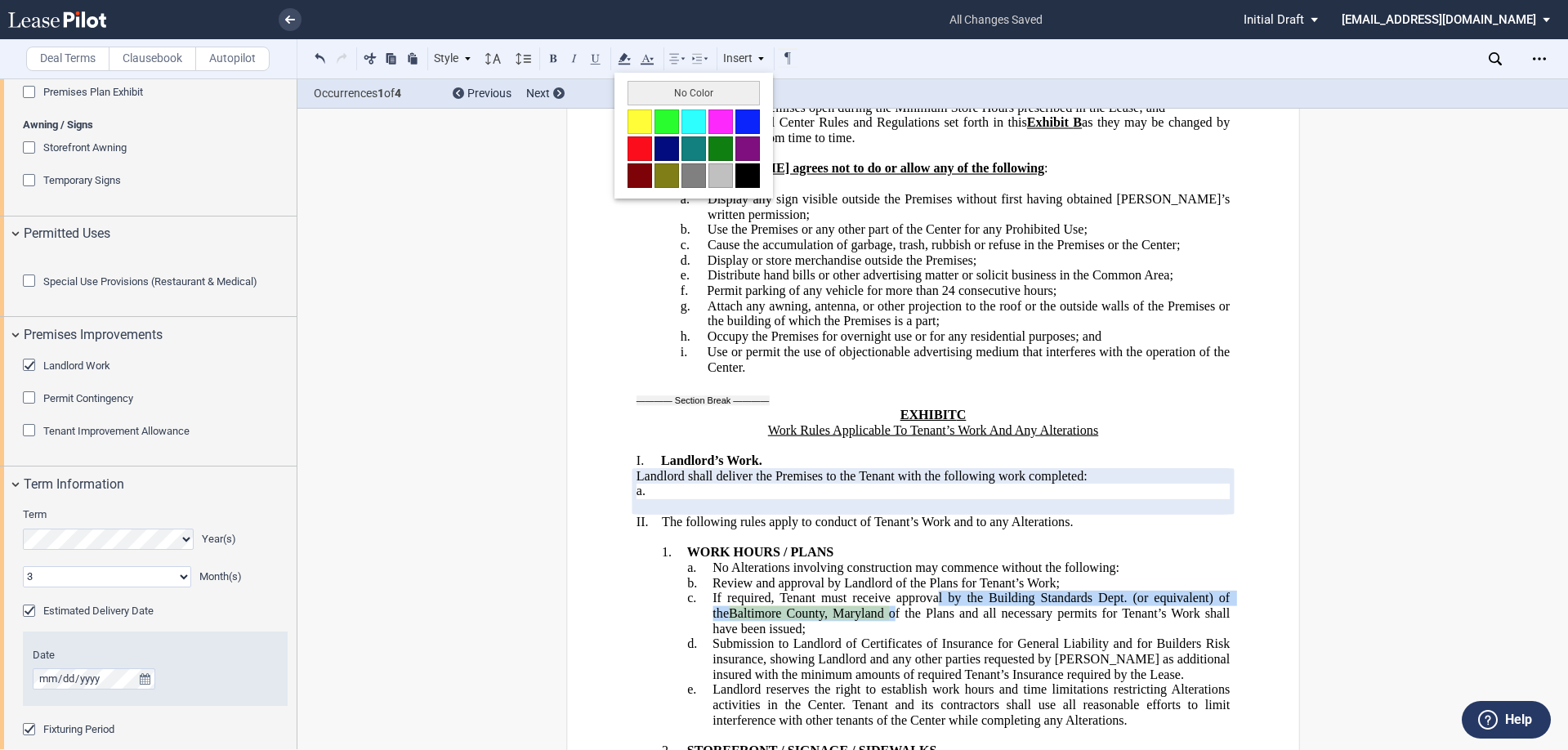
click at [658, 89] on button "No Color" at bounding box center [694, 93] width 132 height 24
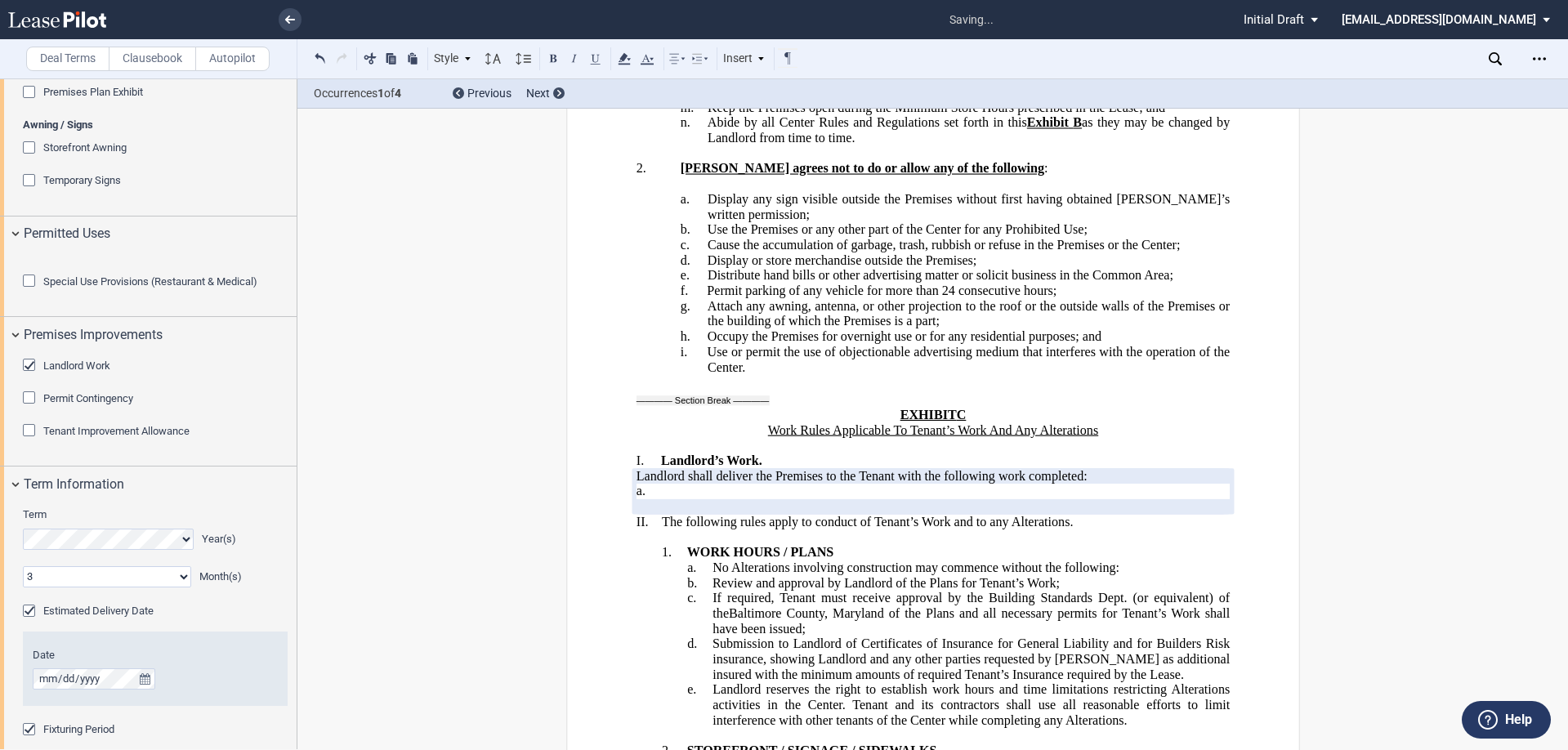
click at [777, 422] on span "Work Rules Applicable To Tenant’s Work And Any Alterations" at bounding box center [933, 430] width 330 height 15
click at [652, 484] on p "﻿a." at bounding box center [933, 491] width 593 height 16
click at [758, 484] on p "﻿a. a reception area of" at bounding box center [933, 491] width 593 height 16
click at [922, 484] on p "﻿a. a reception area of approximately 22’10“ x 18" at bounding box center [933, 491] width 593 height 16
drag, startPoint x: 897, startPoint y: 236, endPoint x: 847, endPoint y: 232, distance: 50.2
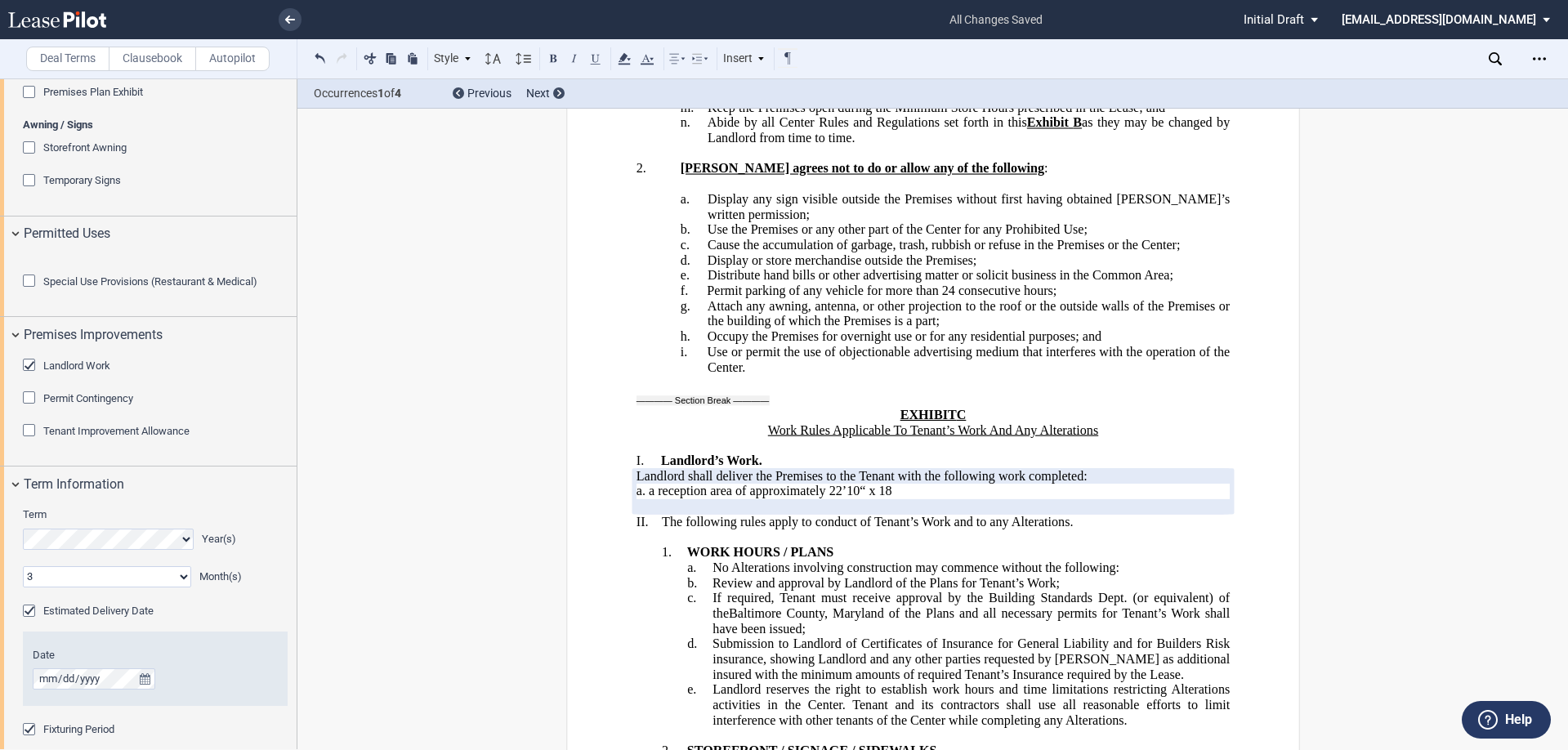
click at [846, 484] on p "﻿a. a reception area of approximately 22’10“ x 18" at bounding box center [933, 491] width 593 height 16
drag, startPoint x: 892, startPoint y: 229, endPoint x: 825, endPoint y: 230, distance: 67.0
click at [825, 484] on p "﻿a. a reception area of approximately 22’10“ x 18" at bounding box center [933, 491] width 593 height 16
click at [825, 484] on span "﻿a. a reception area of approximately 22’10“ x 18" at bounding box center [763, 491] width 256 height 15
drag, startPoint x: 825, startPoint y: 231, endPoint x: 894, endPoint y: 229, distance: 69.0
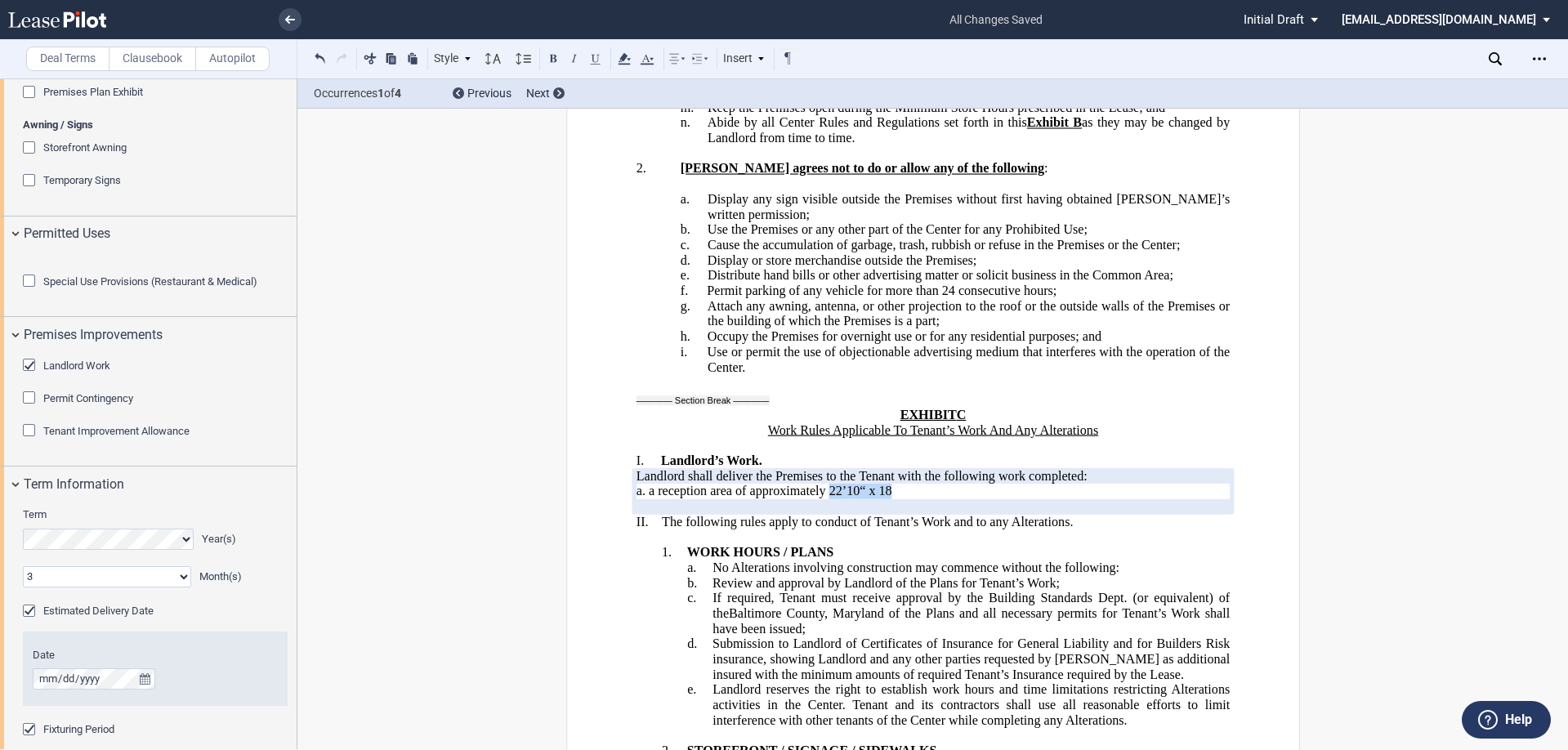
click at [894, 484] on p "﻿a. a reception area of approximately 22’10“ x 18" at bounding box center [933, 491] width 593 height 16
click at [848, 484] on p "﻿a. a reception area of approximately" at bounding box center [933, 491] width 593 height 16
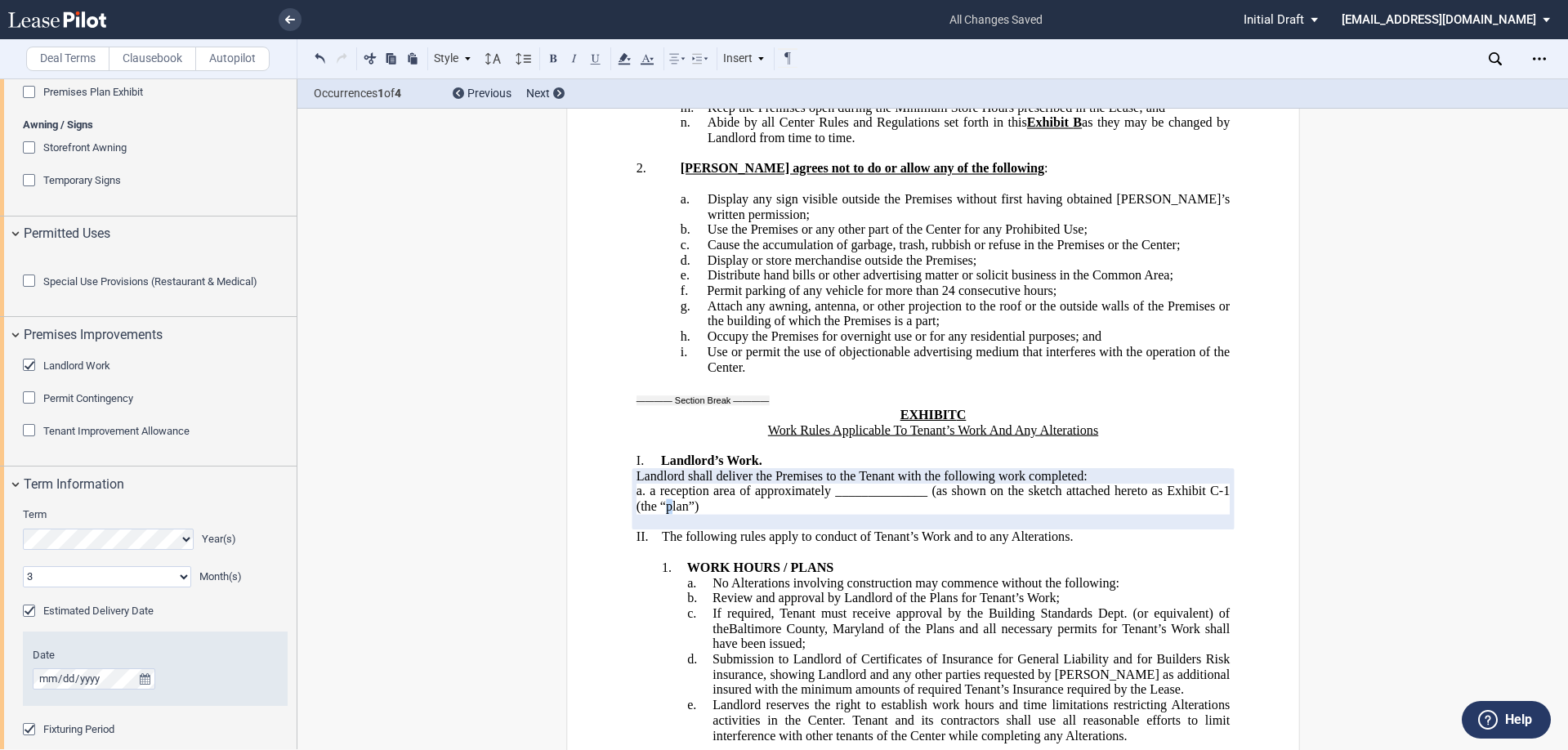
click at [666, 484] on span "﻿a. a reception area of approximately ______________ (as shown on the sketch at…" at bounding box center [934, 498] width 597 height 29
drag, startPoint x: 686, startPoint y: 247, endPoint x: 665, endPoint y: 244, distance: 21.2
click at [665, 484] on span "﻿a. a reception area of approximately ______________ (as shown on the sketch at…" at bounding box center [934, 498] width 597 height 29
click at [561, 56] on button at bounding box center [553, 58] width 19 height 19
drag, startPoint x: 1223, startPoint y: 233, endPoint x: 1167, endPoint y: 232, distance: 56.0
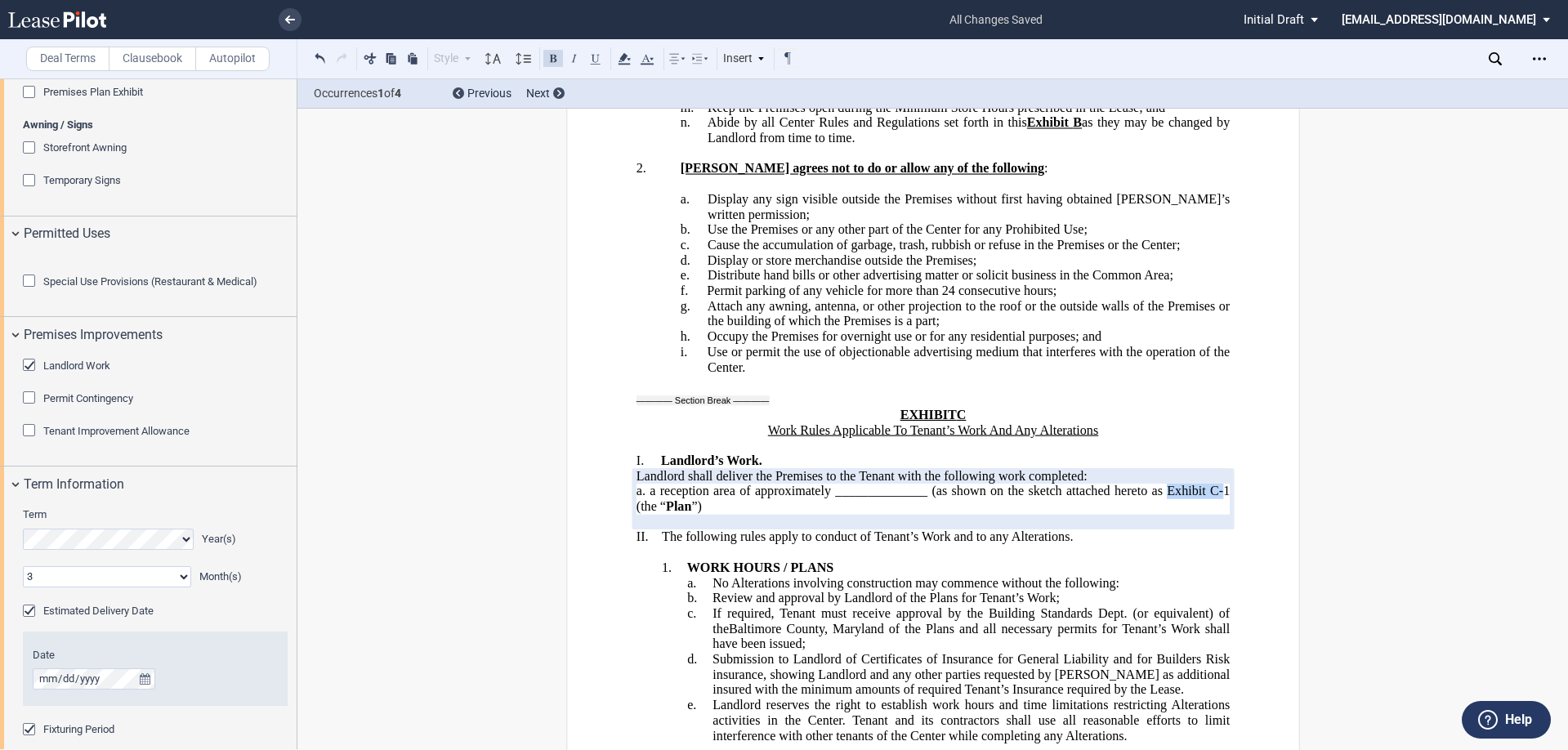
click at [1167, 484] on span "﻿a. a reception area of approximately ______________ (as shown on the sketch at…" at bounding box center [934, 498] width 597 height 29
click at [594, 50] on button at bounding box center [595, 58] width 19 height 19
click at [711, 484] on p "﻿a. a reception area of approximately ______________ (as shown on the sketch at…" at bounding box center [933, 499] width 593 height 30
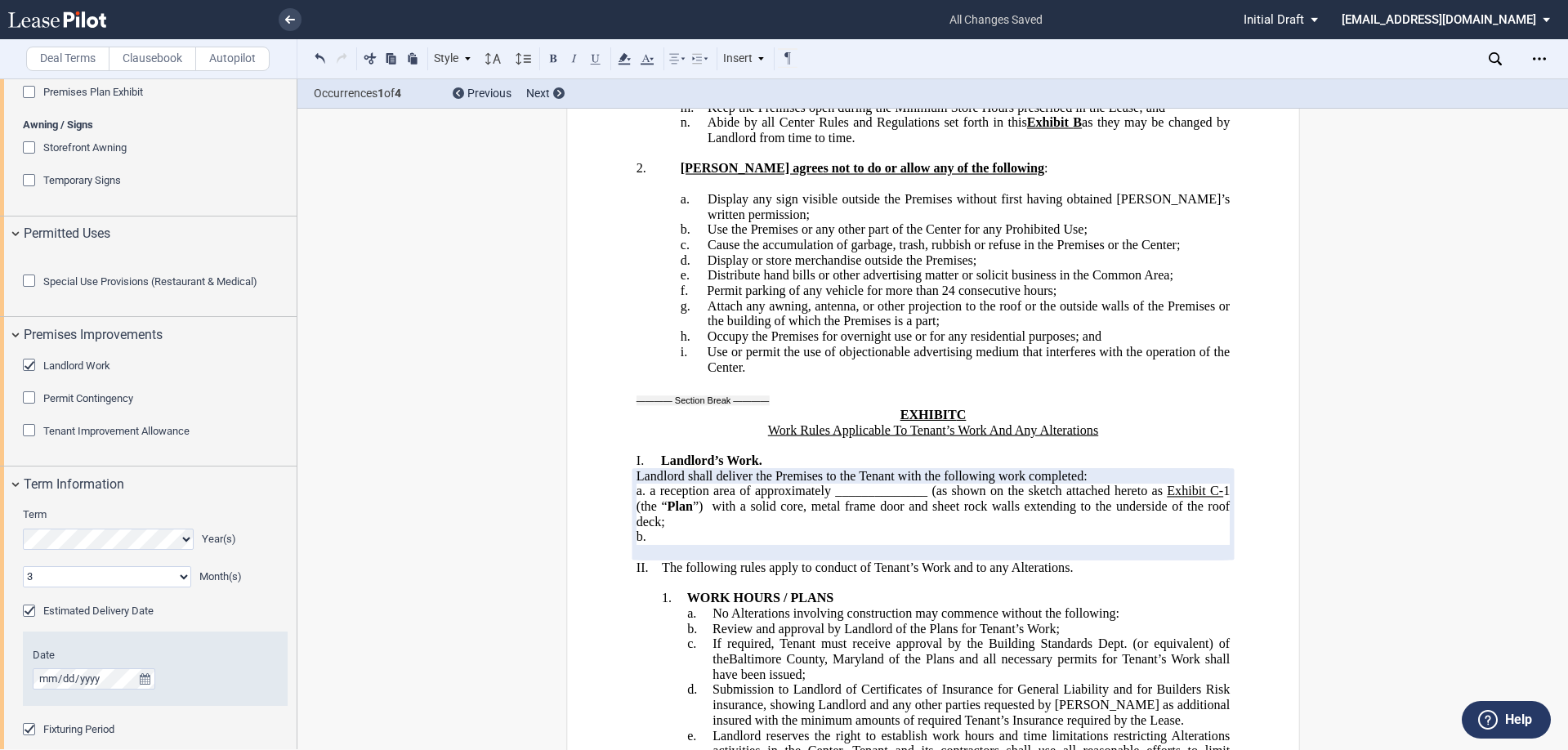
click at [656, 484] on span "﻿a. a reception area of approximately ______________ (as shown on the sketch at…" at bounding box center [934, 506] width 597 height 45
click at [717, 484] on p "﻿a. a enclosed reception area of approximately ______________ (as shown on the …" at bounding box center [933, 506] width 593 height 46
click at [673, 530] on p "﻿b." at bounding box center [933, 537] width 593 height 16
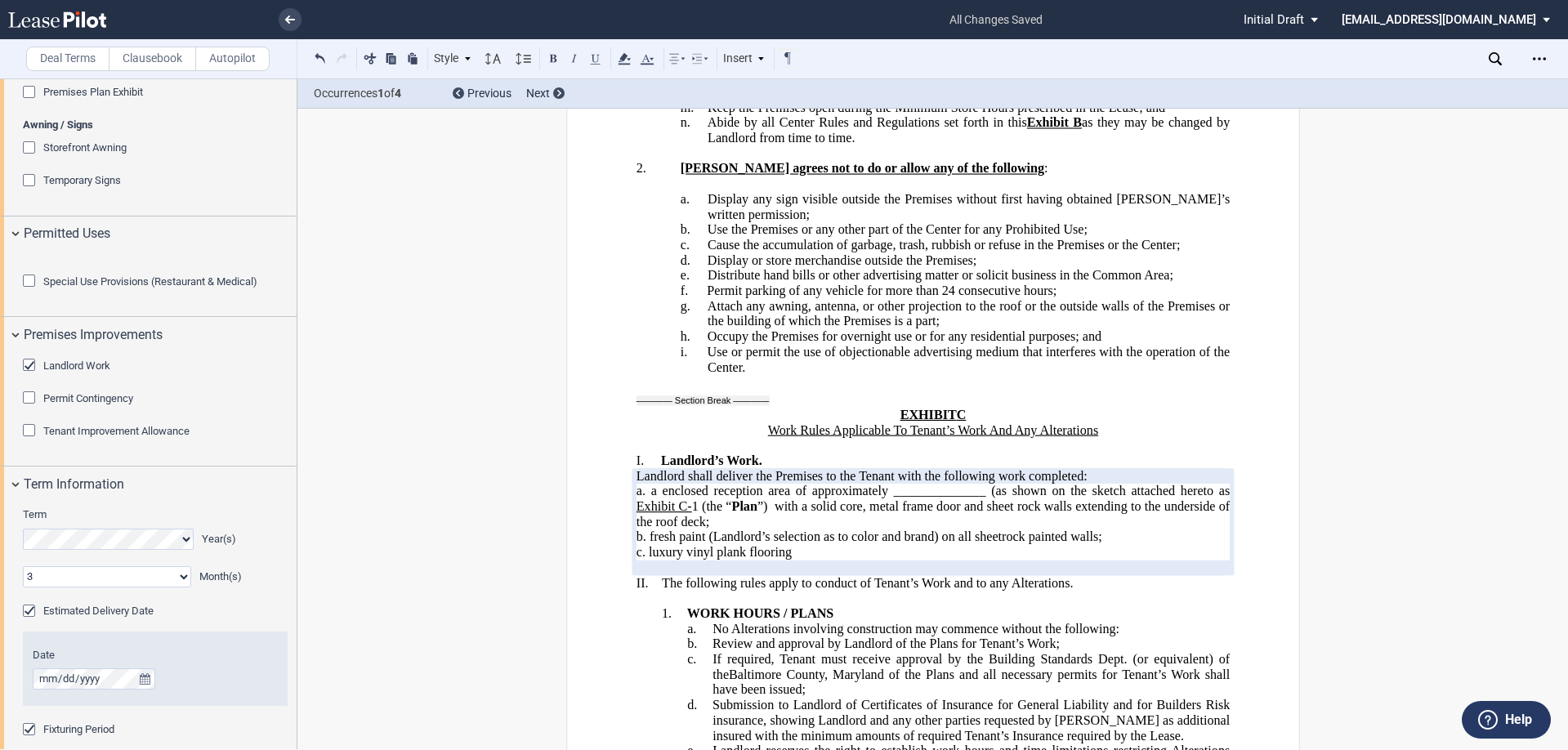
click at [643, 545] on span "﻿c. luxury vinyl plank flooring" at bounding box center [715, 552] width 158 height 15
click at [944, 545] on p "﻿c. replace existing carpet with luxury vinyl plank flooring" at bounding box center [933, 552] width 593 height 16
drag, startPoint x: 934, startPoint y: 277, endPoint x: 705, endPoint y: 280, distance: 229.0
click at [705, 530] on span "﻿b. fresh paint (Landlord’s selection as to color and brand) on all sheetrock p…" at bounding box center [869, 537] width 466 height 15
click at [937, 545] on span "﻿c. replace existing carpet with luxury vinyl plank flooring" at bounding box center [789, 552] width 308 height 15
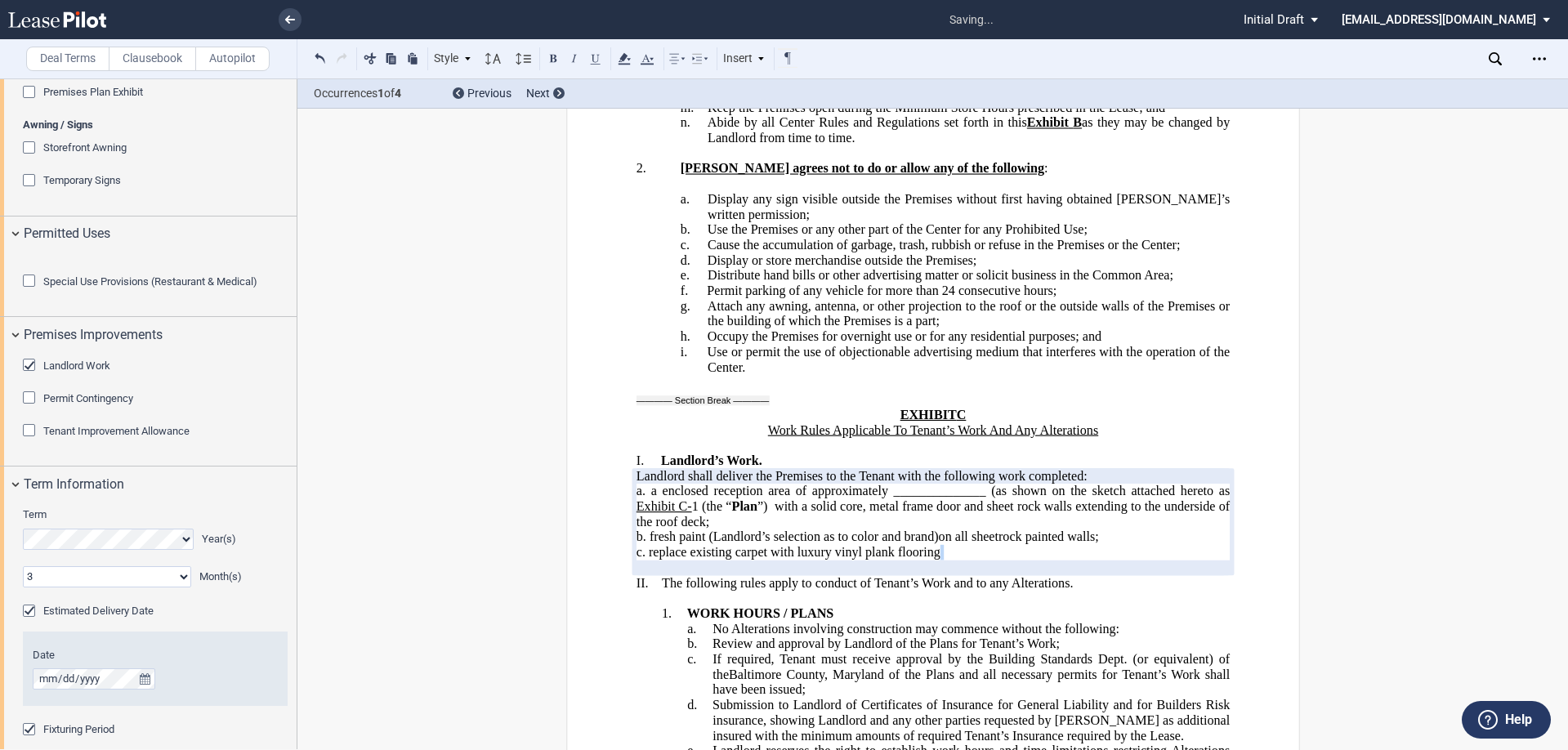
click at [940, 545] on span "﻿c. replace existing carpet with luxury vinyl plank flooring" at bounding box center [791, 552] width 311 height 15
click at [940, 545] on span "(Landlord’s selection as to color and brand)" at bounding box center [1055, 552] width 230 height 15
click at [1172, 545] on span "﻿c. replace existing carpet with luxury vinyl plank flooring (Landlord’s select…" at bounding box center [906, 552] width 541 height 15
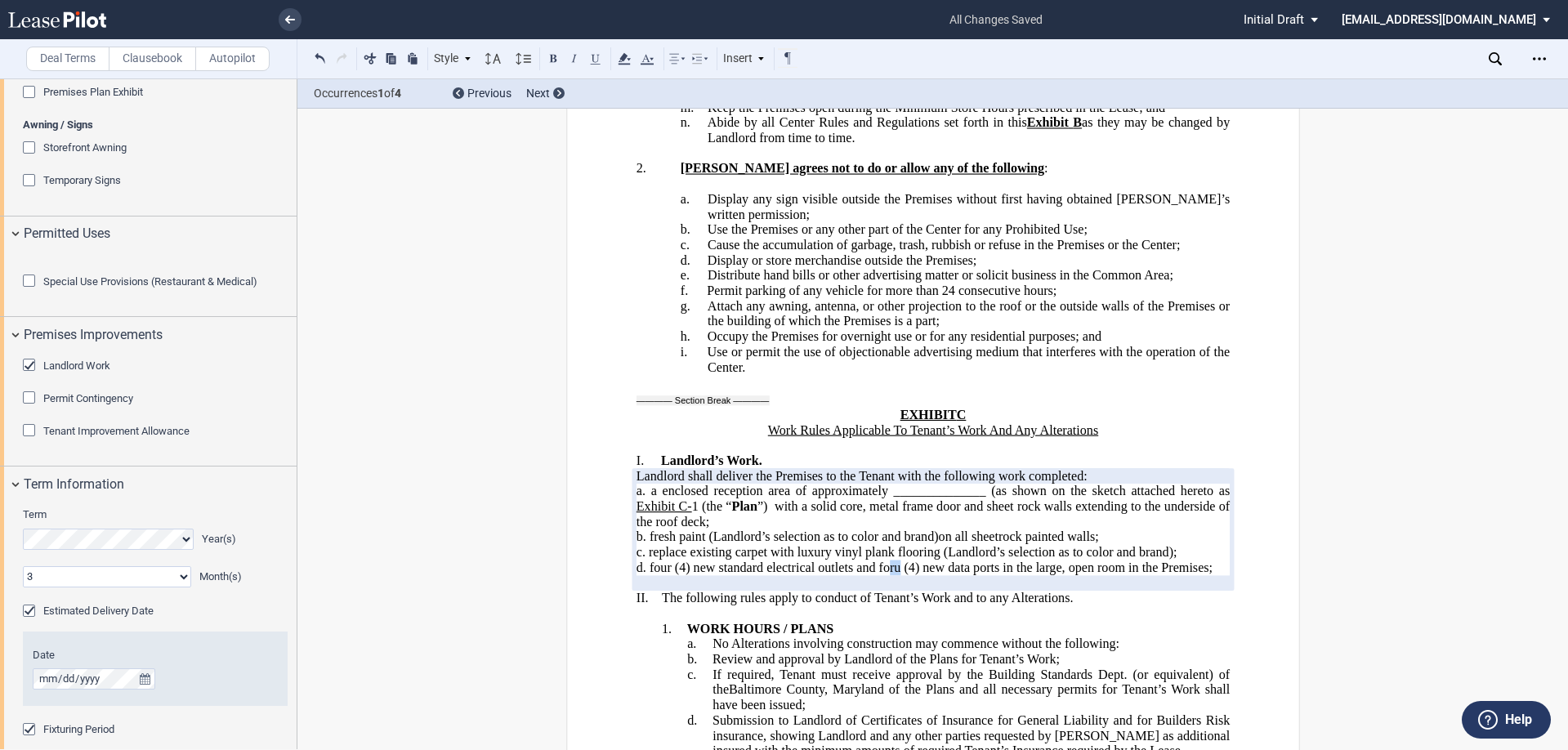
drag, startPoint x: 895, startPoint y: 310, endPoint x: 887, endPoint y: 309, distance: 8.1
click at [887, 561] on span "d. four (4) new standard electrical outlets and foru (4) new data ports in the …" at bounding box center [924, 568] width 577 height 15
click at [642, 576] on p at bounding box center [933, 583] width 593 height 16
click at [1205, 561] on span "d. four (4) new standard electrical outlets and four (4) new data ports in the …" at bounding box center [924, 568] width 577 height 15
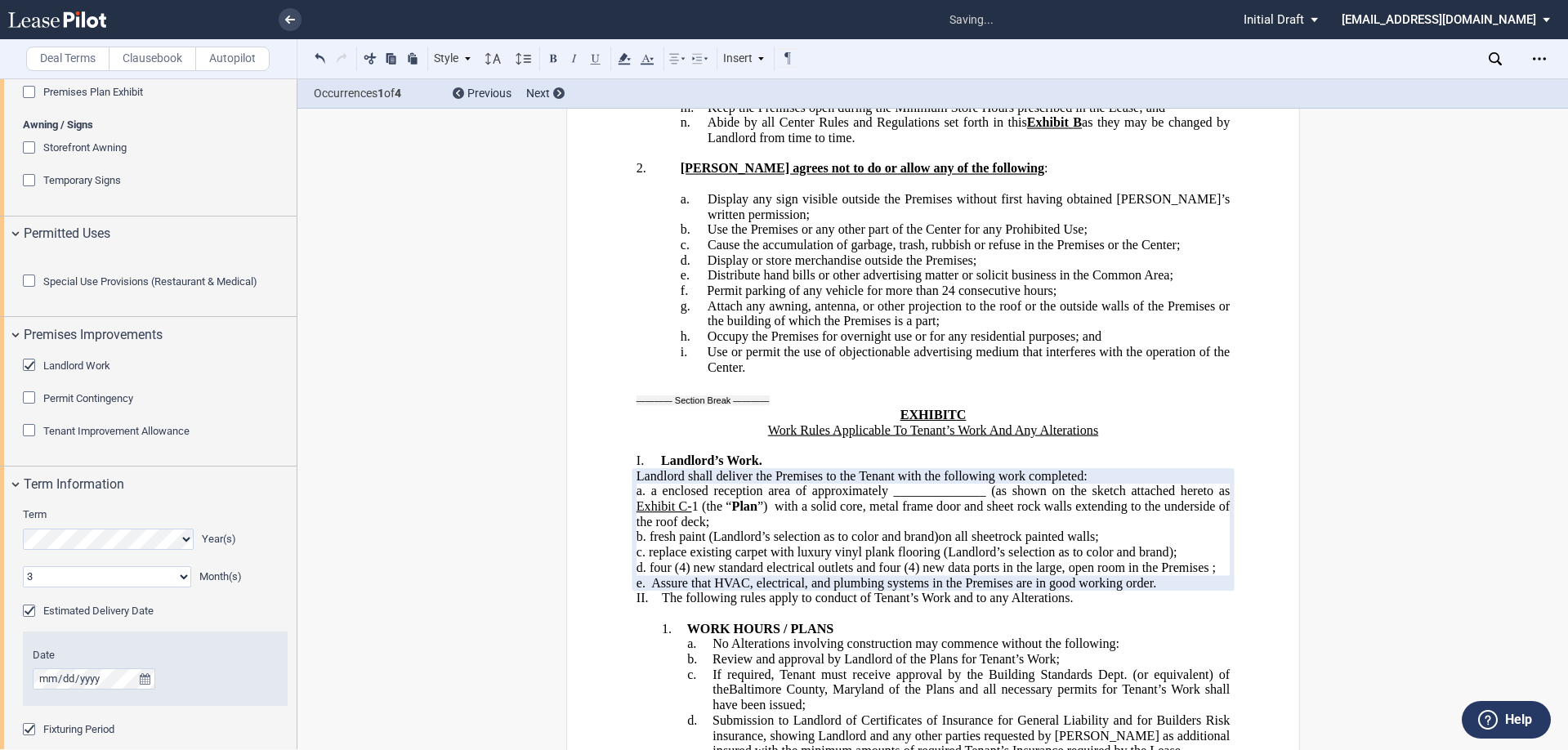
click at [1205, 561] on span "d. four (4) new standard electrical outlets and four (4) new data ports in the …" at bounding box center [925, 568] width 579 height 15
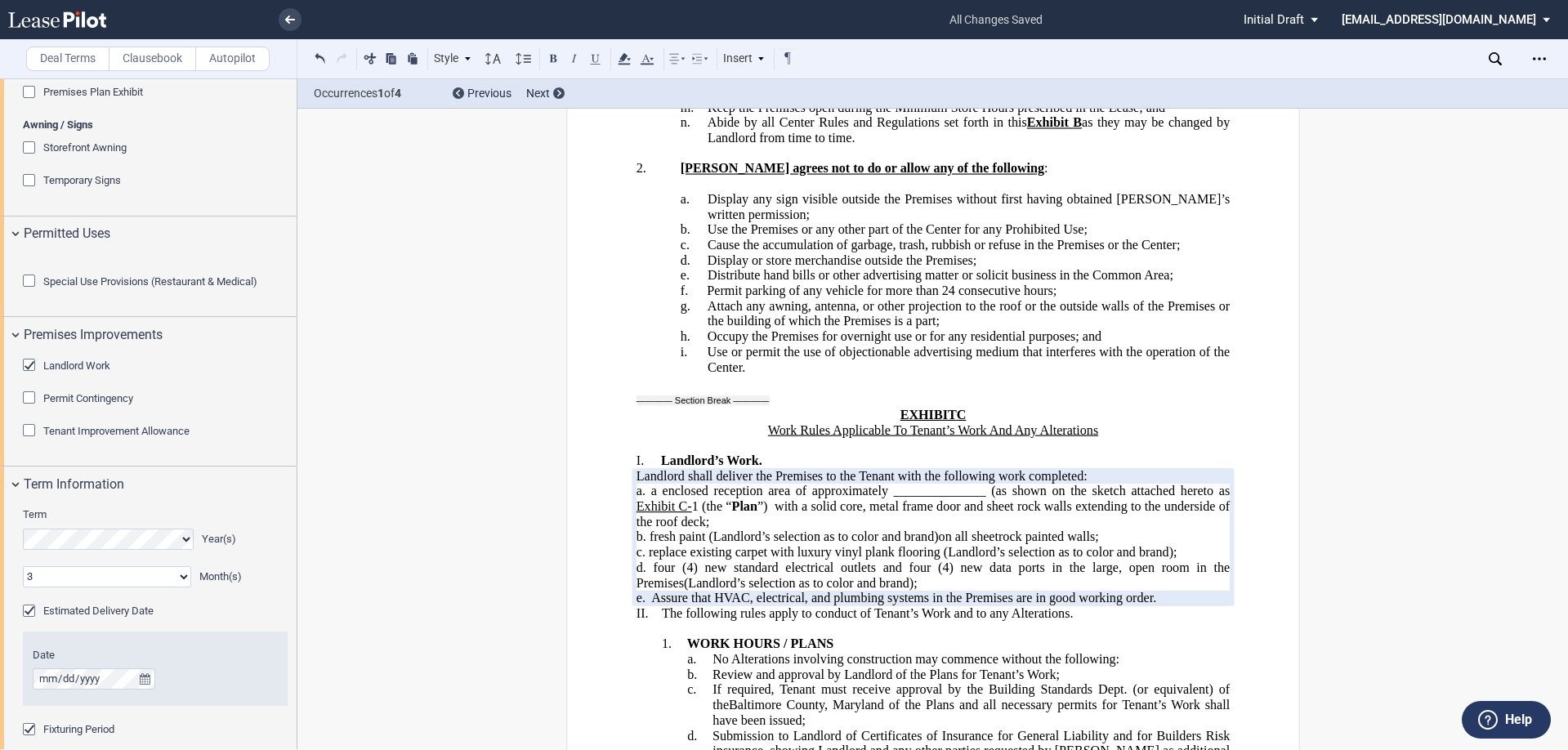
click at [683, 576] on span "(Landlord’s selection as to color and brand)" at bounding box center [798, 583] width 230 height 15
click at [865, 561] on span "d. four (4) new standard electrical outlets and four (4) new data ports in the …" at bounding box center [934, 575] width 597 height 29
click at [877, 561] on p "d. four (4) new standard electrical outlets and four (4) new data ports in the …" at bounding box center [933, 576] width 593 height 30
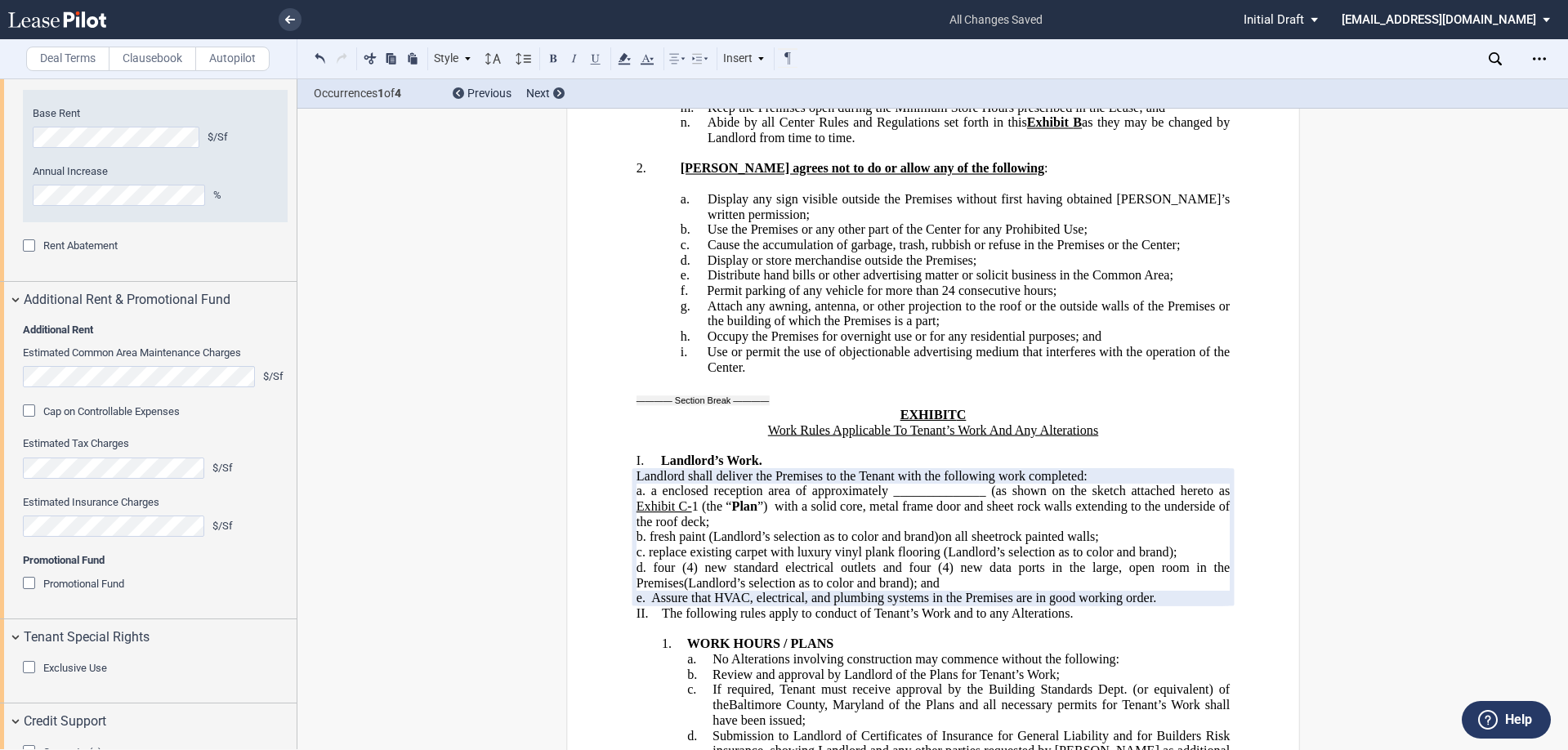
scroll to position [2392, 0]
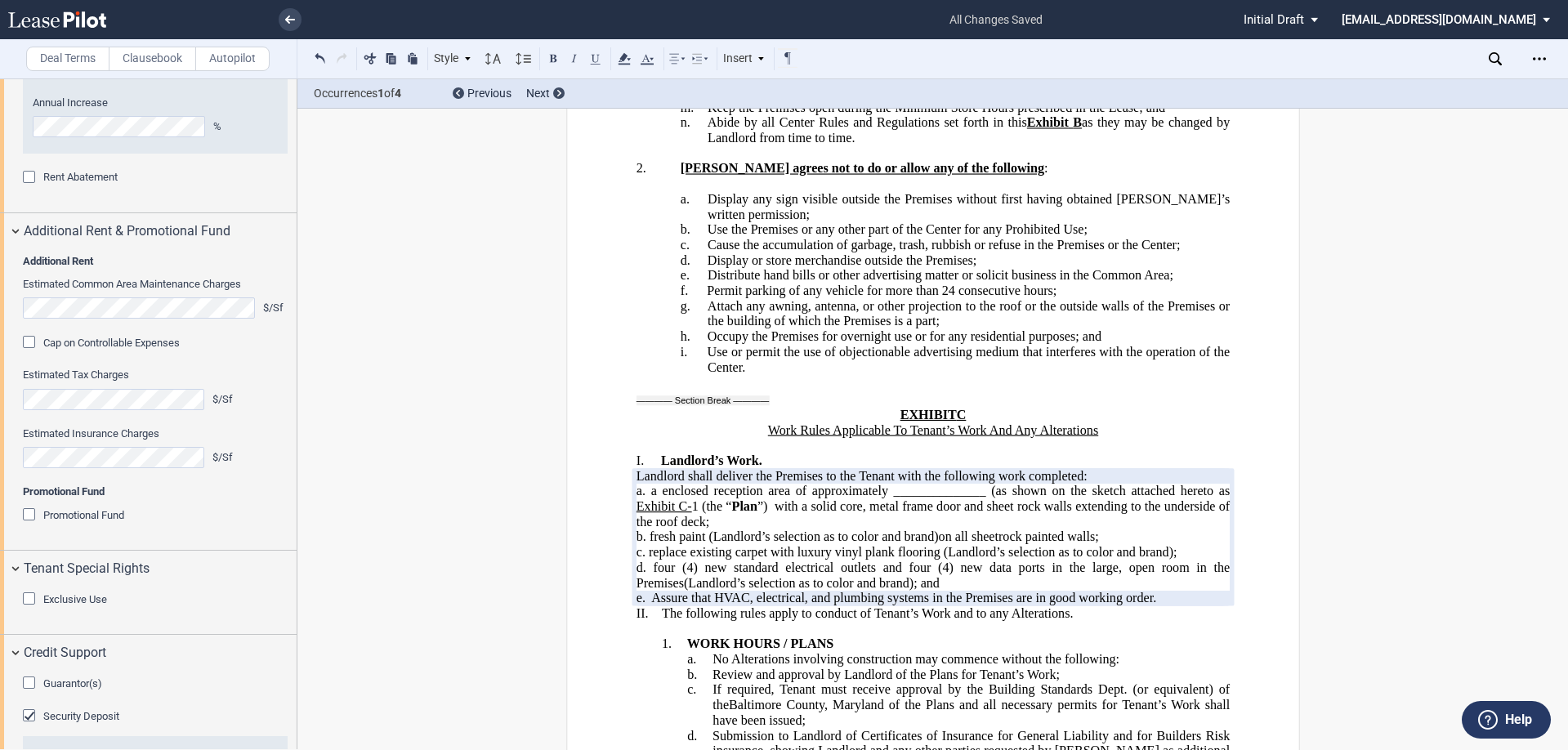
click at [804, 453] on p "I. Landlord’s Work." at bounding box center [945, 461] width 568 height 16
click at [776, 453] on p "I. Landlord’s Work." at bounding box center [945, 461] width 568 height 16
click at [1214, 591] on p "e. Assure that HVAC, electrical, and plumbing systems in the Premises are in go…" at bounding box center [933, 598] width 593 height 16
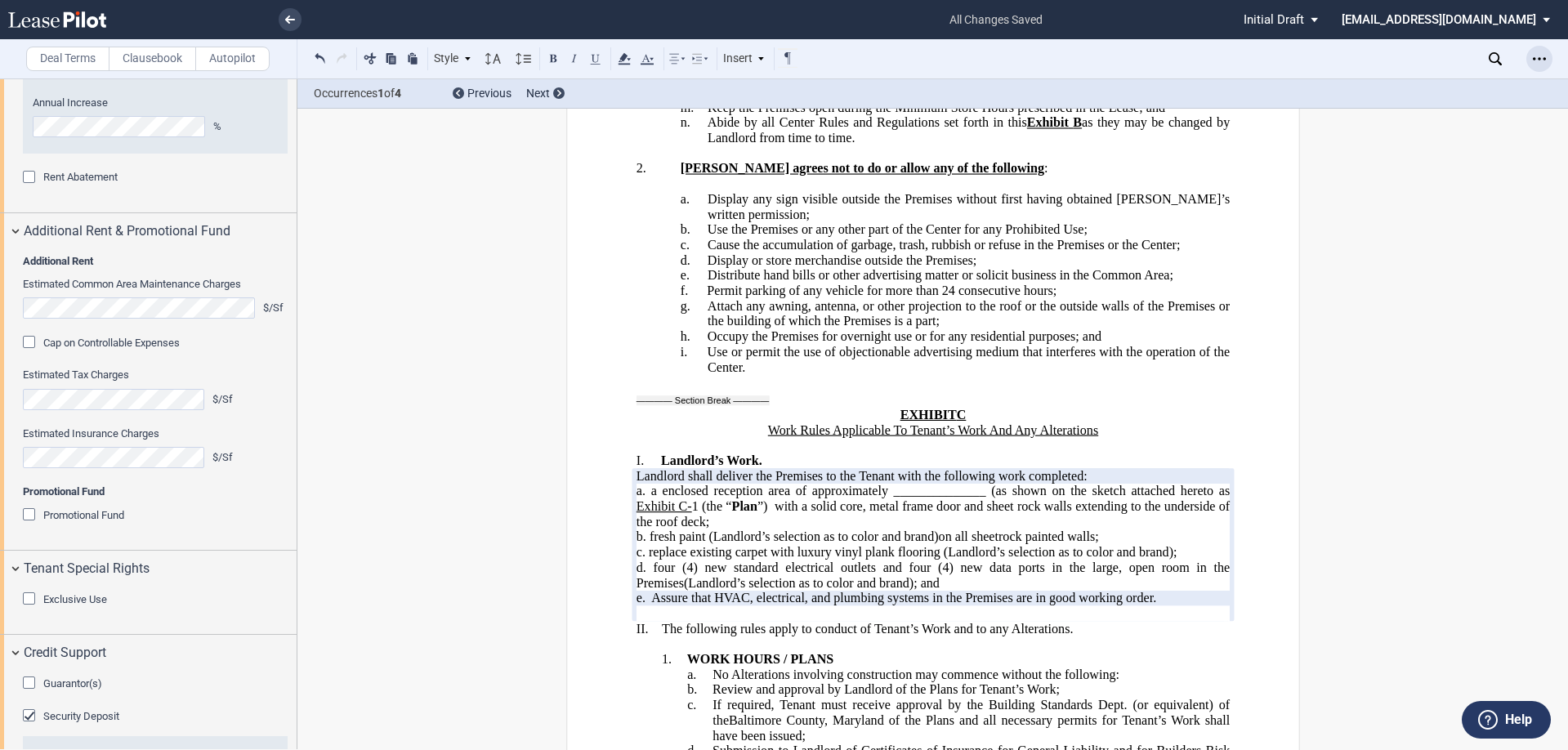
click at [1543, 49] on div "Open Lease options menu" at bounding box center [1540, 59] width 26 height 26
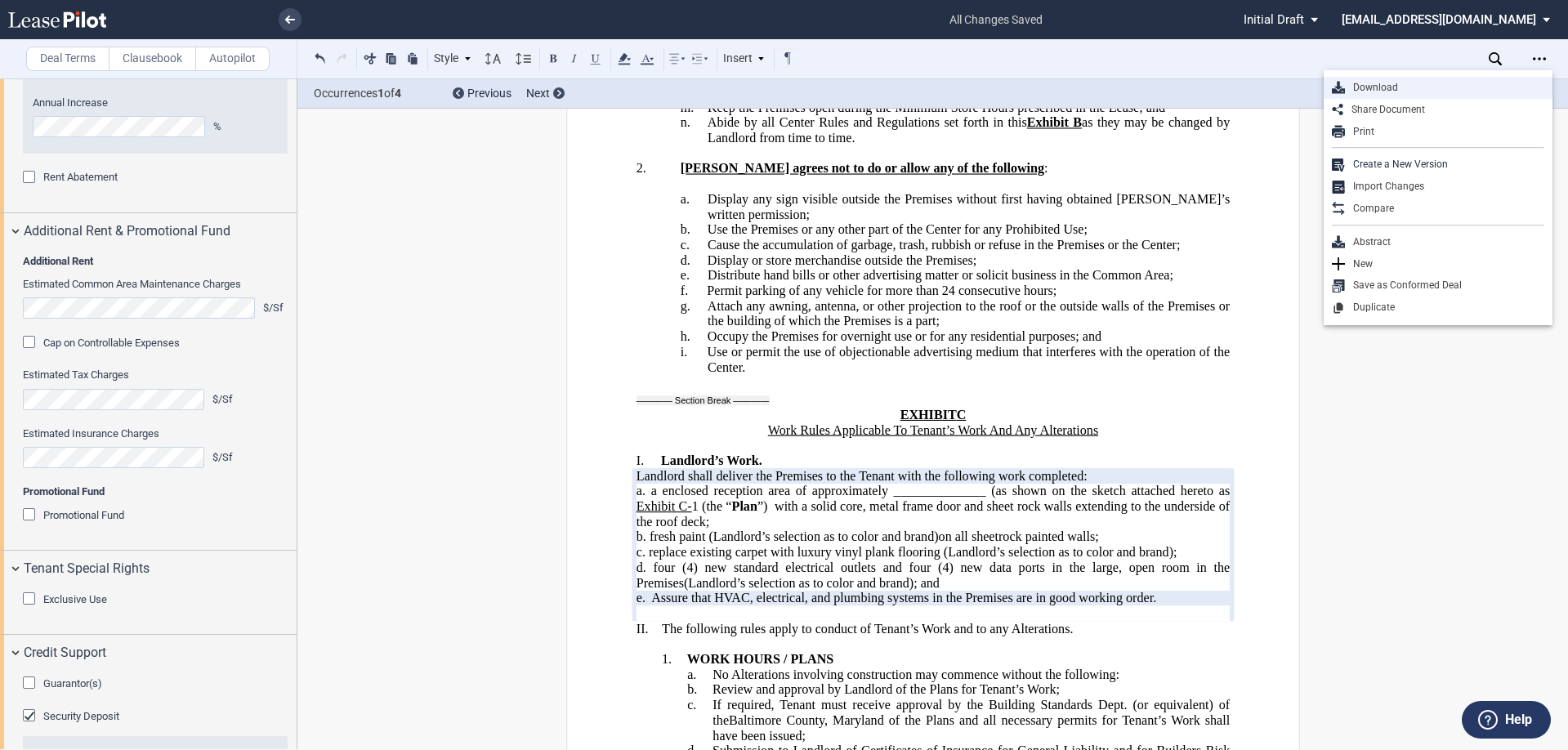
click at [1378, 82] on div "Download" at bounding box center [1445, 88] width 199 height 14
